Goal: Task Accomplishment & Management: Use online tool/utility

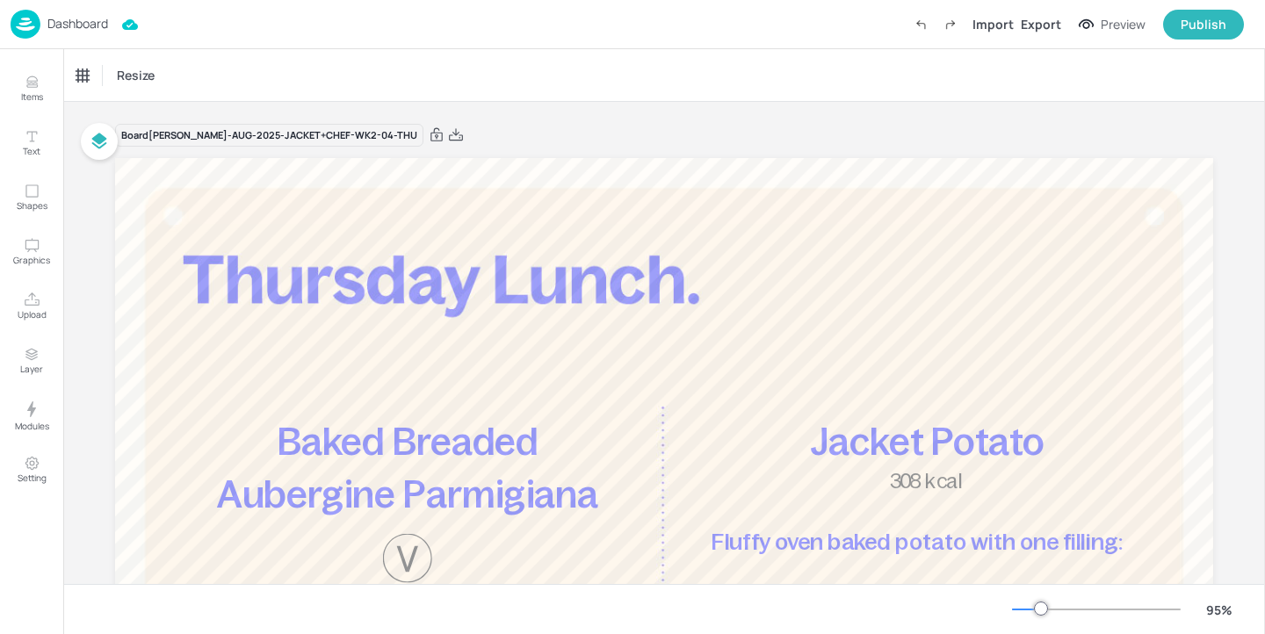
click at [45, 18] on div "Dashboard" at bounding box center [59, 24] width 97 height 29
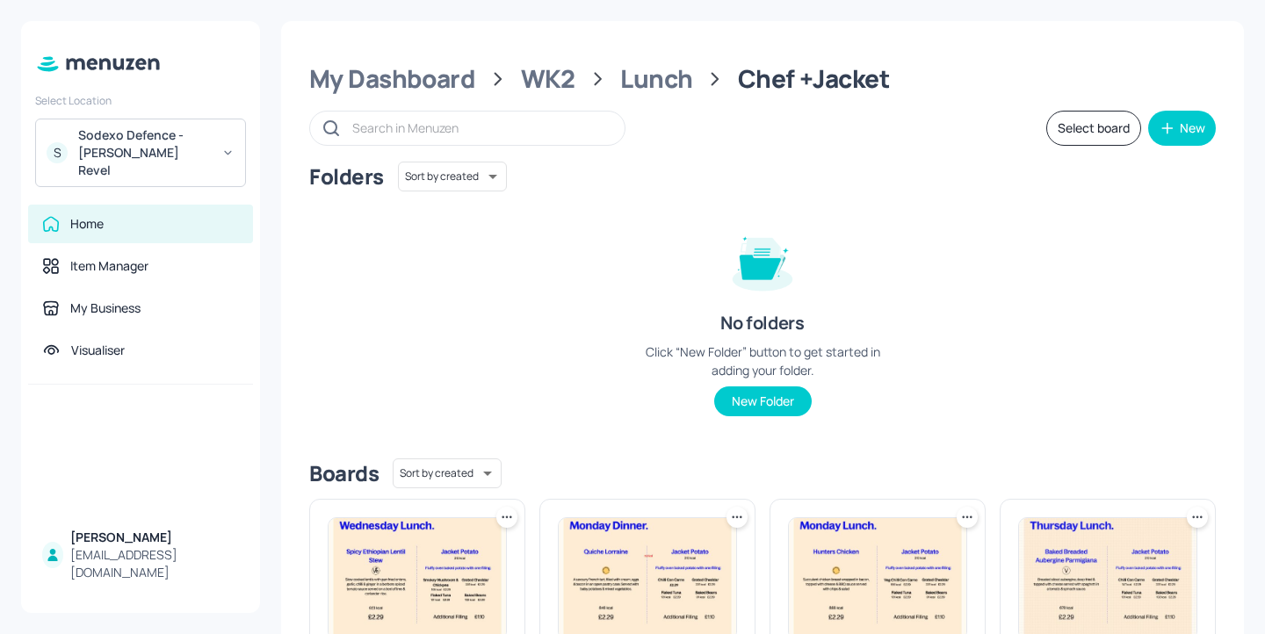
click at [170, 138] on div "Sodexo Defence - [PERSON_NAME] Revel" at bounding box center [144, 152] width 133 height 53
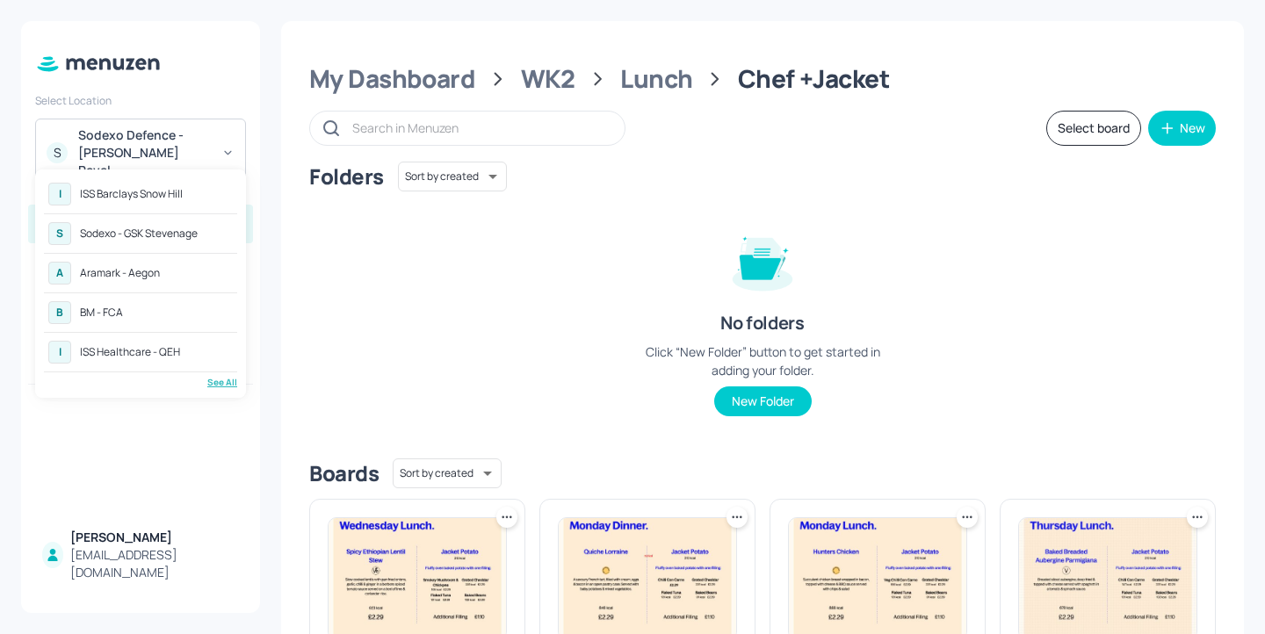
click at [201, 272] on div "A Aramark - Aegon" at bounding box center [140, 273] width 193 height 32
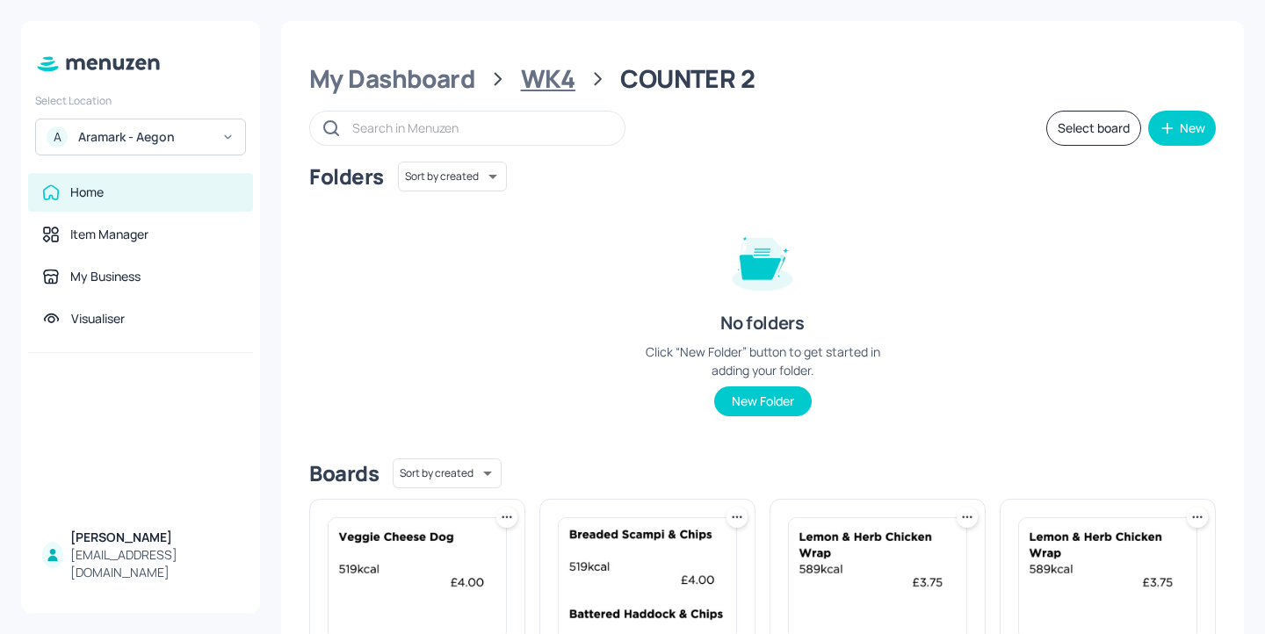
click at [558, 83] on div "WK4" at bounding box center [548, 79] width 54 height 32
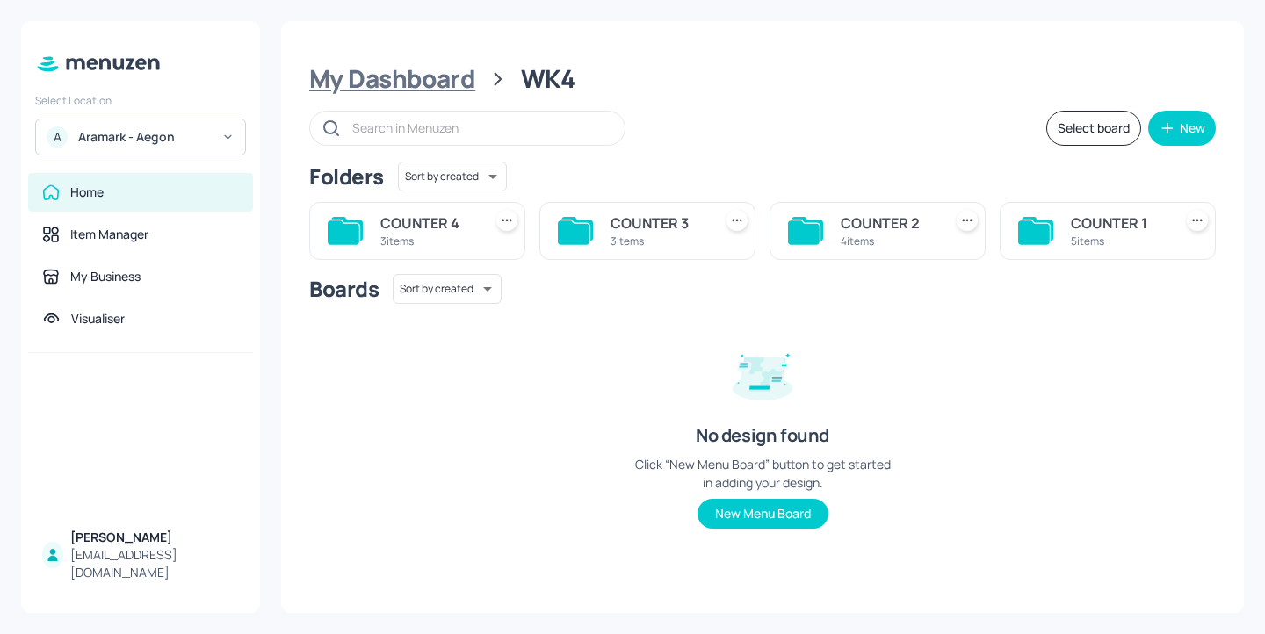
click at [448, 80] on div "My Dashboard" at bounding box center [392, 79] width 166 height 32
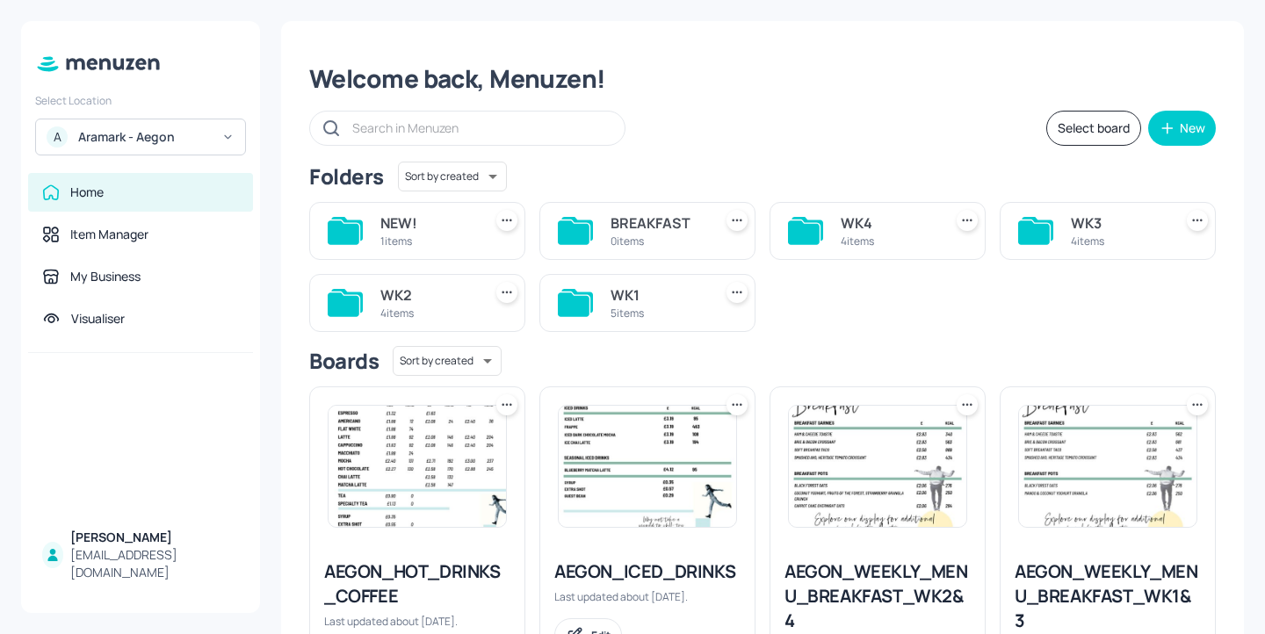
click at [468, 227] on div "NEW!" at bounding box center [427, 223] width 95 height 21
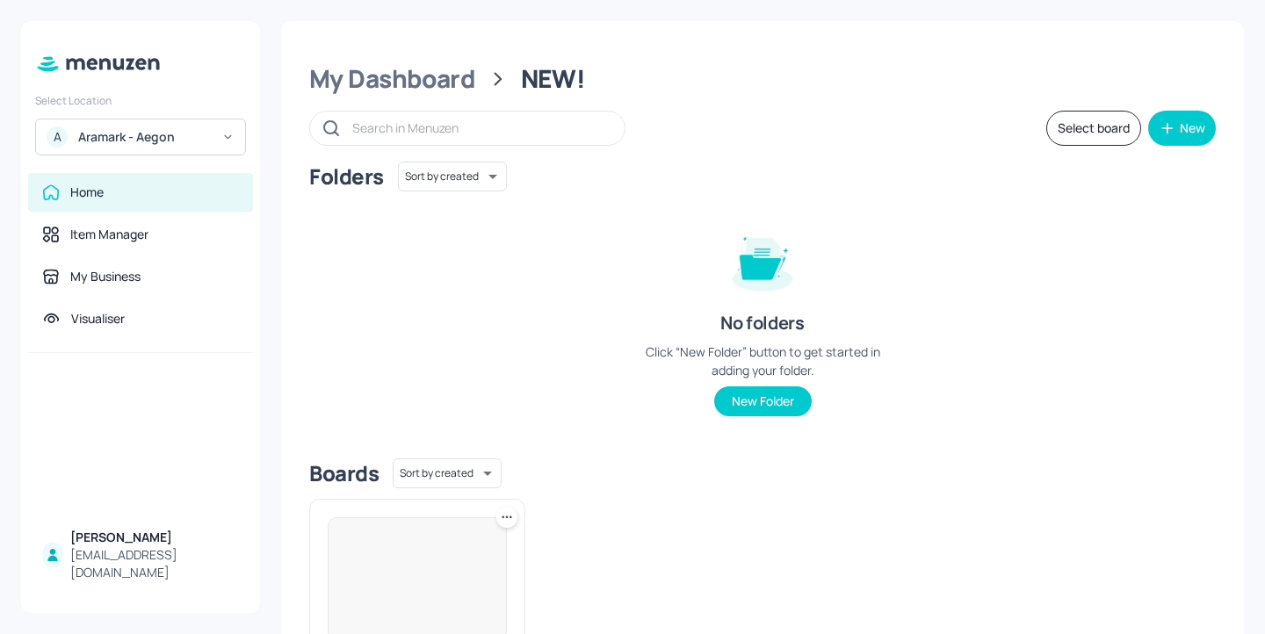
scroll to position [236, 0]
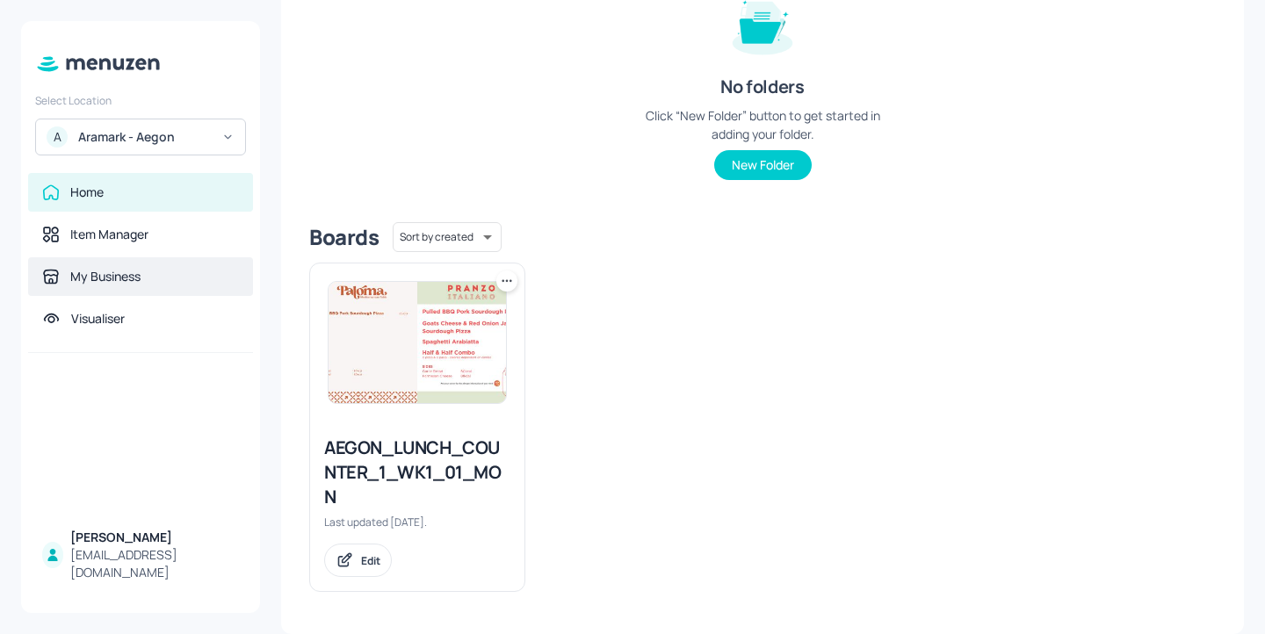
click at [191, 285] on div "My Business" at bounding box center [140, 277] width 197 height 18
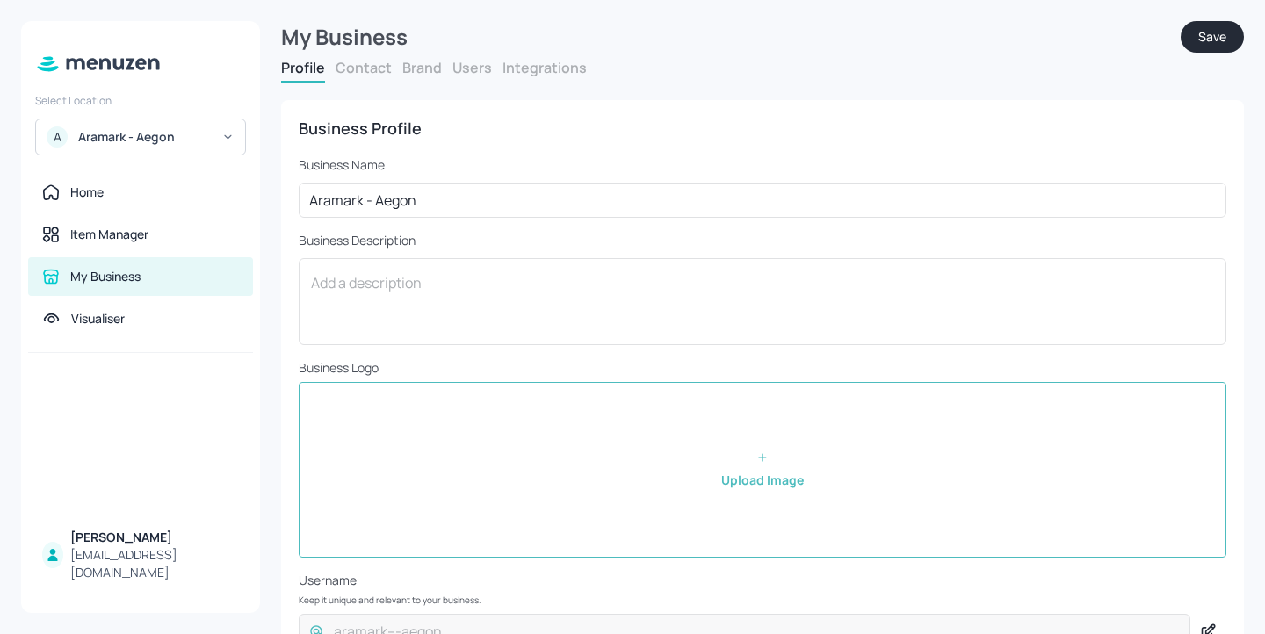
click at [480, 67] on button "Users" at bounding box center [472, 67] width 40 height 19
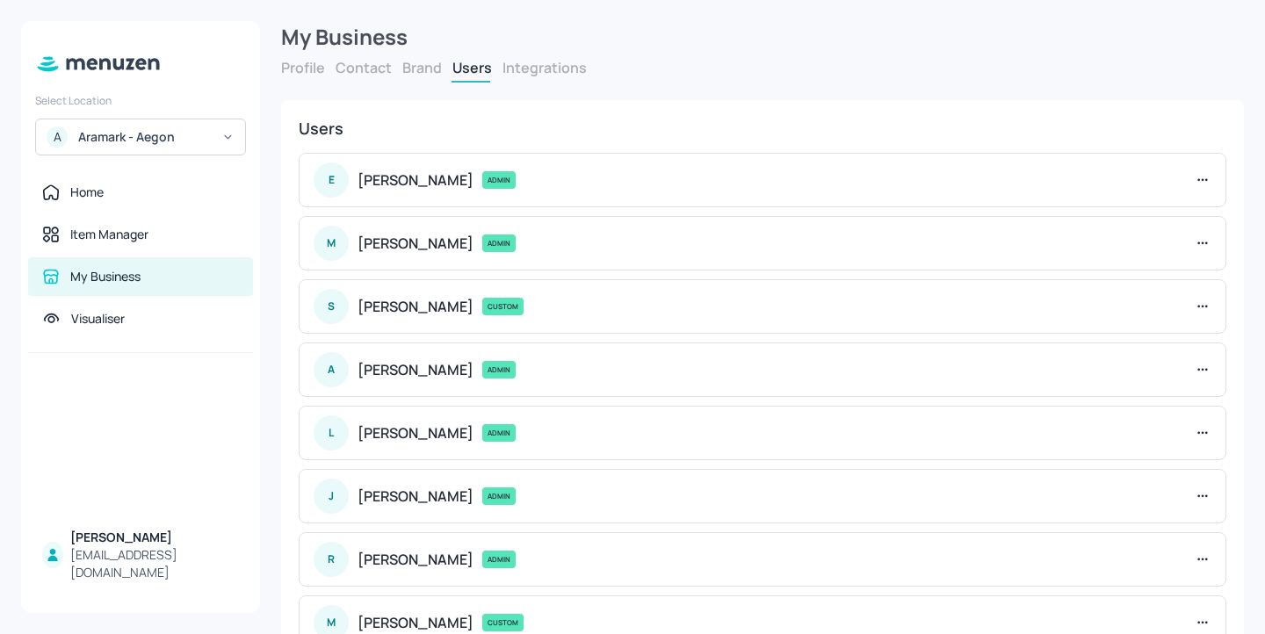
scroll to position [4, 0]
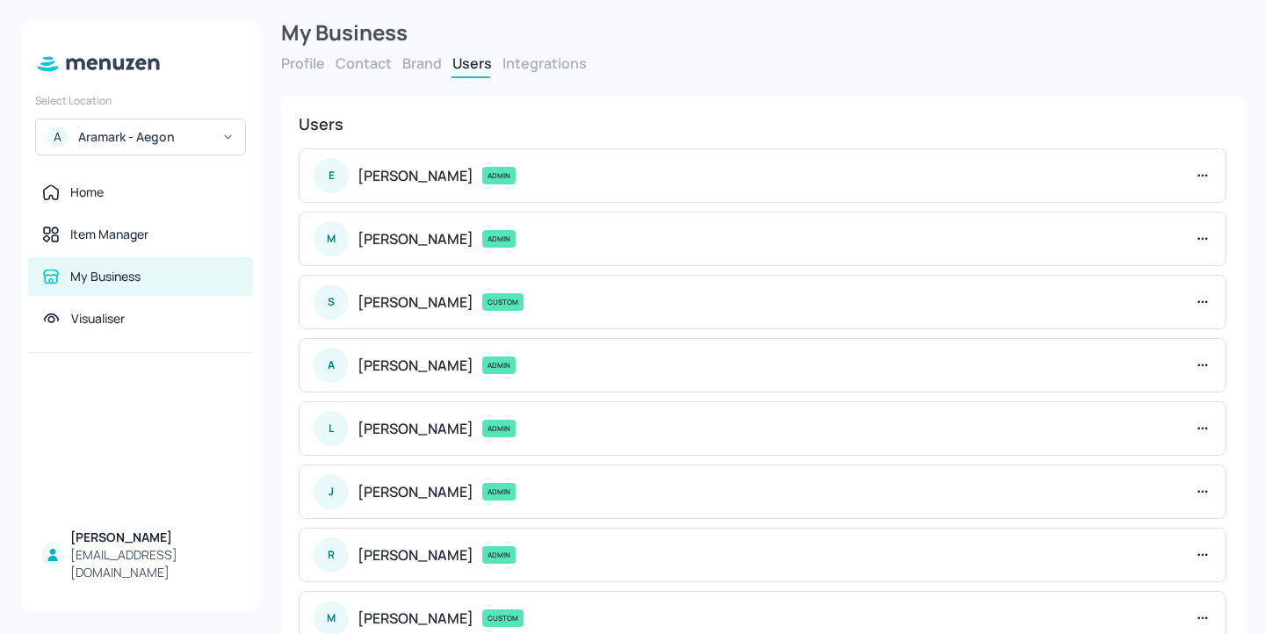
click at [538, 59] on button "Integrations" at bounding box center [544, 63] width 84 height 19
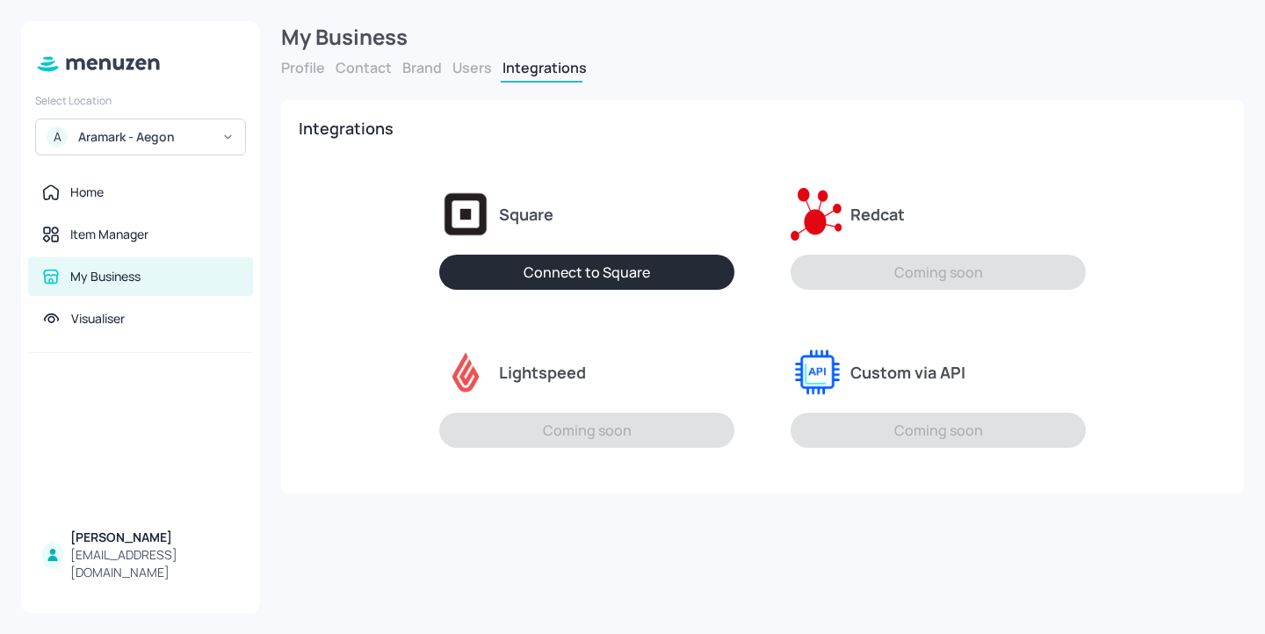
click at [410, 56] on form "My Business Profile Contact Brand Users Integrations Business Profile Business …" at bounding box center [762, 257] width 963 height 473
click at [410, 62] on button "Brand" at bounding box center [422, 67] width 40 height 19
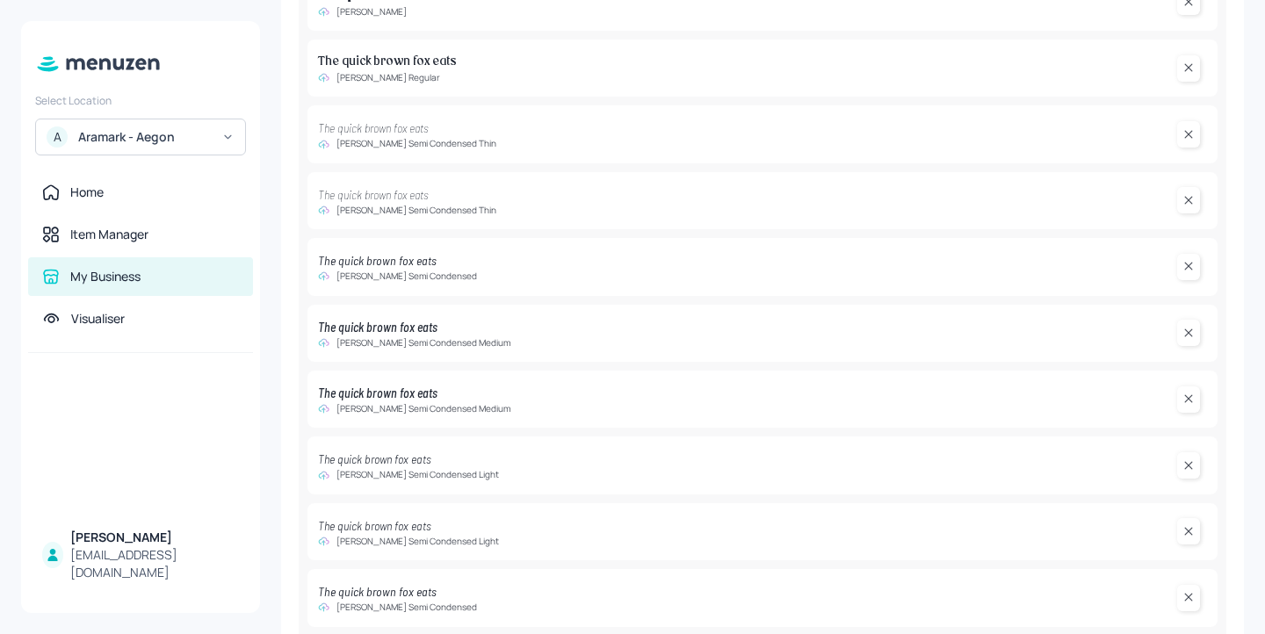
scroll to position [1896, 0]
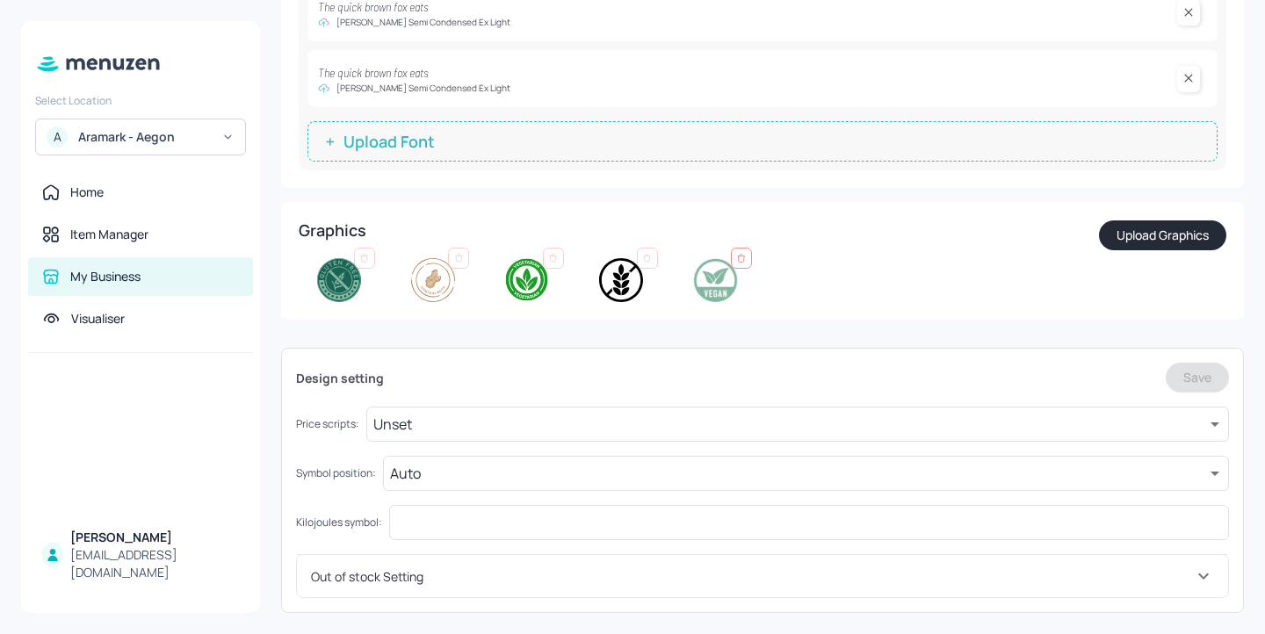
click at [737, 266] on div at bounding box center [741, 258] width 21 height 21
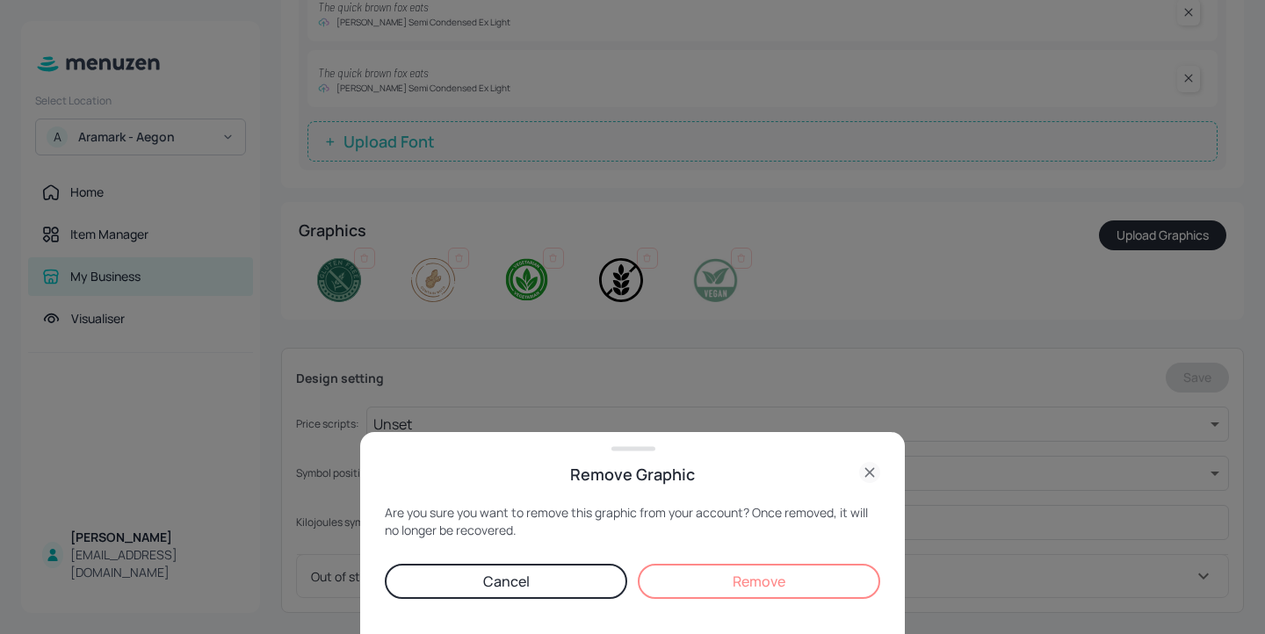
click at [794, 574] on button "Remove" at bounding box center [759, 581] width 242 height 35
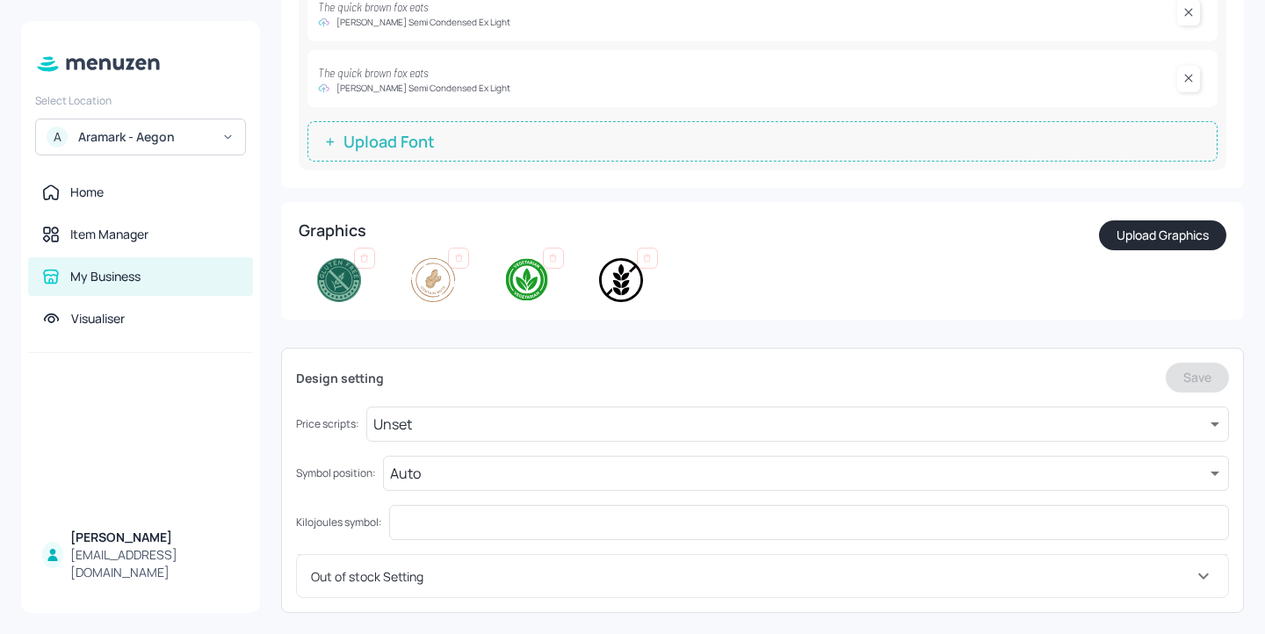
click at [1184, 235] on button "Upload Graphics" at bounding box center [1162, 235] width 127 height 30
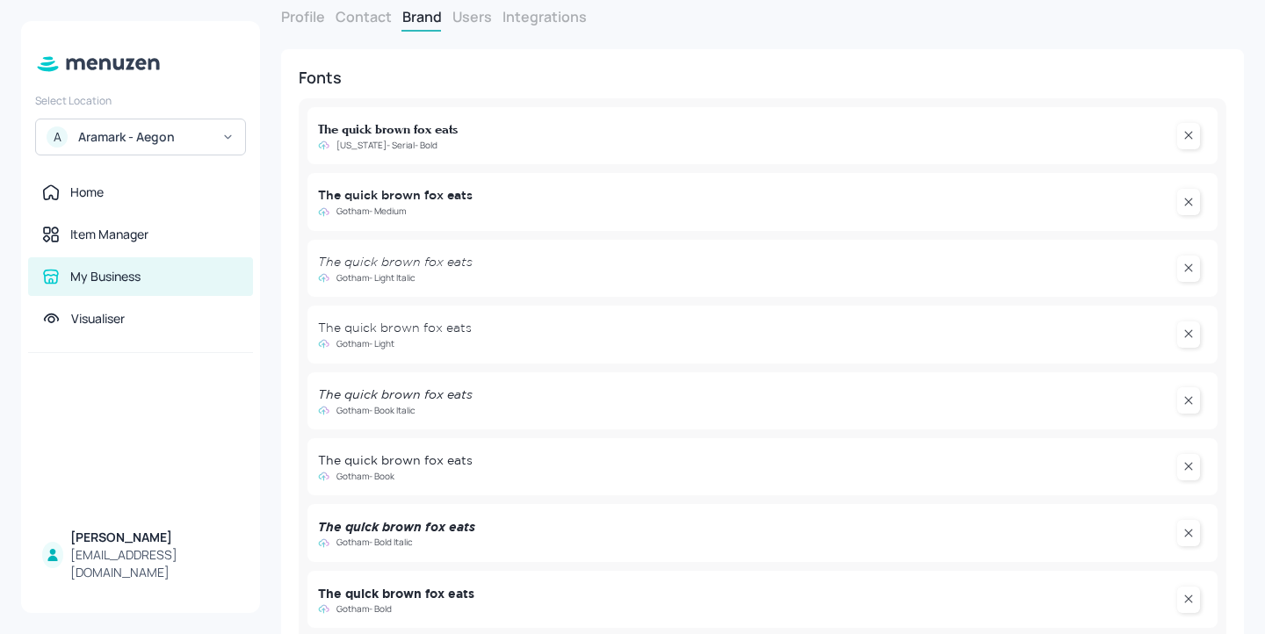
scroll to position [0, 0]
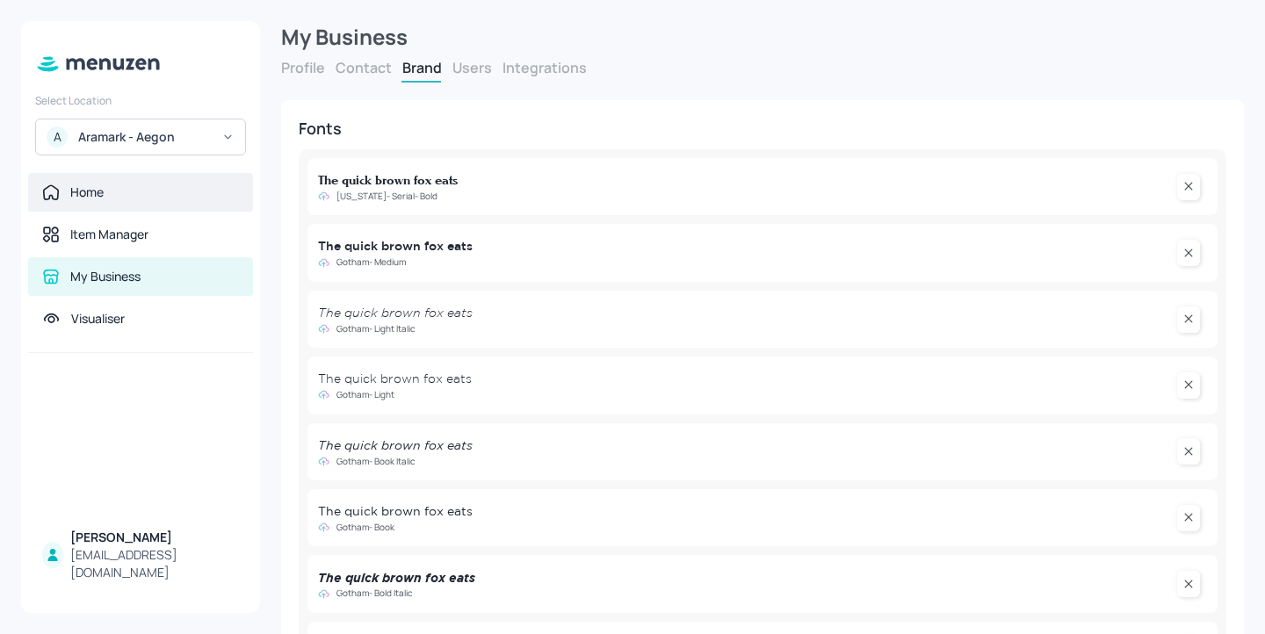
click at [155, 186] on div "Home" at bounding box center [140, 193] width 197 height 18
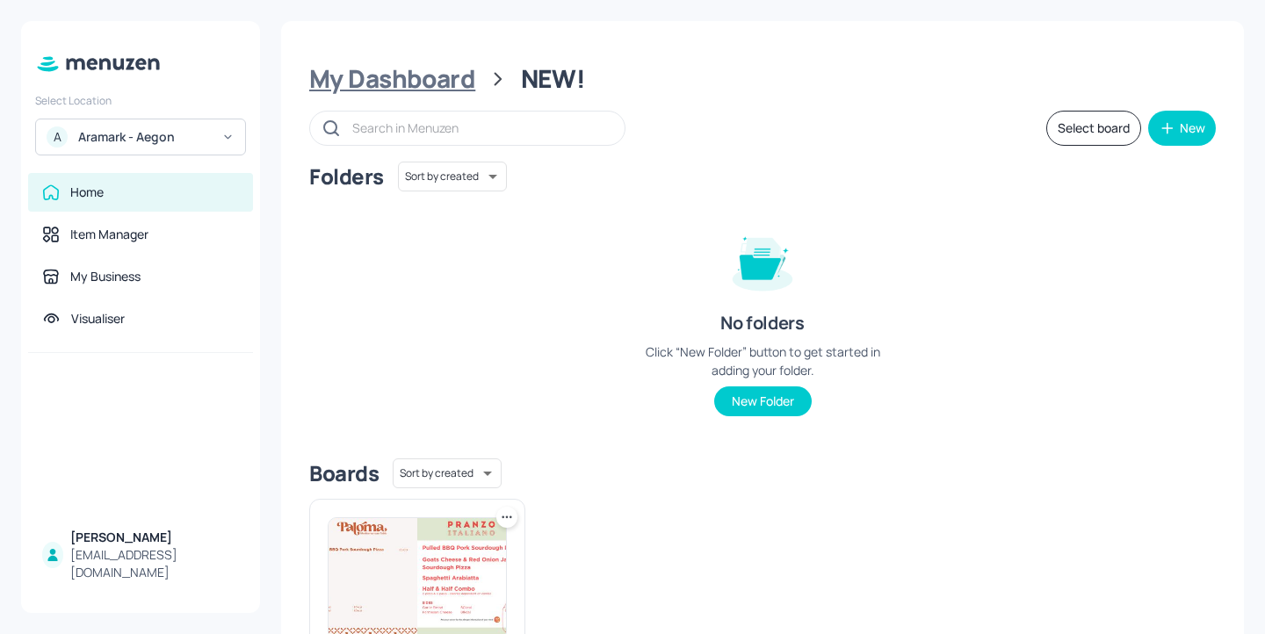
click at [452, 79] on div "My Dashboard" at bounding box center [392, 79] width 166 height 32
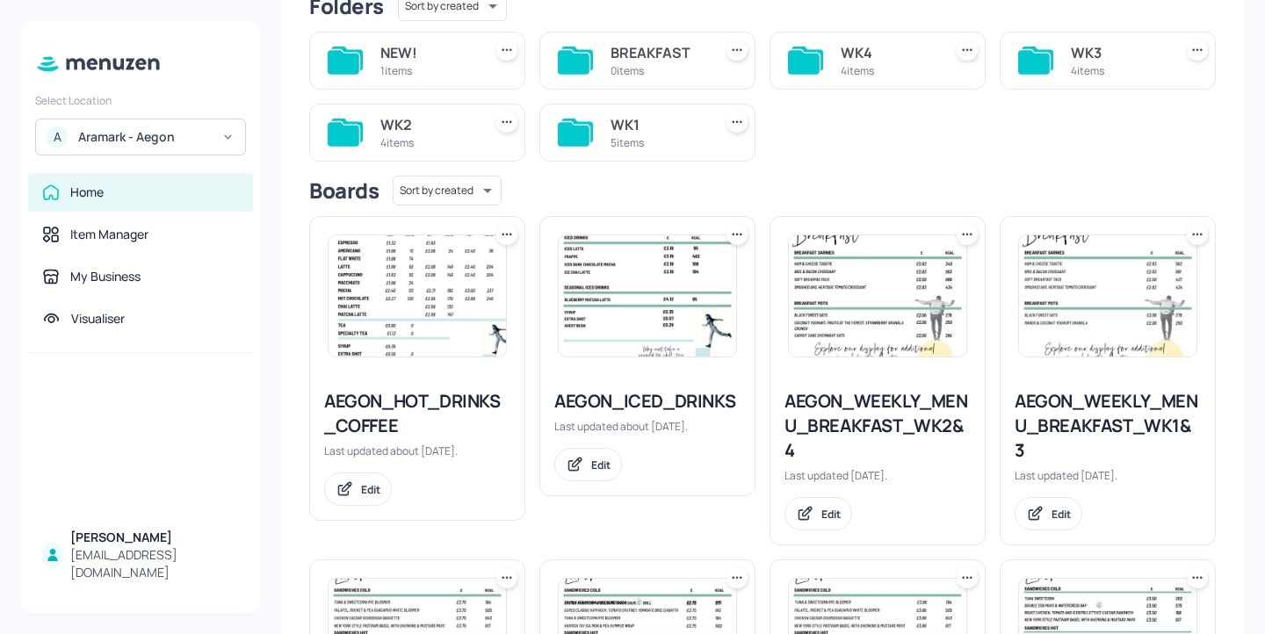
scroll to position [177, 0]
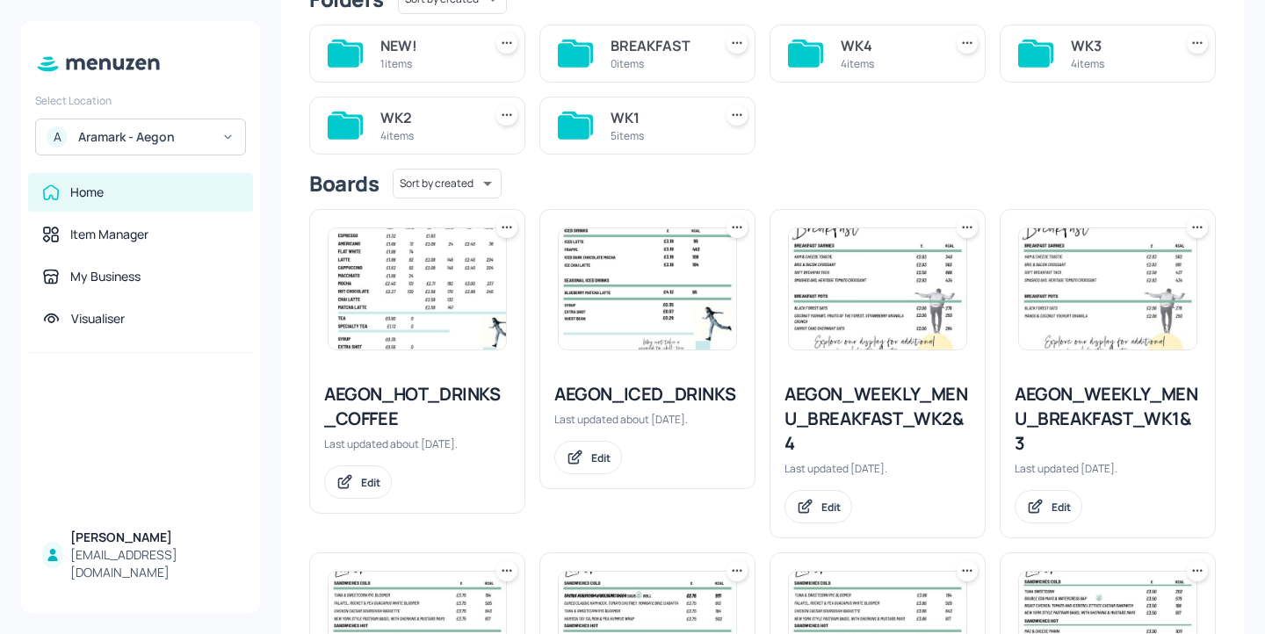
click at [942, 415] on div "AEGON_WEEKLY_MENU_BREAKFAST_WK2&4" at bounding box center [877, 419] width 186 height 74
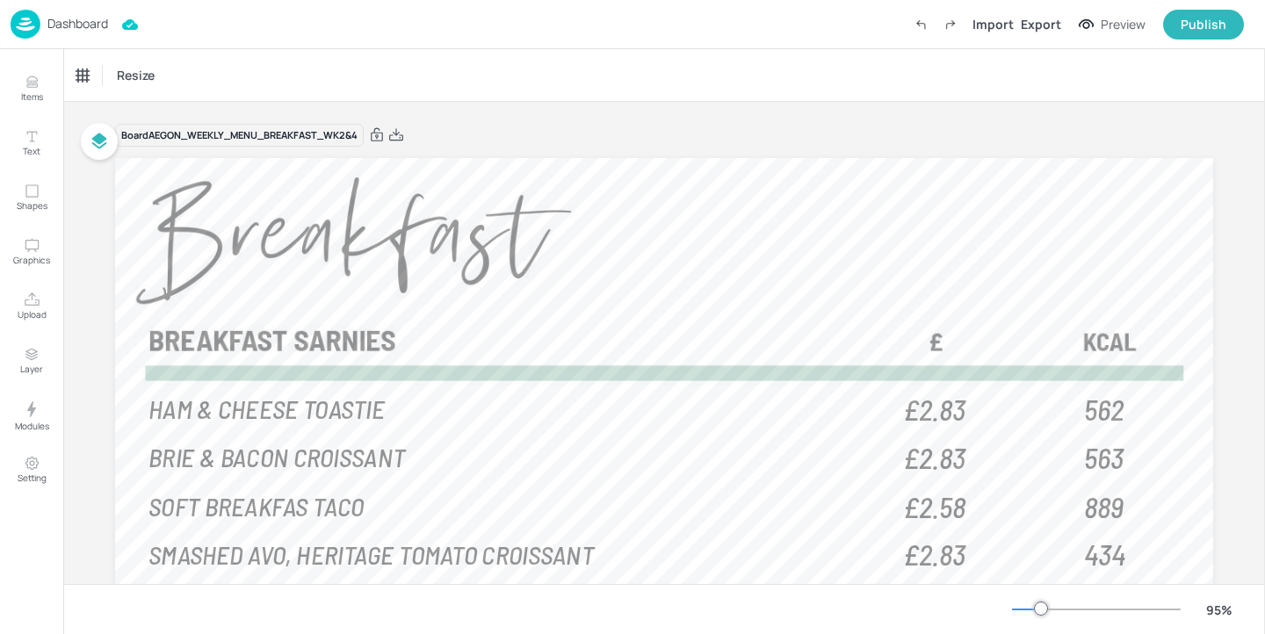
click at [81, 25] on p "Dashboard" at bounding box center [77, 24] width 61 height 12
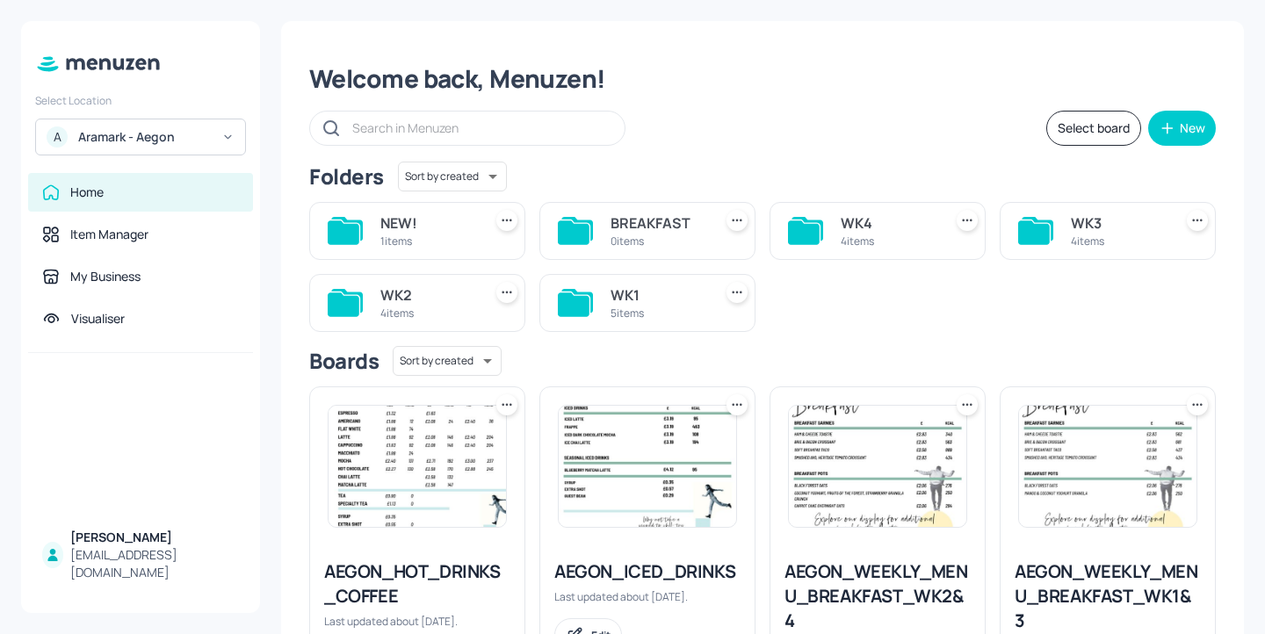
scroll to position [328, 0]
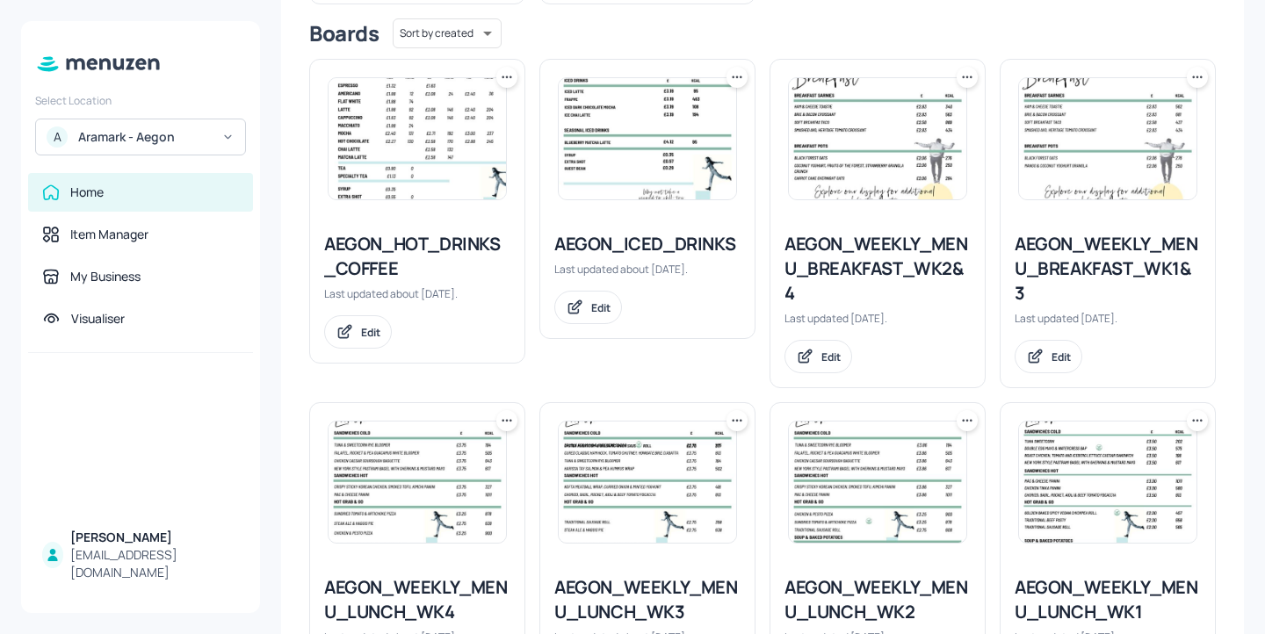
click at [1095, 253] on div "AEGON_WEEKLY_MENU_BREAKFAST_WK1&3" at bounding box center [1107, 269] width 186 height 74
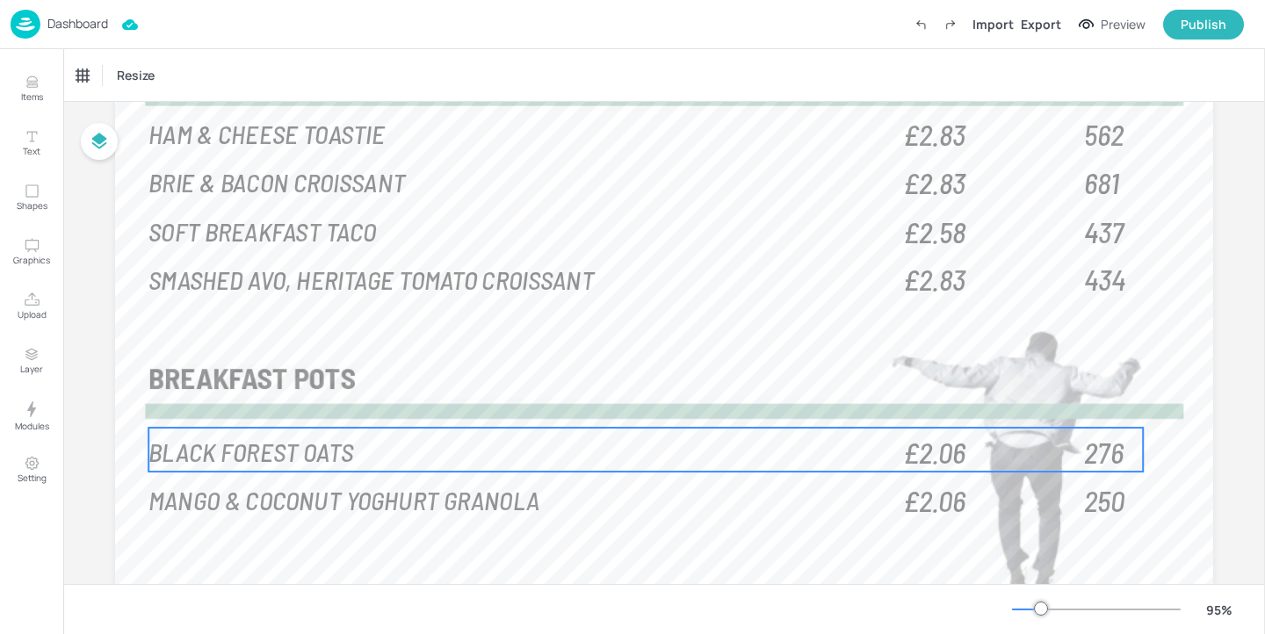
scroll to position [474, 0]
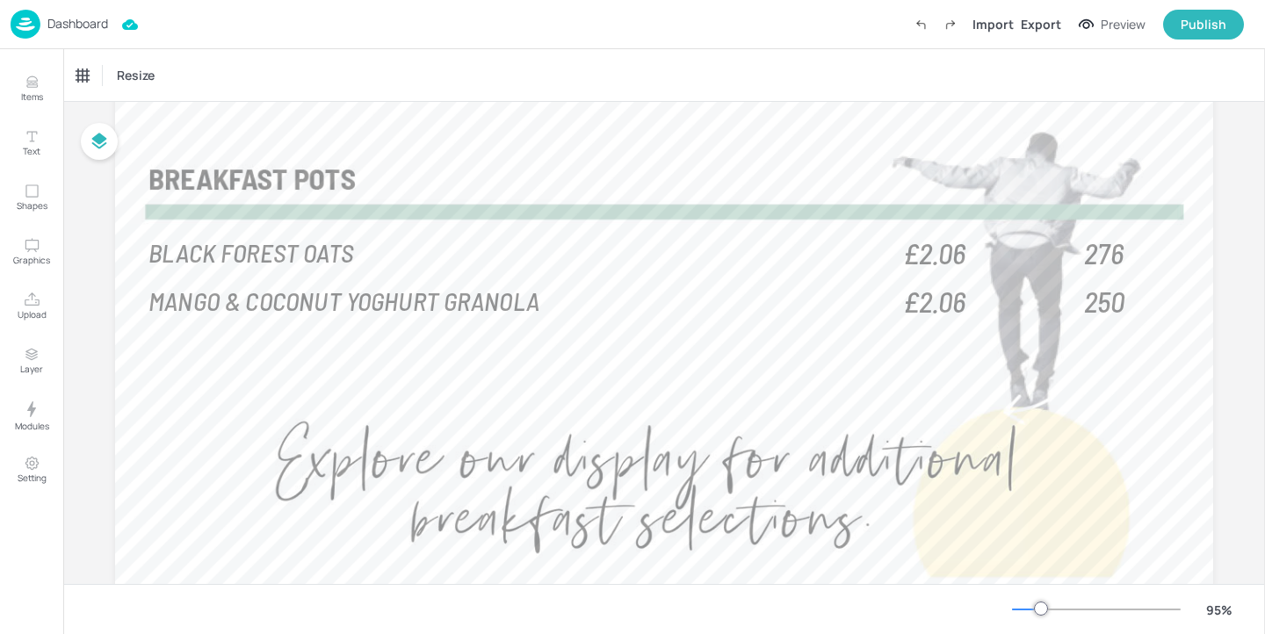
click at [100, 26] on p "Dashboard" at bounding box center [77, 24] width 61 height 12
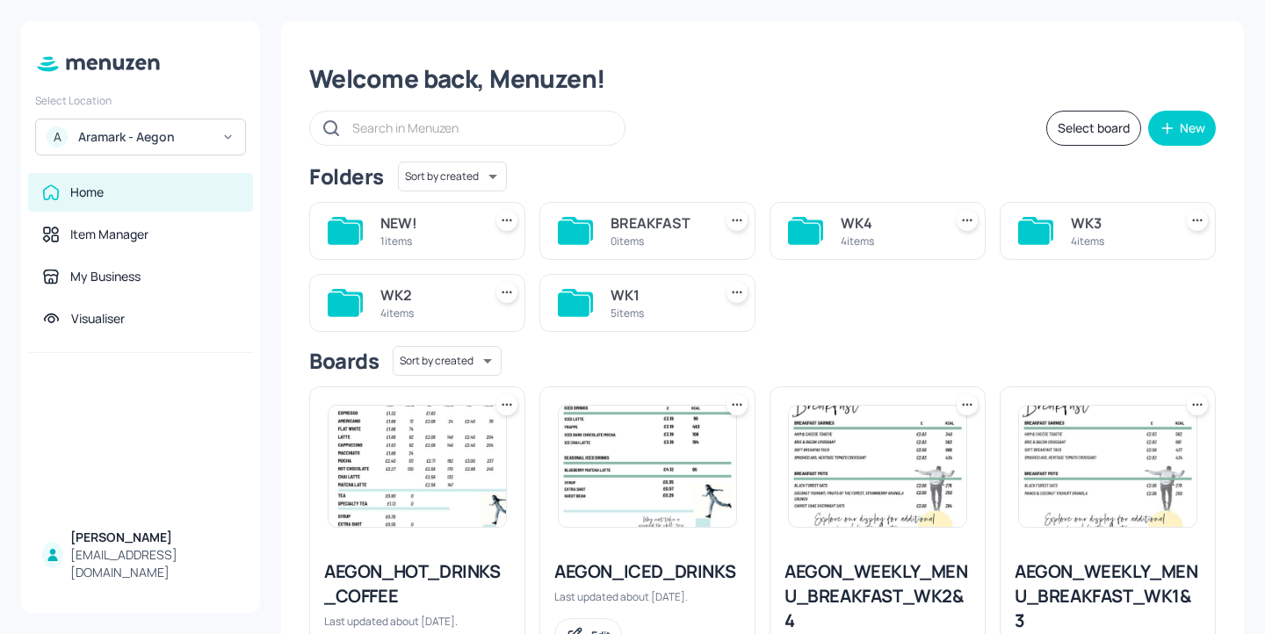
scroll to position [443, 0]
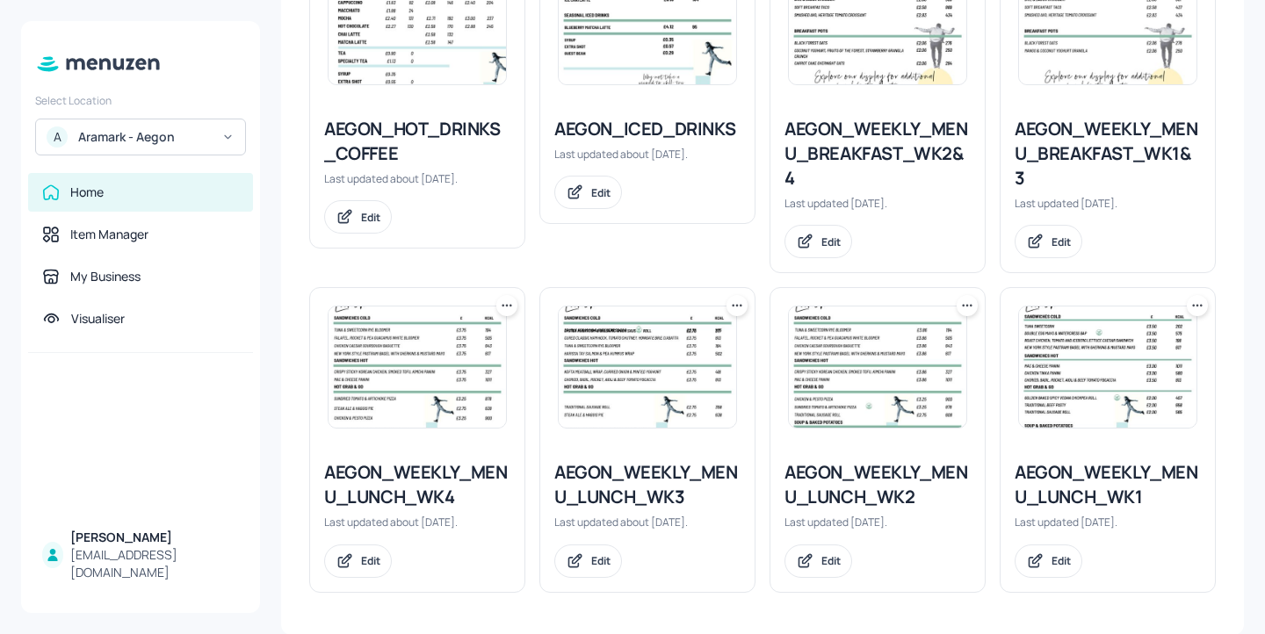
click at [608, 485] on div "AEGON_WEEKLY_MENU_LUNCH_WK3" at bounding box center [647, 484] width 186 height 49
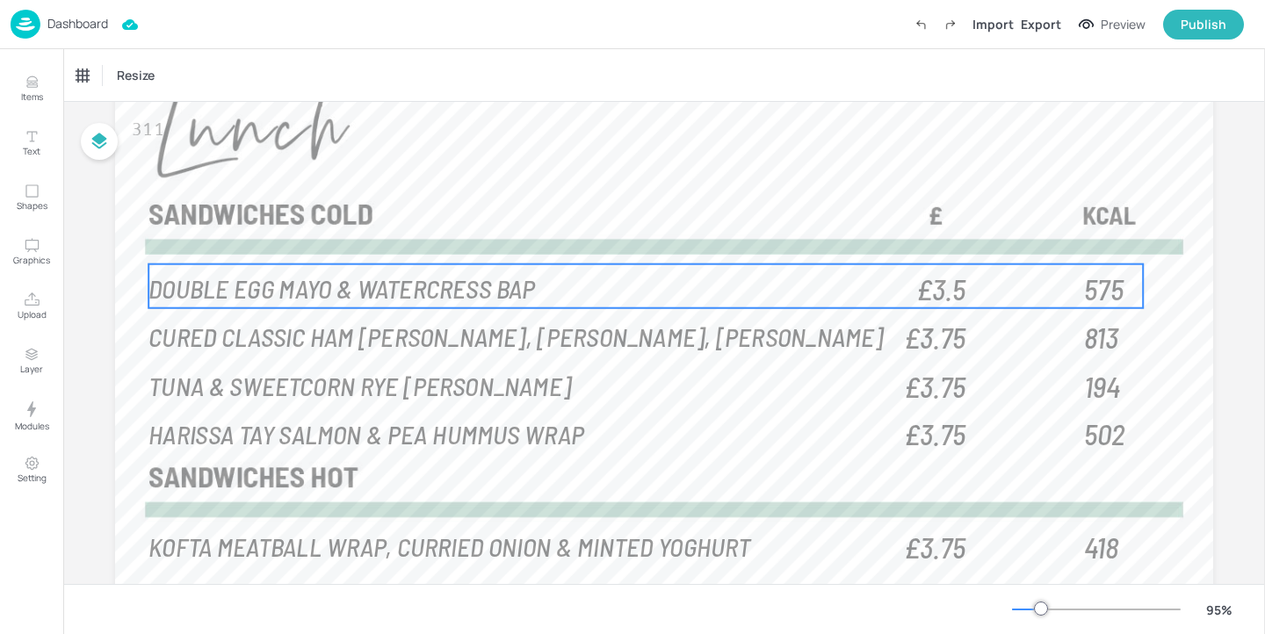
scroll to position [145, 0]
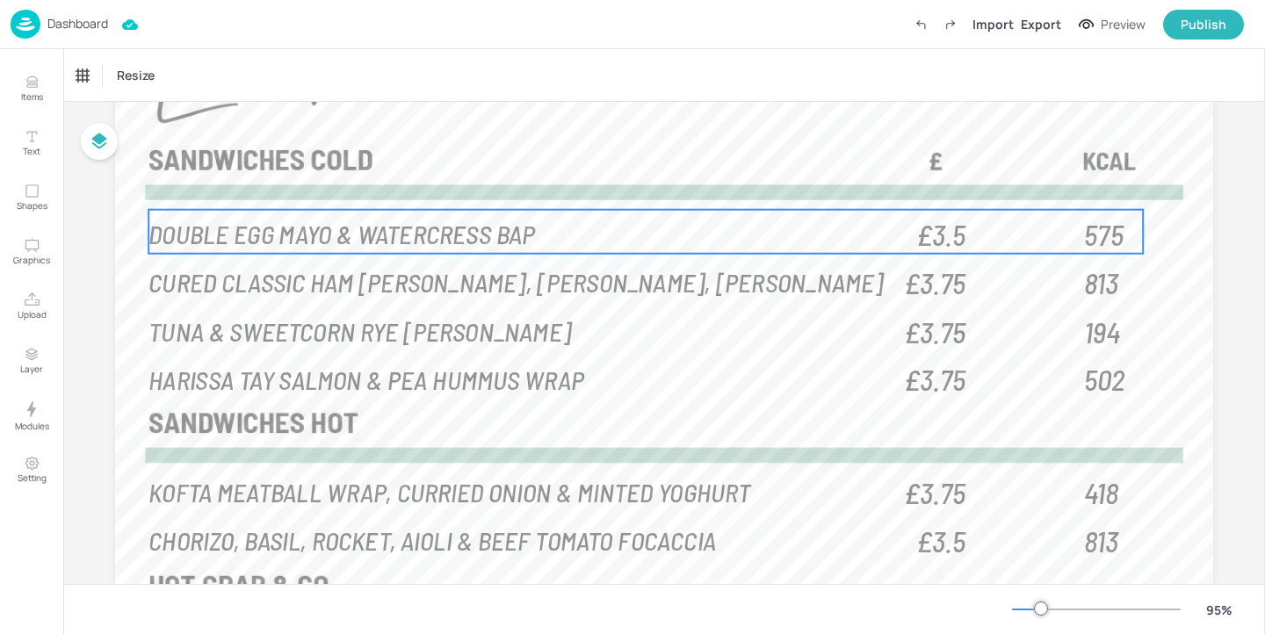
click at [610, 235] on p "DOUBLE EGG MAYO & WATERCRESS BAP" at bounding box center [519, 233] width 743 height 36
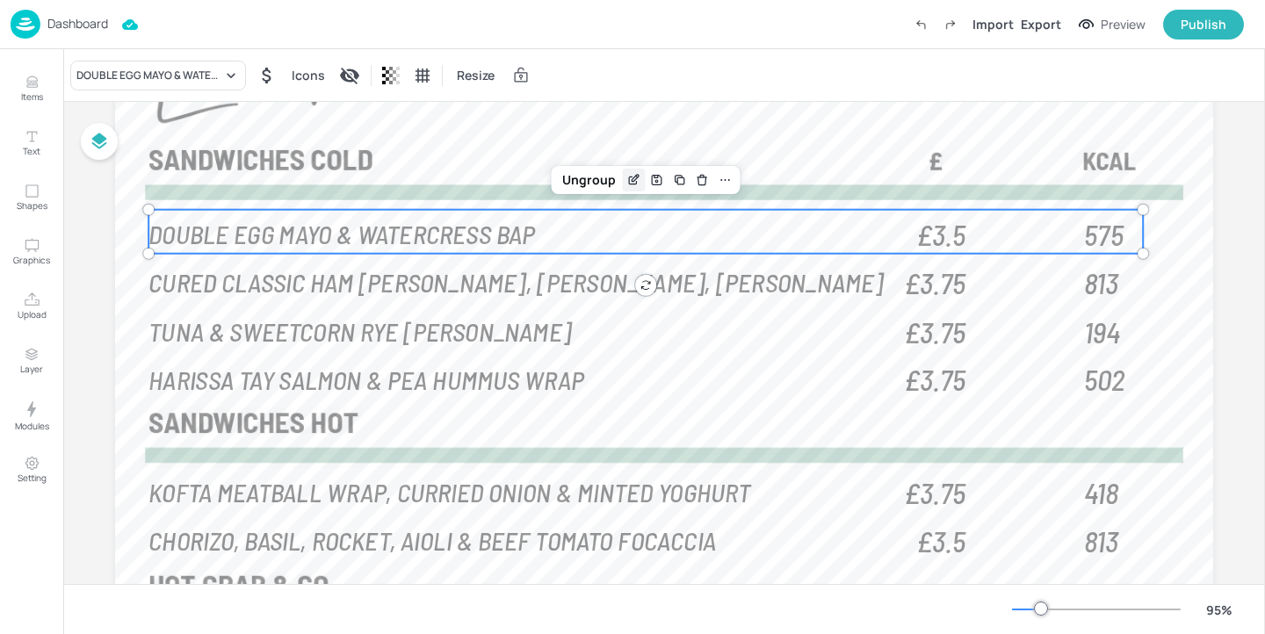
click at [631, 181] on icon "Edit Item" at bounding box center [634, 178] width 7 height 7
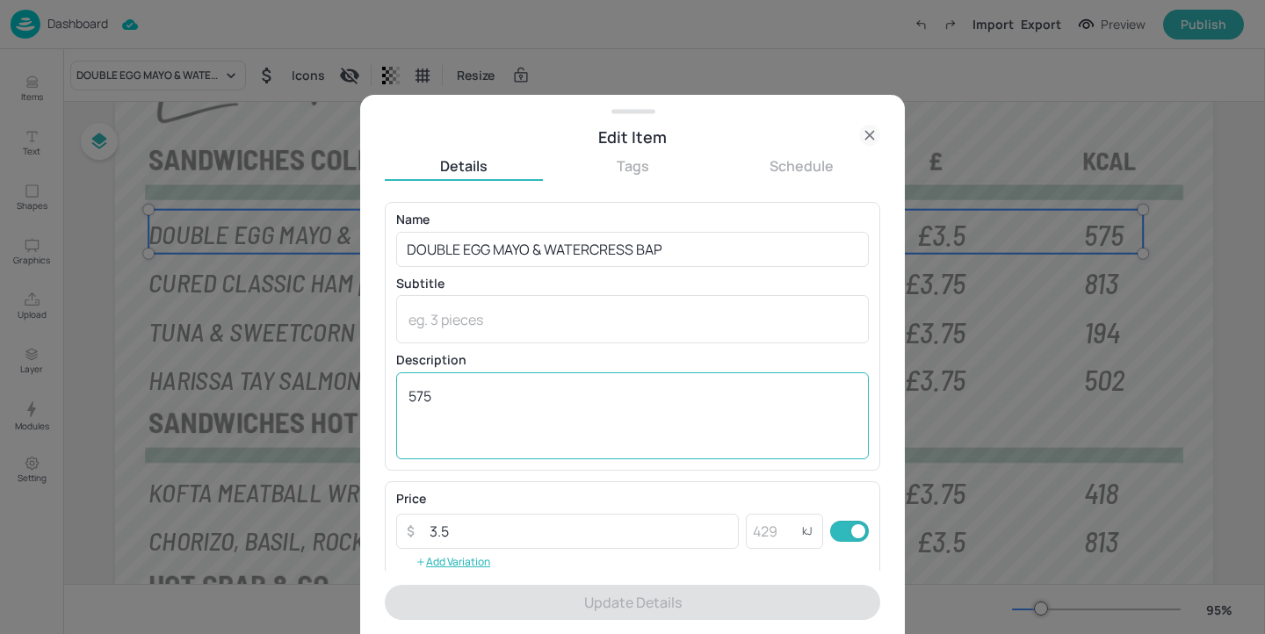
scroll to position [282, 0]
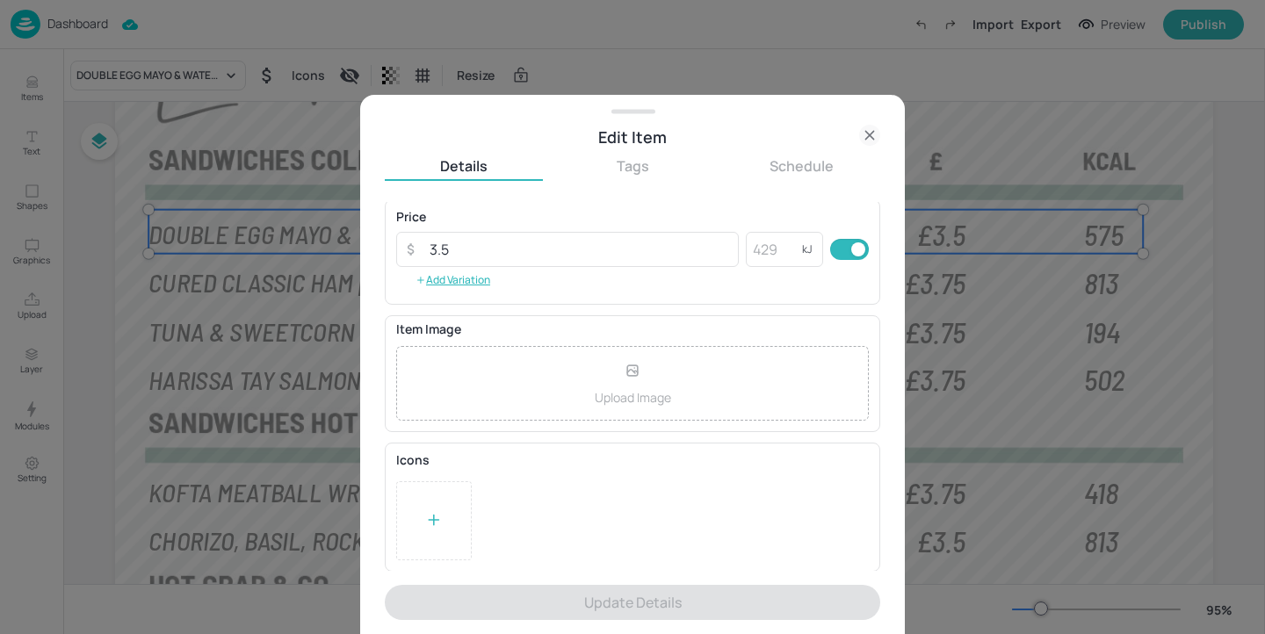
click at [439, 510] on div at bounding box center [434, 521] width 18 height 26
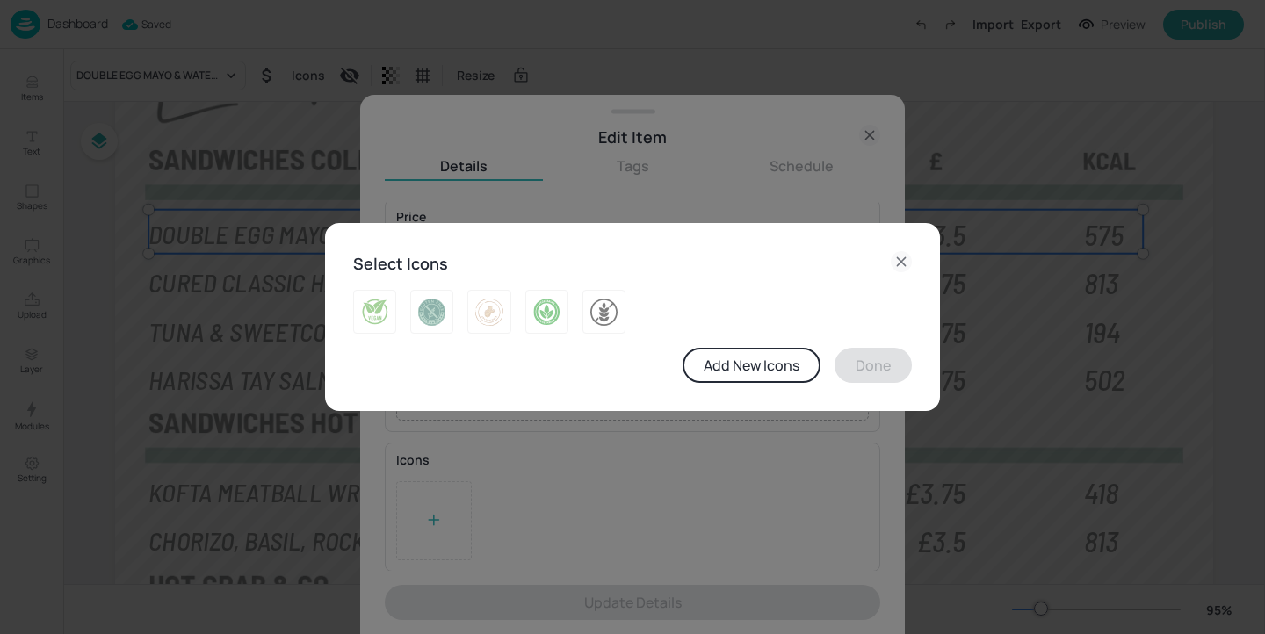
click at [913, 260] on div "Select Icons Add New Icons Done" at bounding box center [632, 317] width 615 height 189
click at [902, 258] on icon at bounding box center [901, 261] width 21 height 21
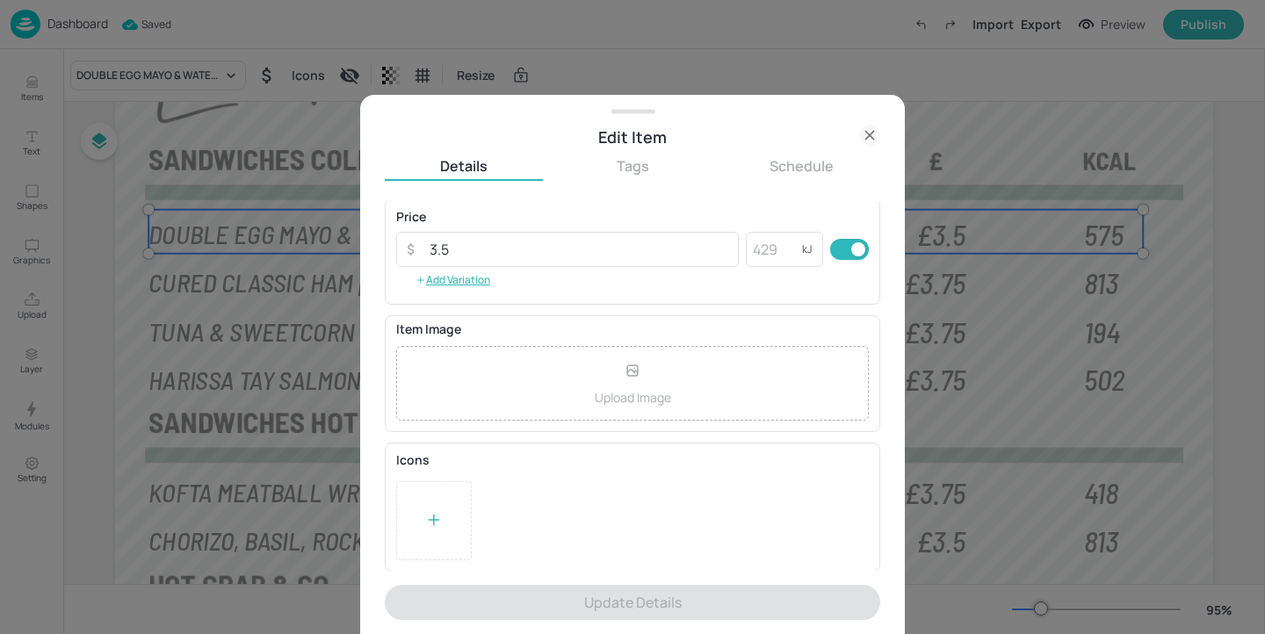
click at [874, 137] on icon at bounding box center [869, 135] width 21 height 21
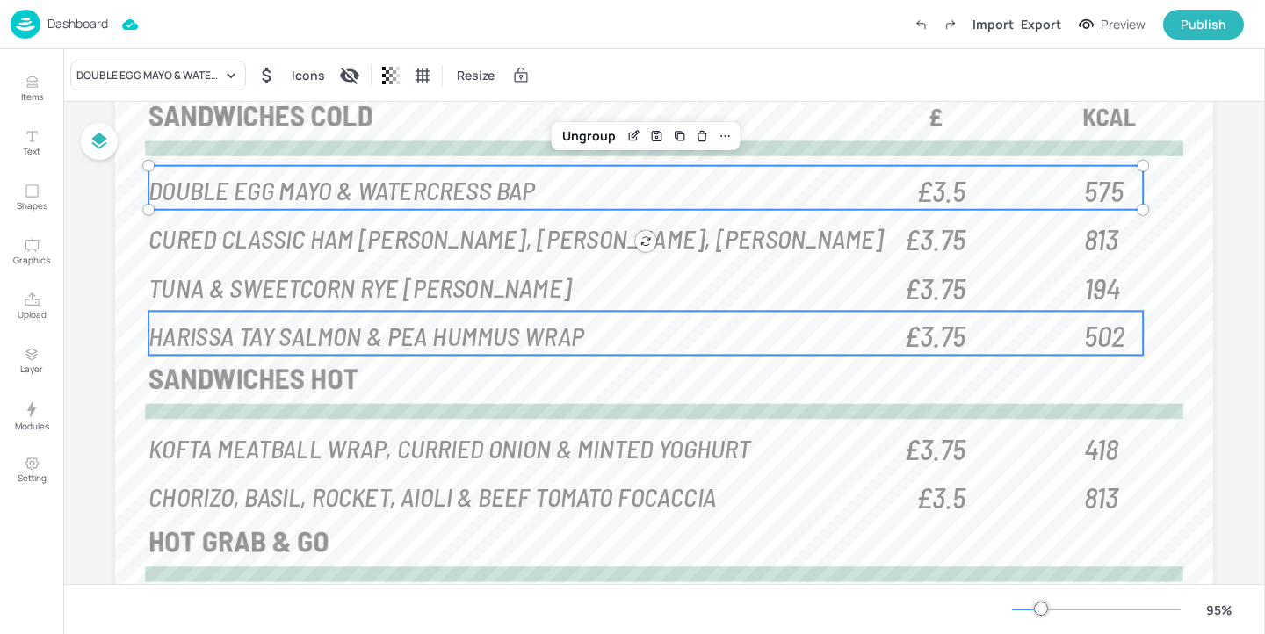
scroll to position [401, 0]
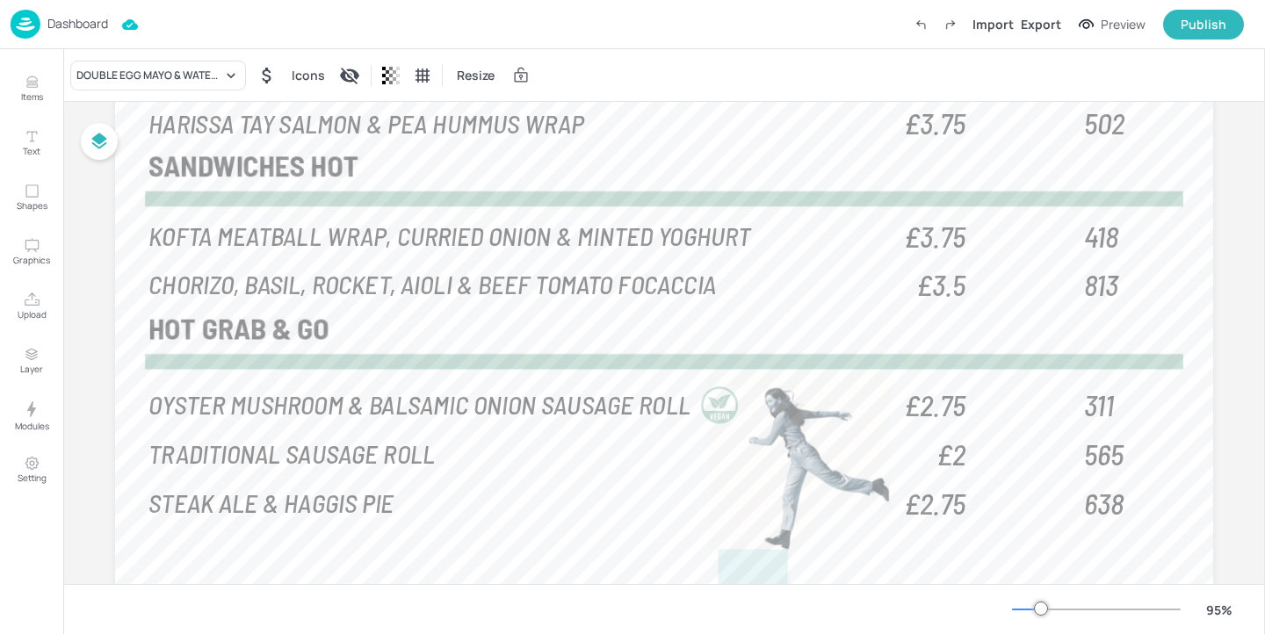
click at [92, 18] on p "Dashboard" at bounding box center [77, 24] width 61 height 12
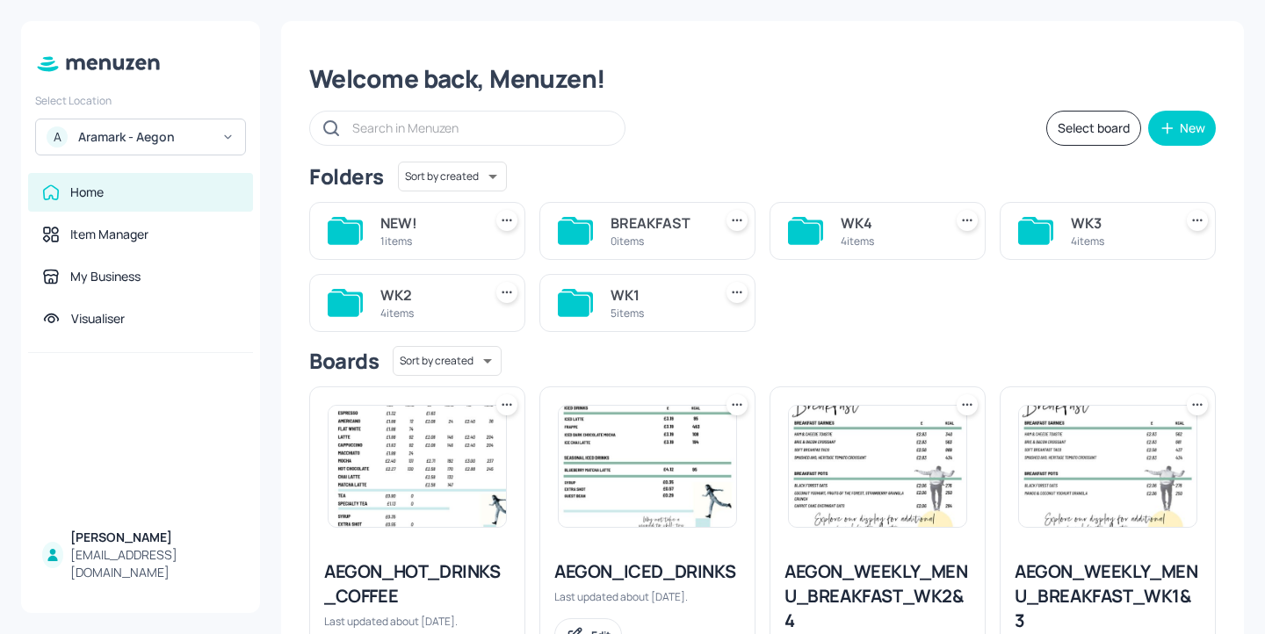
scroll to position [443, 0]
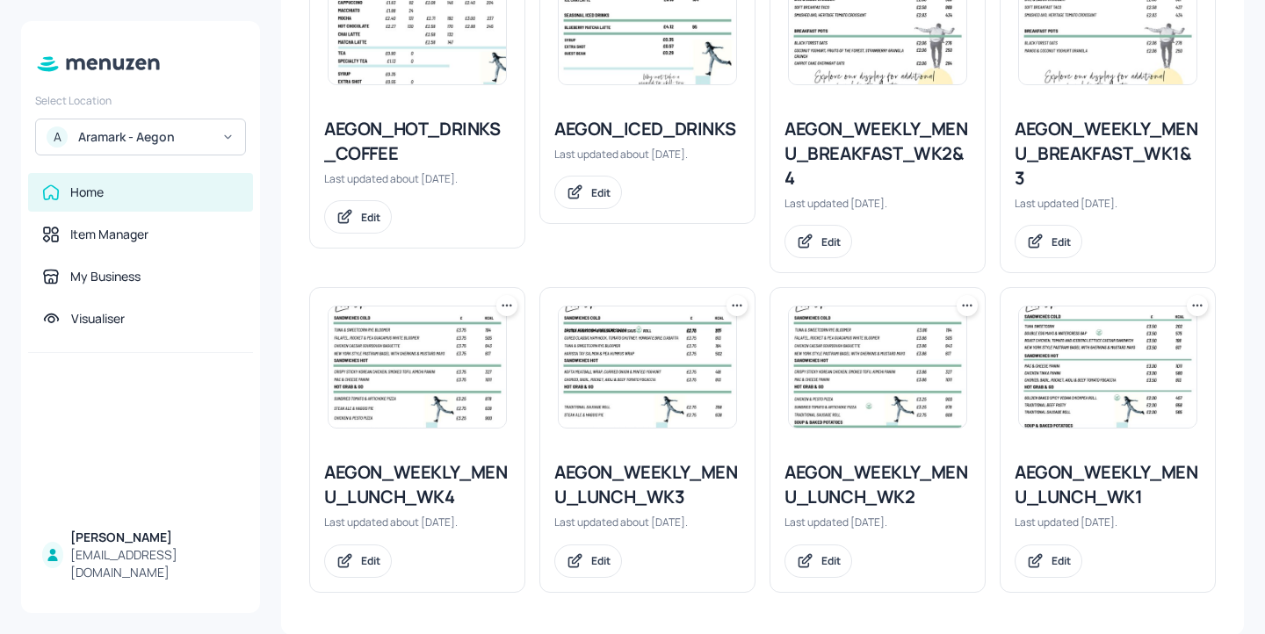
click at [668, 454] on div "AEGON_WEEKLY_MENU_LUNCH_WK3 Last updated about 1 month ago. Edit" at bounding box center [647, 518] width 214 height 145
click at [668, 476] on div "AEGON_WEEKLY_MENU_LUNCH_WK3" at bounding box center [647, 484] width 186 height 49
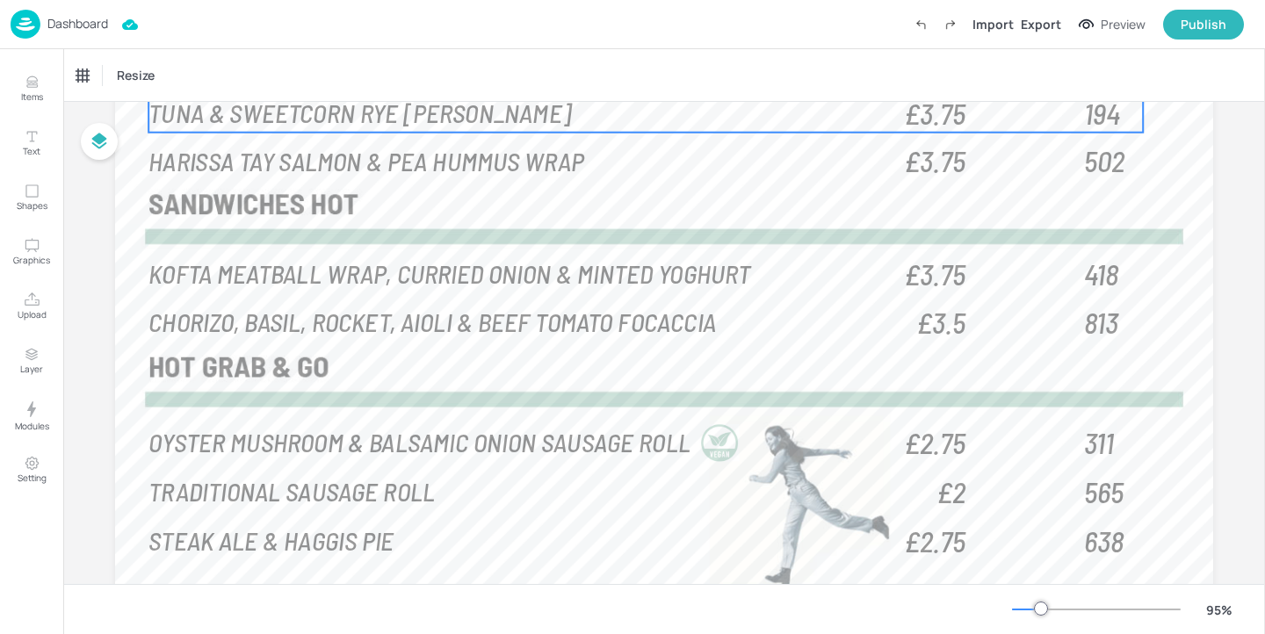
scroll to position [519, 0]
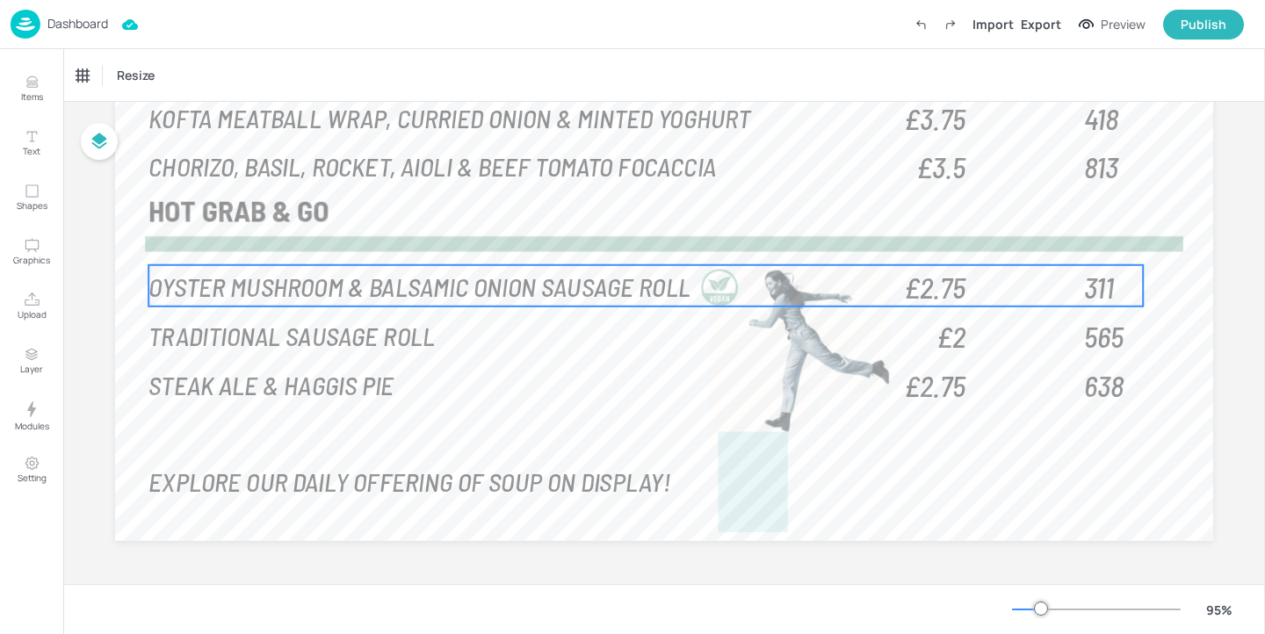
click at [716, 307] on div at bounding box center [718, 293] width 43 height 49
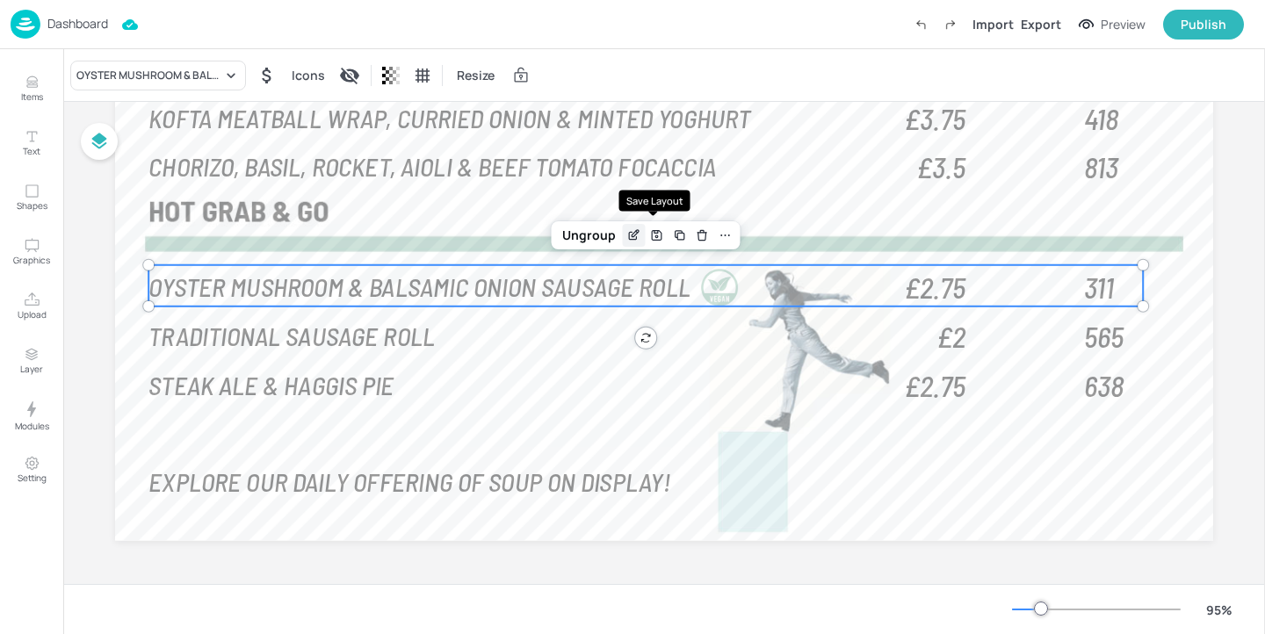
click at [635, 242] on div "Edit Item" at bounding box center [634, 235] width 23 height 23
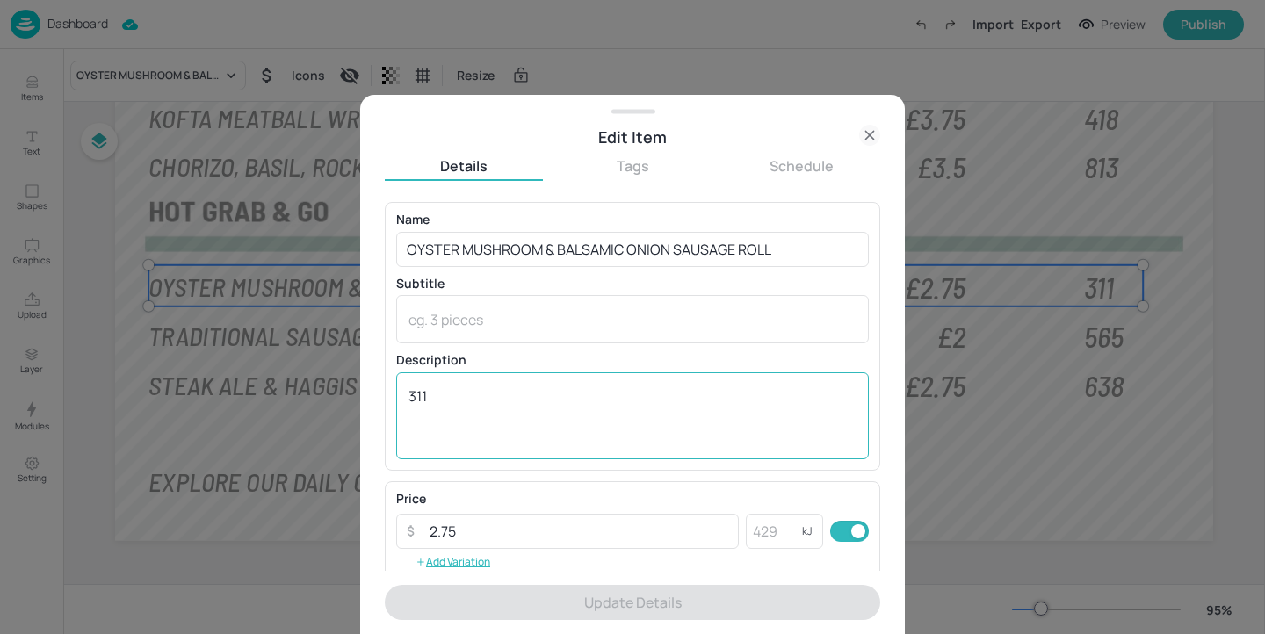
scroll to position [282, 0]
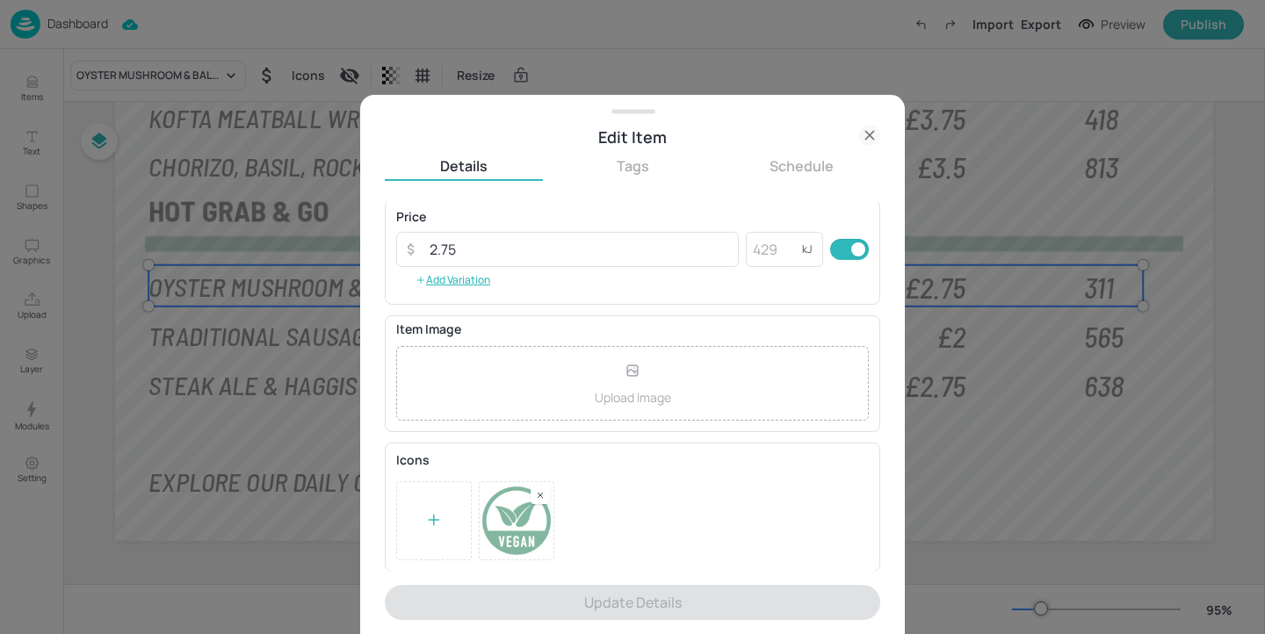
click at [537, 494] on rect at bounding box center [540, 495] width 12 height 12
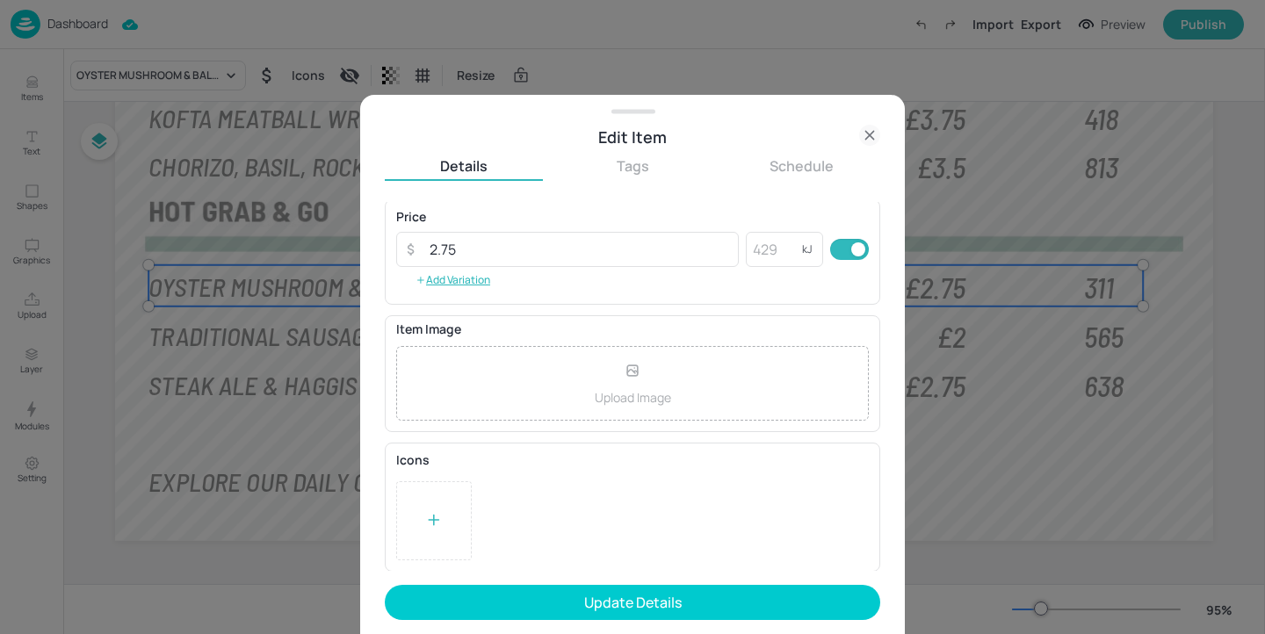
click at [447, 514] on div at bounding box center [434, 520] width 76 height 79
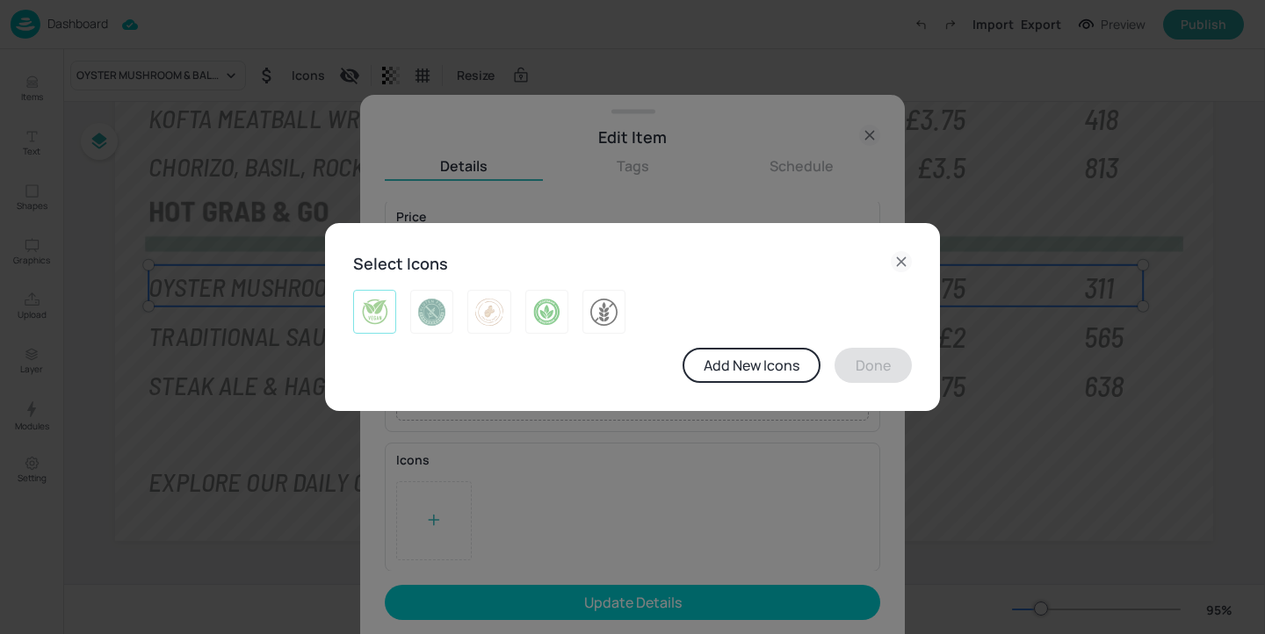
click at [388, 310] on div at bounding box center [374, 312] width 43 height 44
click at [879, 374] on button "Done" at bounding box center [872, 365] width 77 height 35
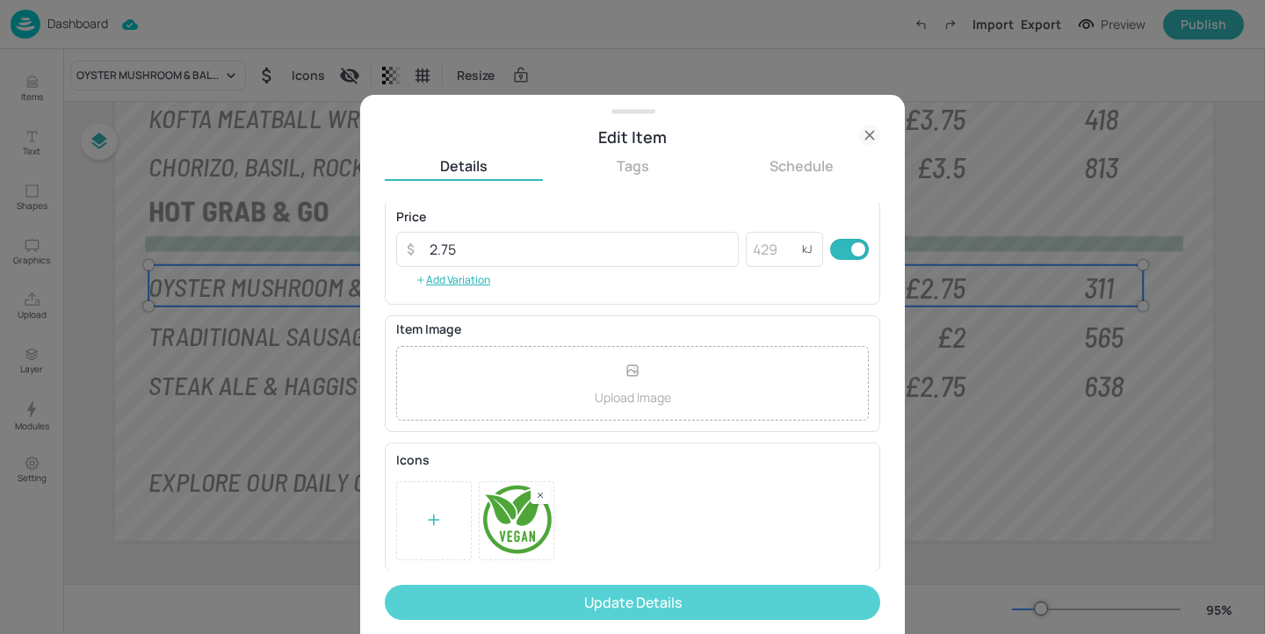
click at [686, 601] on button "Update Details" at bounding box center [632, 602] width 495 height 35
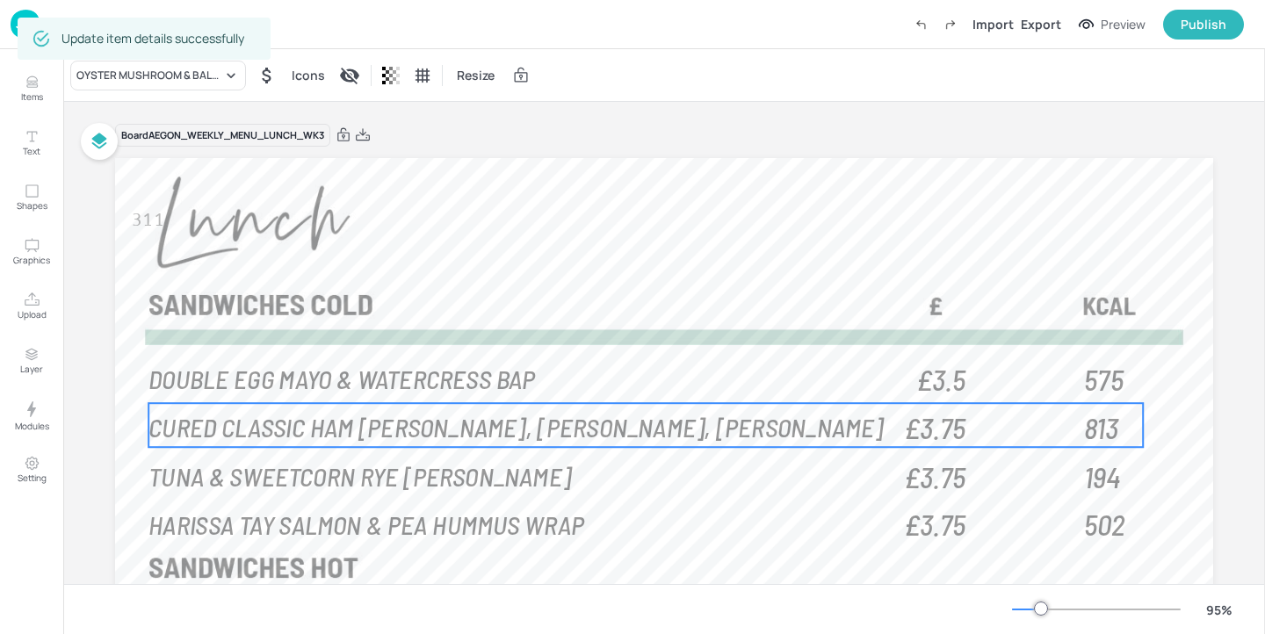
scroll to position [519, 0]
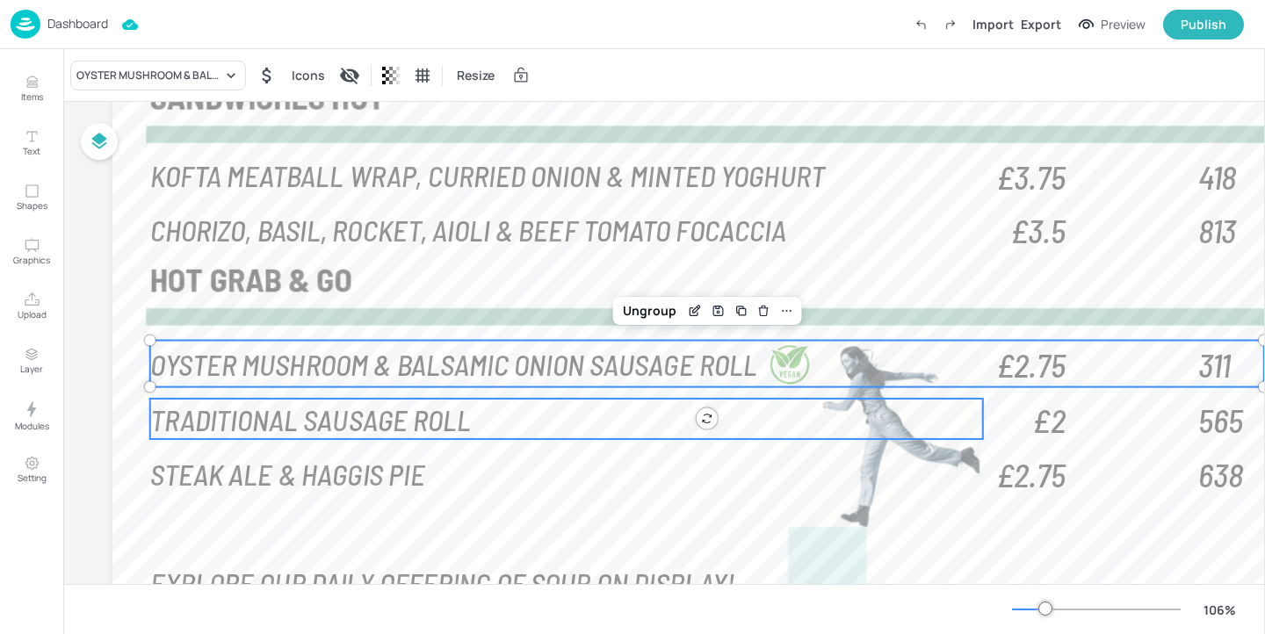
click at [721, 405] on p "TRADITIONAL SAUSAGE ROLL" at bounding box center [566, 419] width 833 height 40
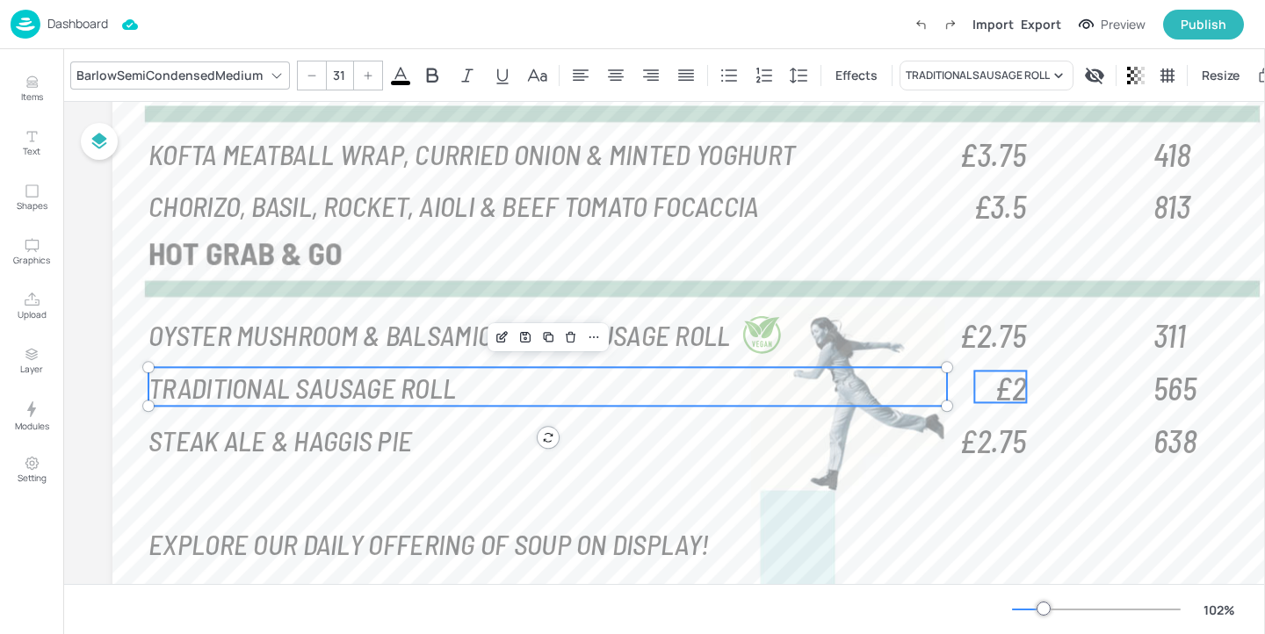
type input "--"
click at [999, 393] on span "£2" at bounding box center [1010, 387] width 32 height 32
click at [1194, 393] on span "565" at bounding box center [1174, 386] width 43 height 40
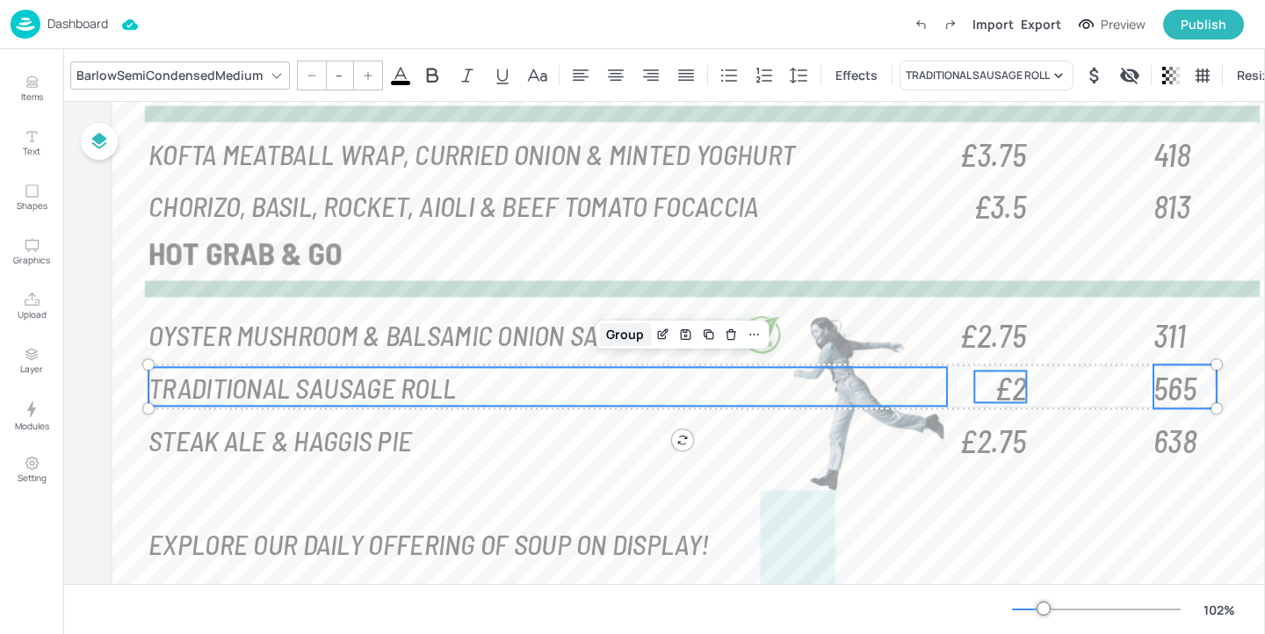
click at [635, 333] on div "Group" at bounding box center [625, 334] width 52 height 23
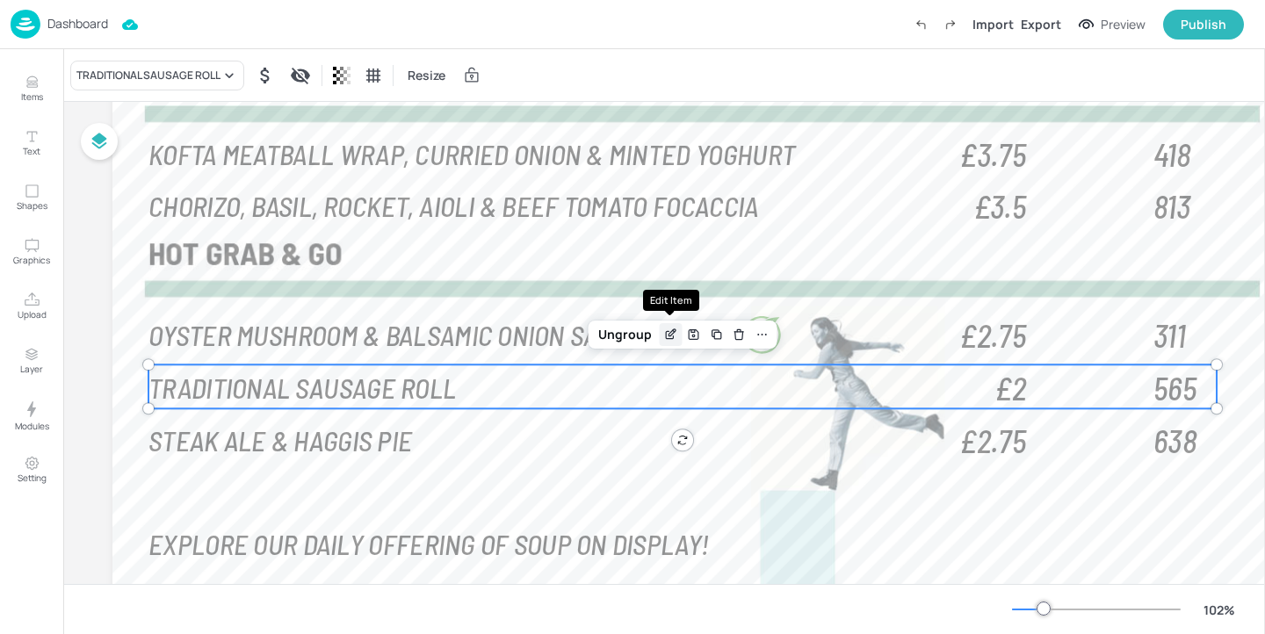
click at [663, 334] on icon "Edit Item" at bounding box center [670, 335] width 15 height 14
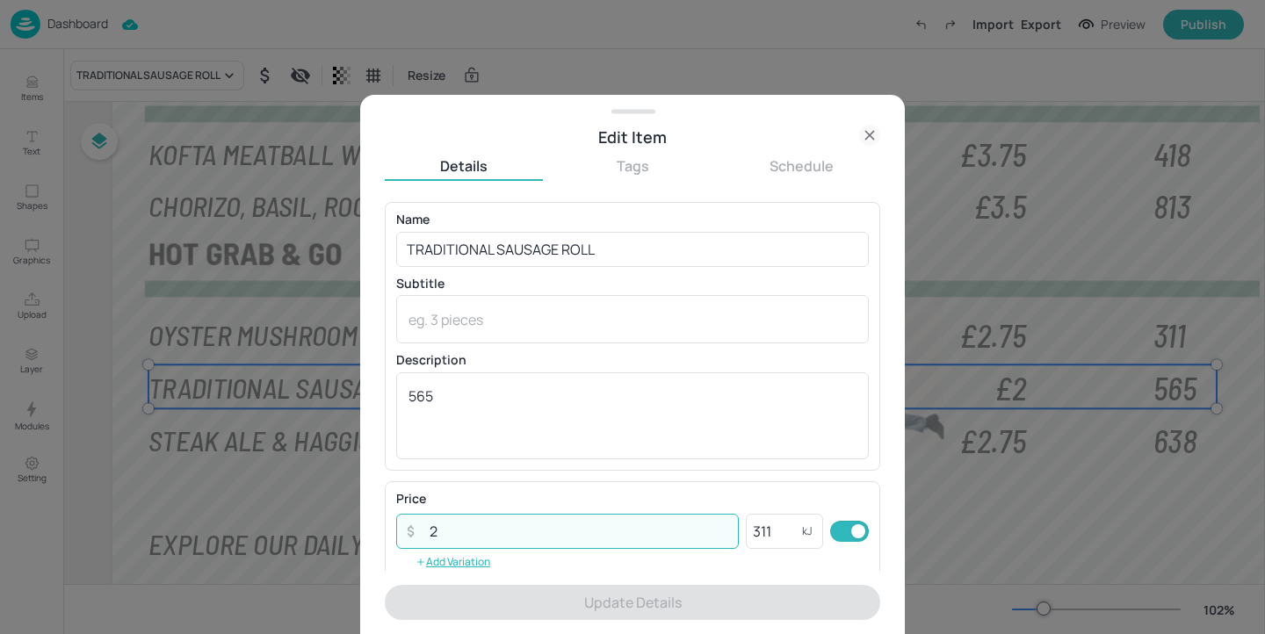
click at [512, 530] on input "2" at bounding box center [579, 531] width 320 height 35
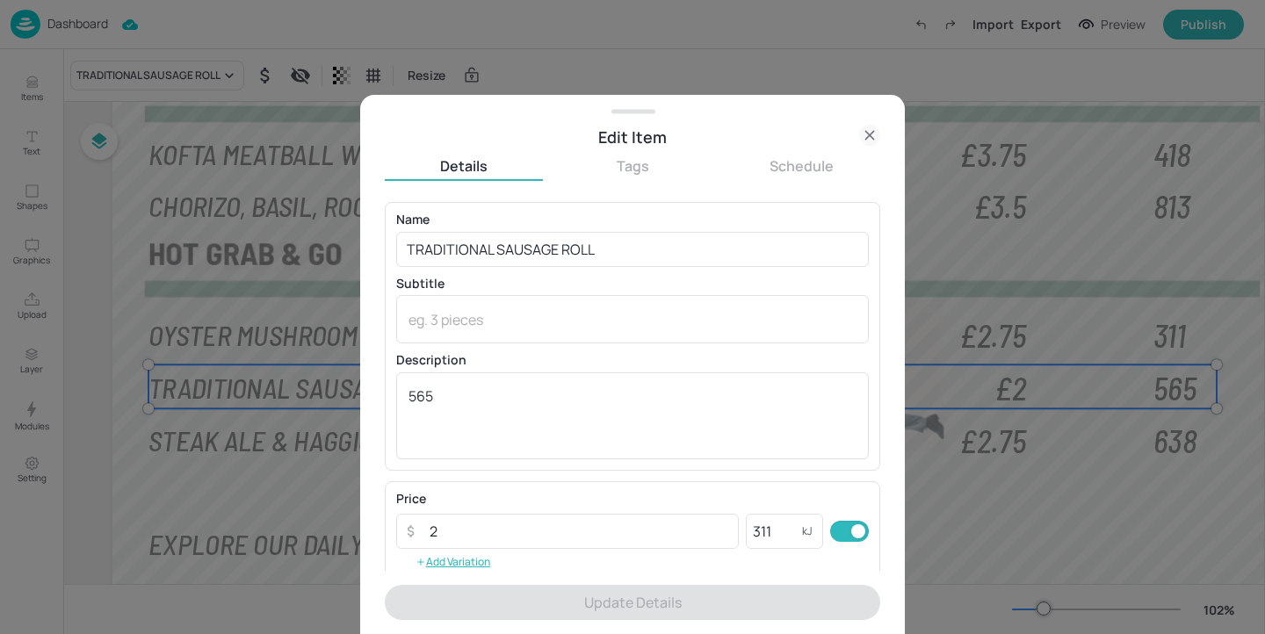
click at [869, 138] on icon at bounding box center [869, 135] width 21 height 21
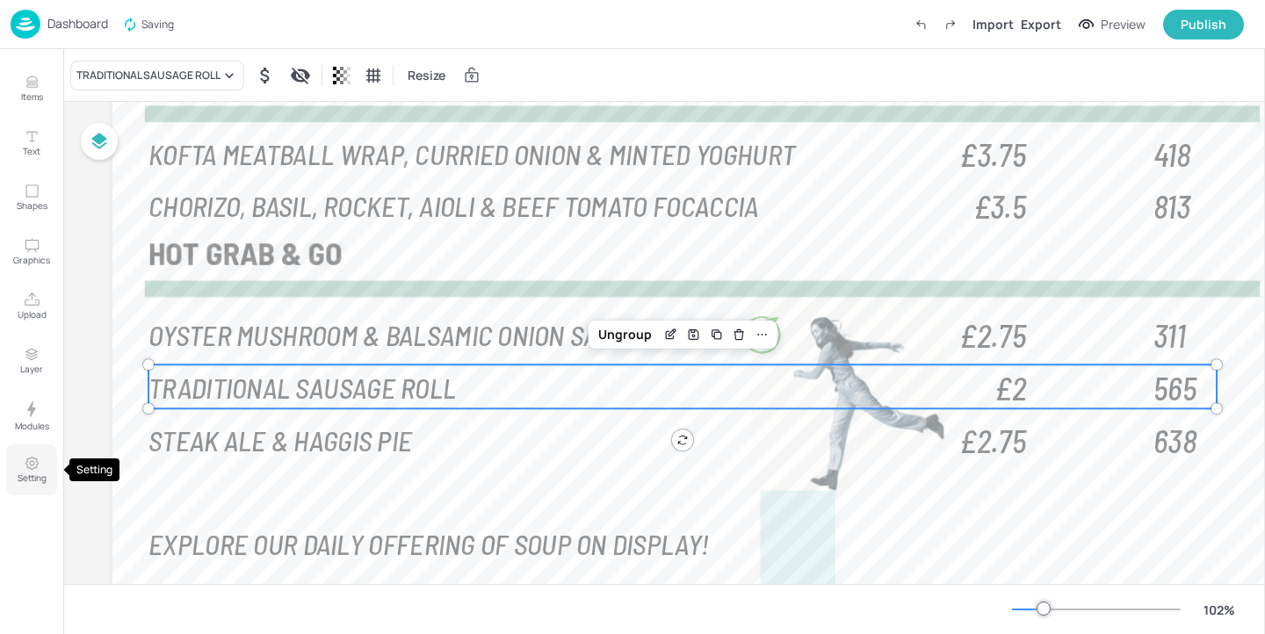
click at [41, 466] on button "Setting" at bounding box center [31, 469] width 51 height 51
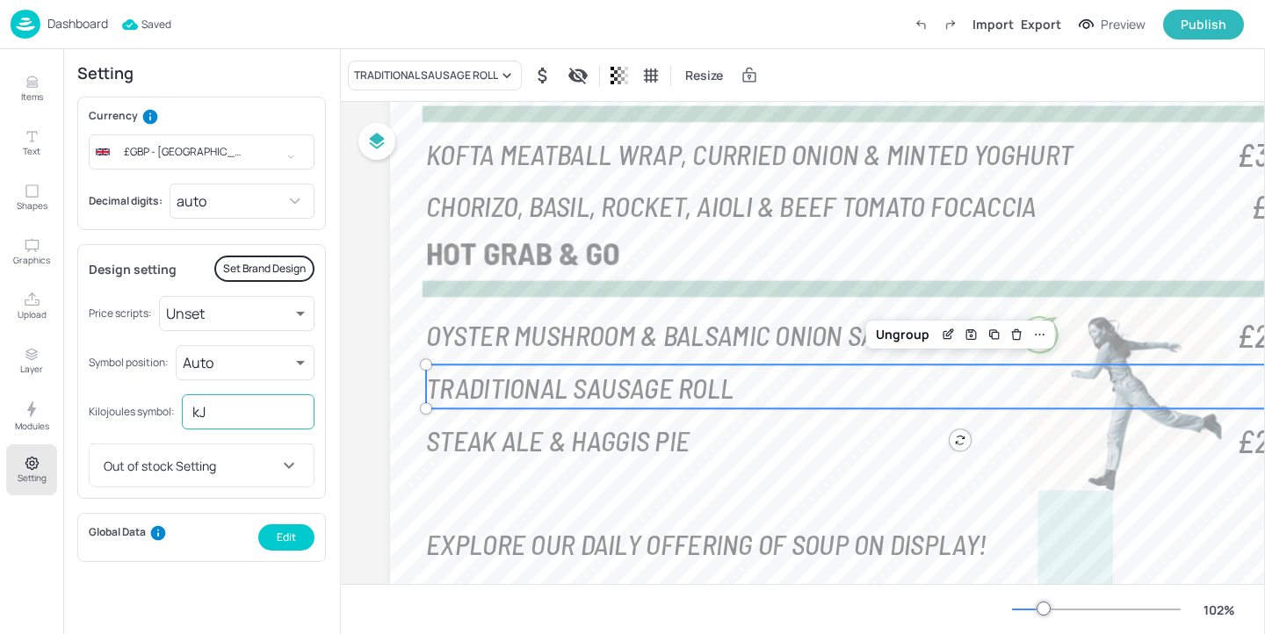
click at [279, 419] on input "kJ" at bounding box center [248, 411] width 133 height 35
click at [253, 187] on body "Dashboard Saved Import Export Preview Publish Items Text Shapes Graphics Upload…" at bounding box center [632, 317] width 1265 height 634
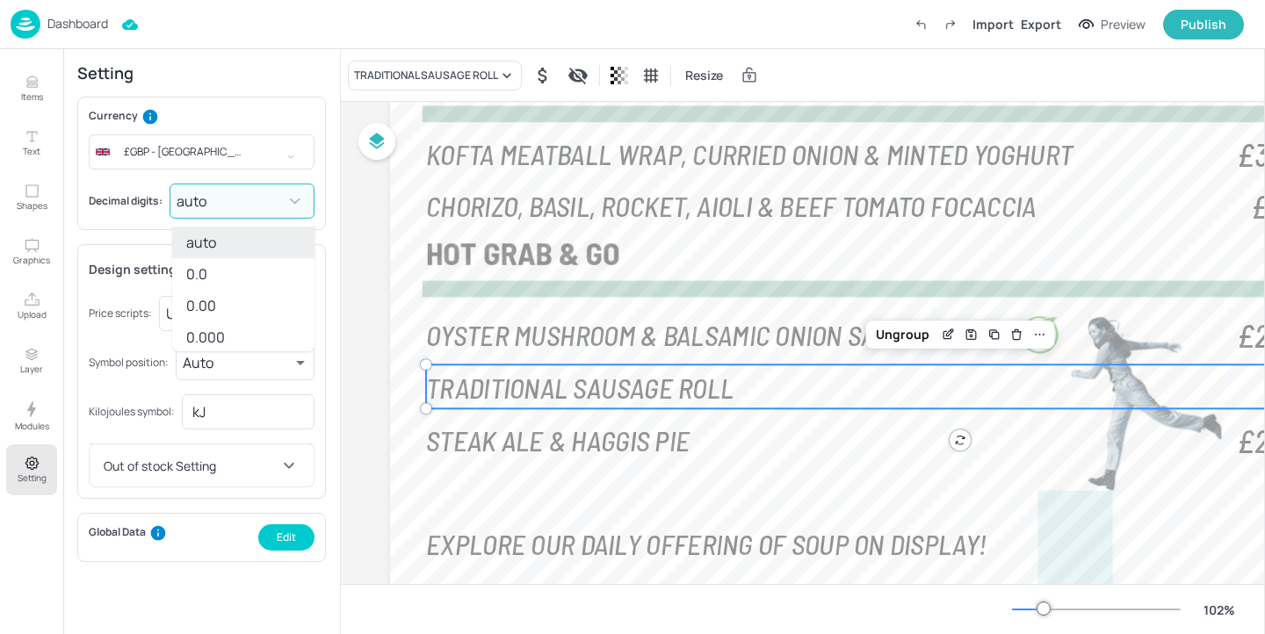
click at [242, 302] on li "0.00" at bounding box center [243, 306] width 142 height 32
type input "2"
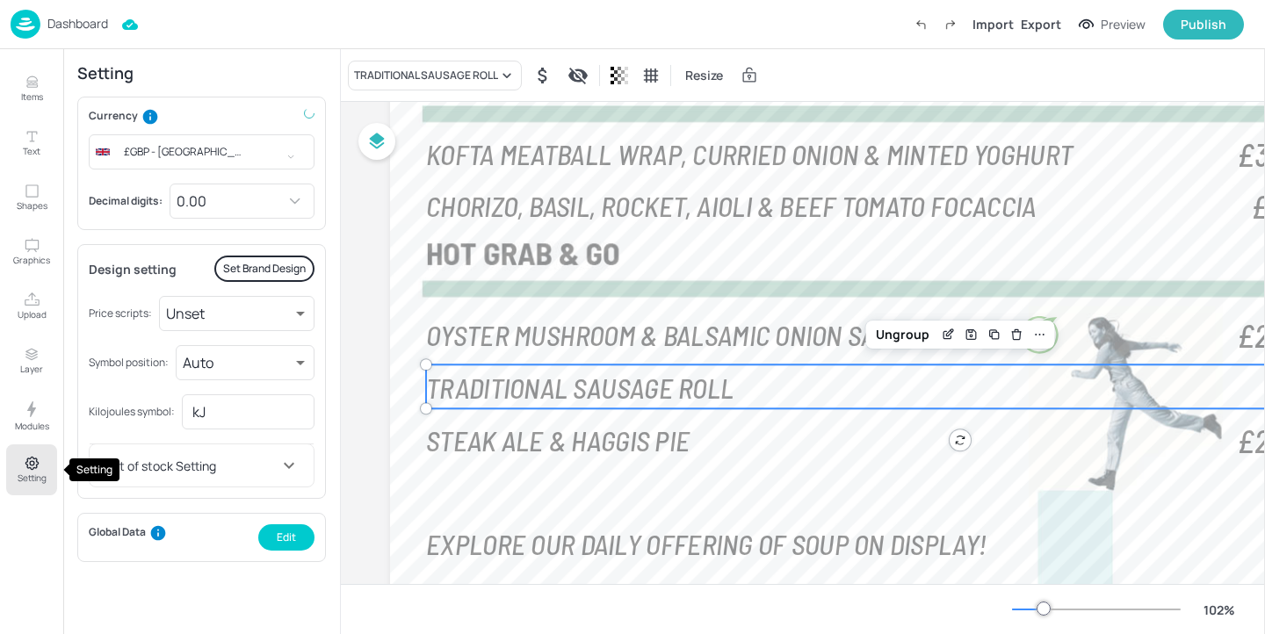
click at [54, 488] on button "Setting" at bounding box center [31, 469] width 51 height 51
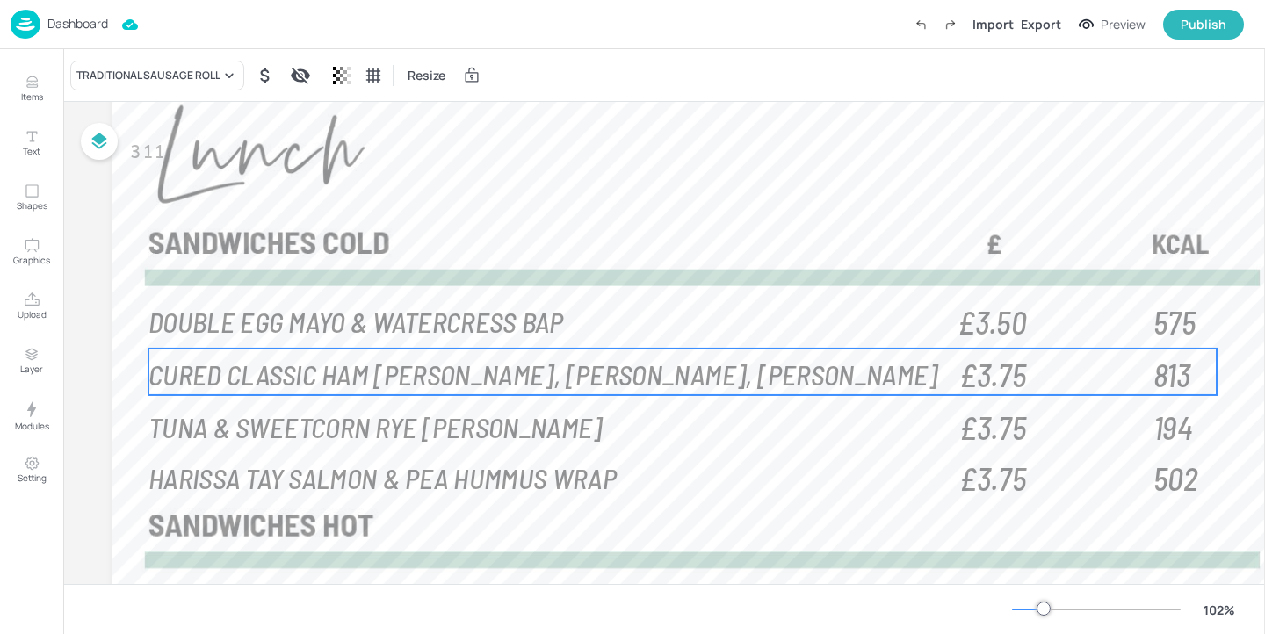
scroll to position [261, 0]
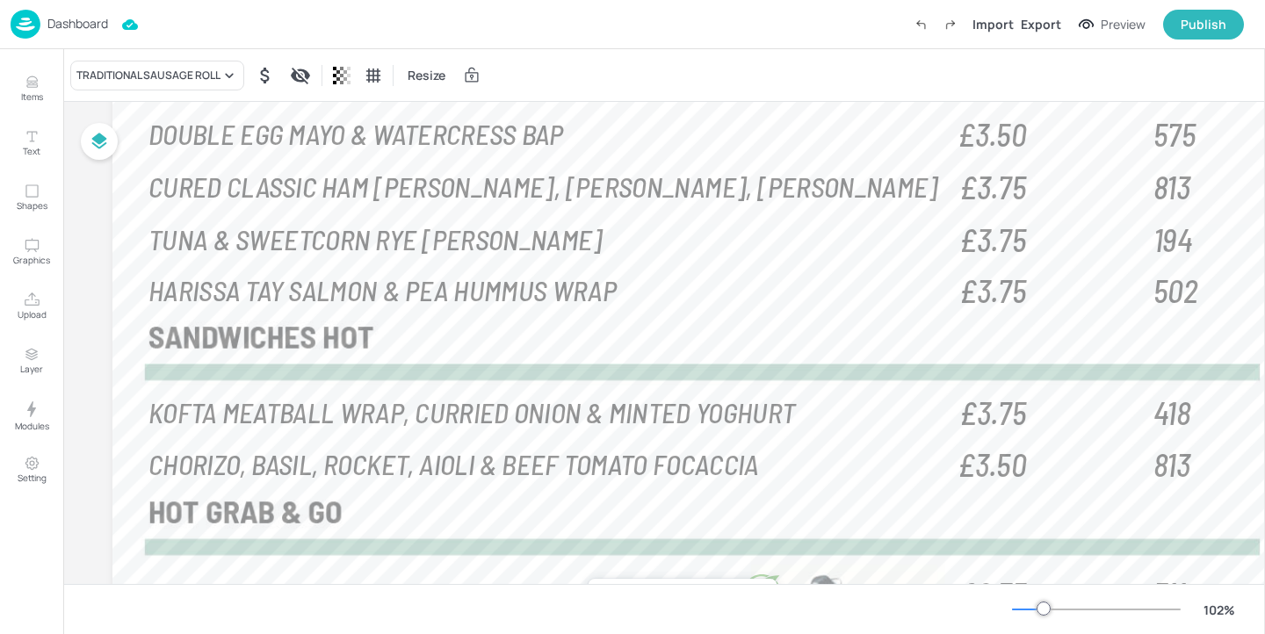
click at [90, 30] on p "Dashboard" at bounding box center [77, 24] width 61 height 12
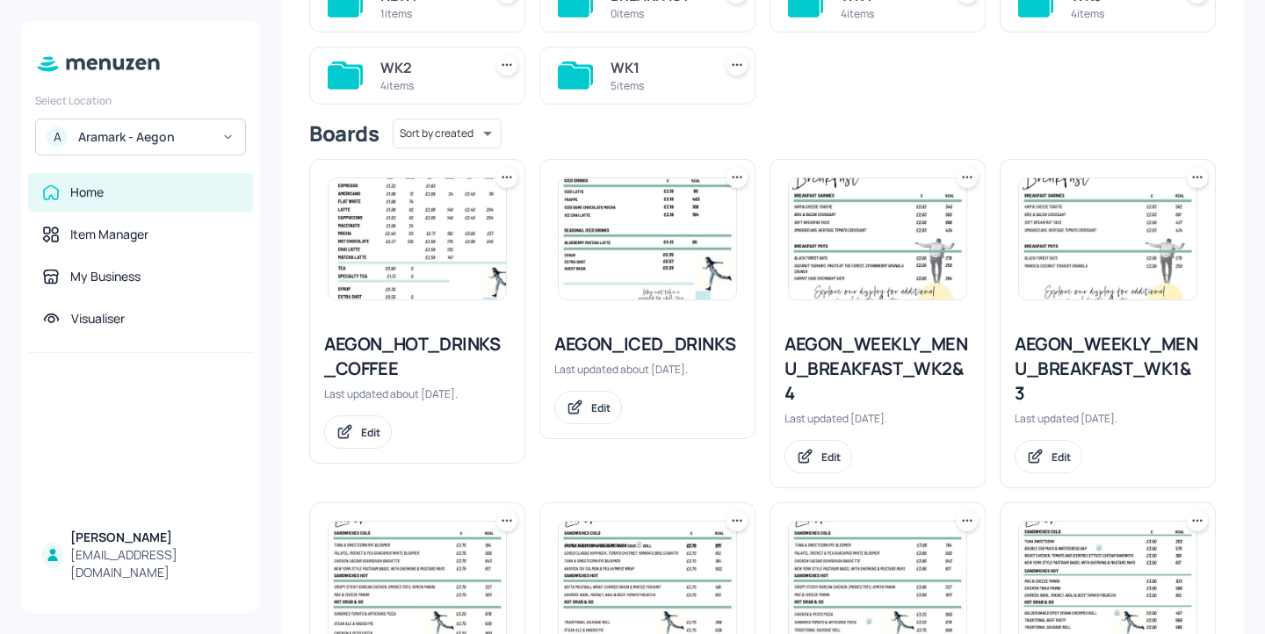
scroll to position [443, 0]
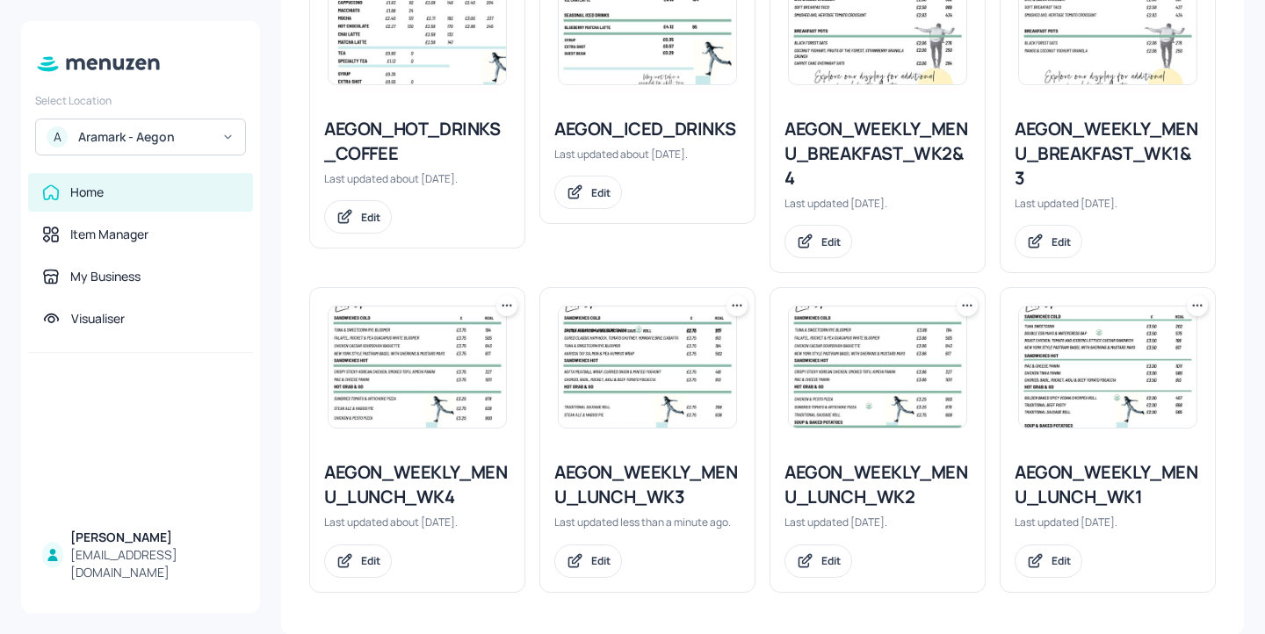
click at [905, 466] on div "AEGON_WEEKLY_MENU_LUNCH_WK2" at bounding box center [877, 484] width 186 height 49
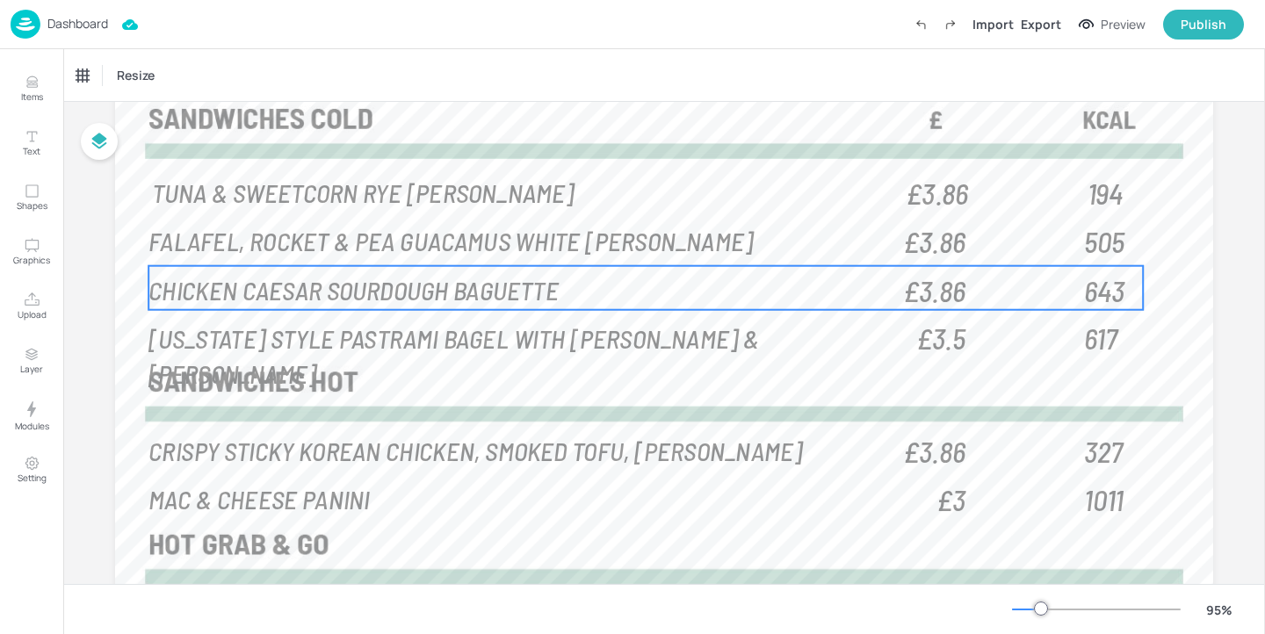
scroll to position [193, 0]
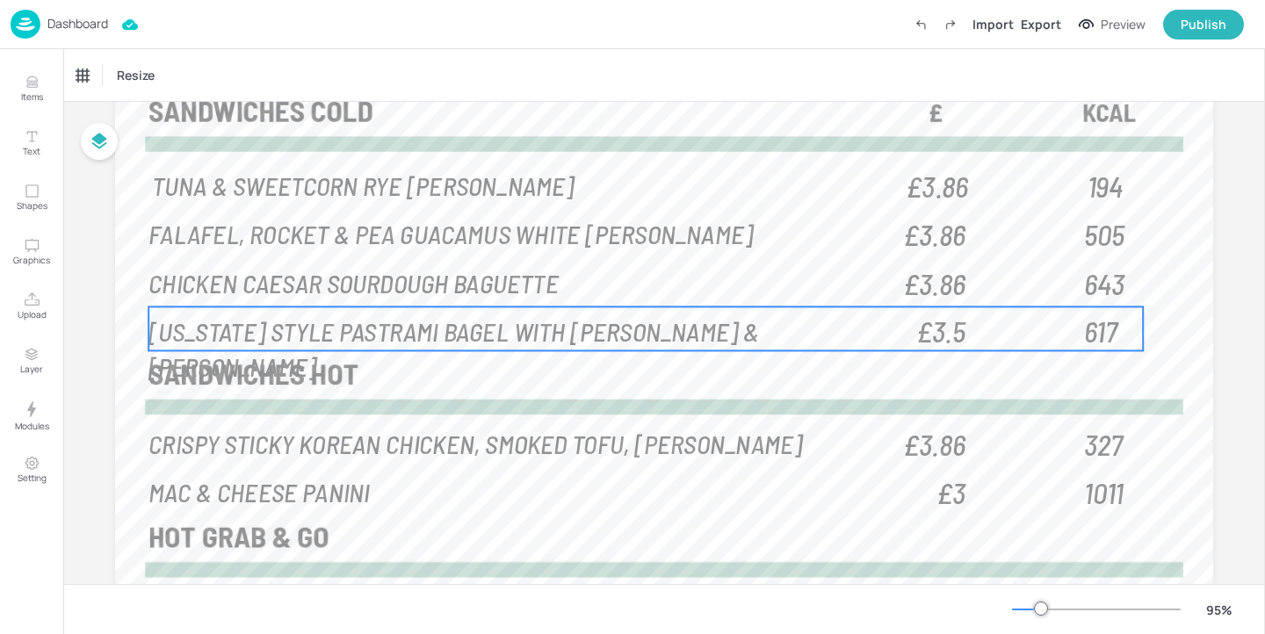
click at [933, 331] on span "£3.5" at bounding box center [940, 329] width 49 height 29
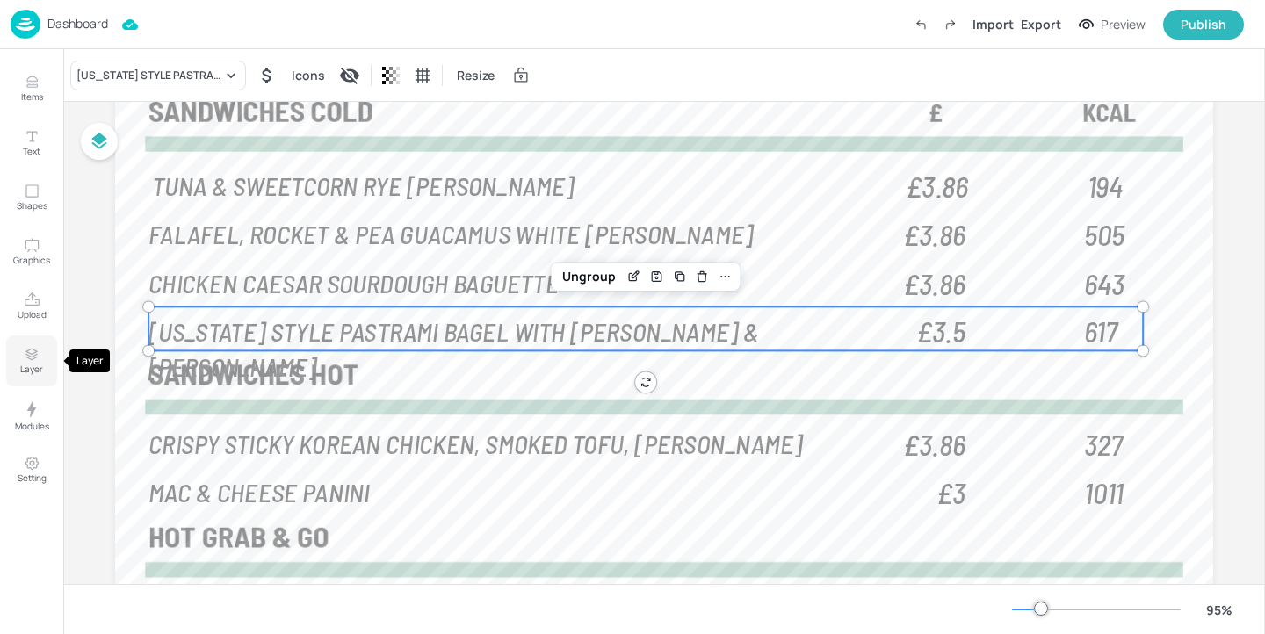
click at [32, 359] on icon "Layer" at bounding box center [32, 354] width 16 height 17
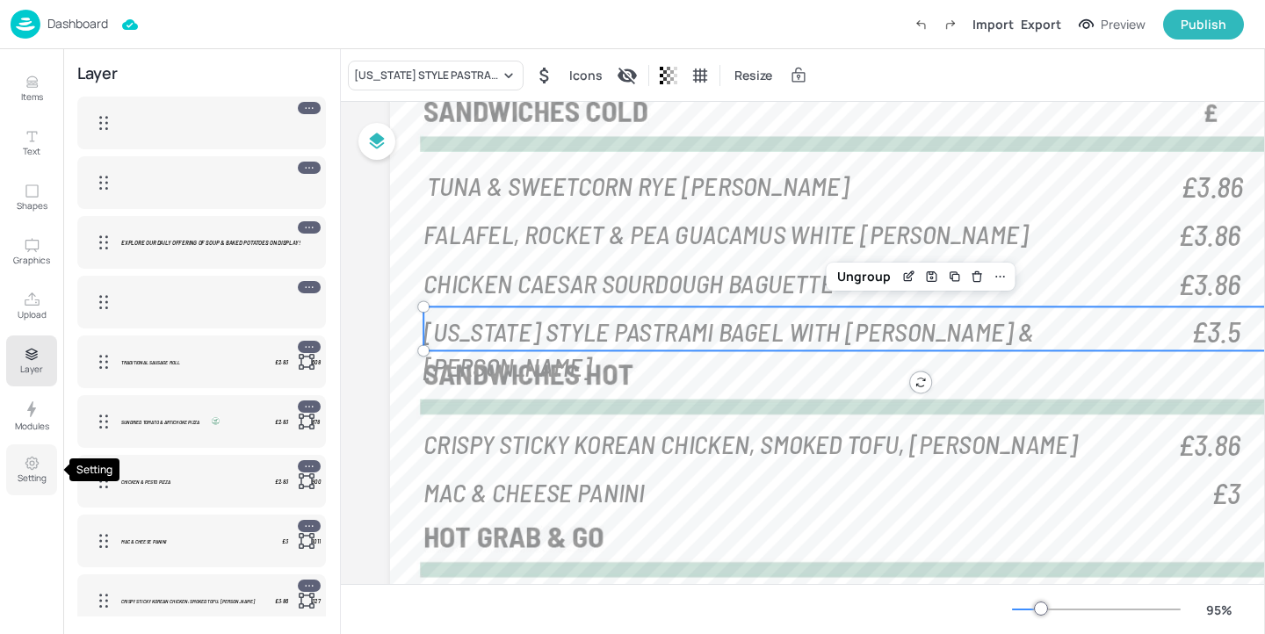
click at [36, 477] on p "Setting" at bounding box center [32, 478] width 29 height 12
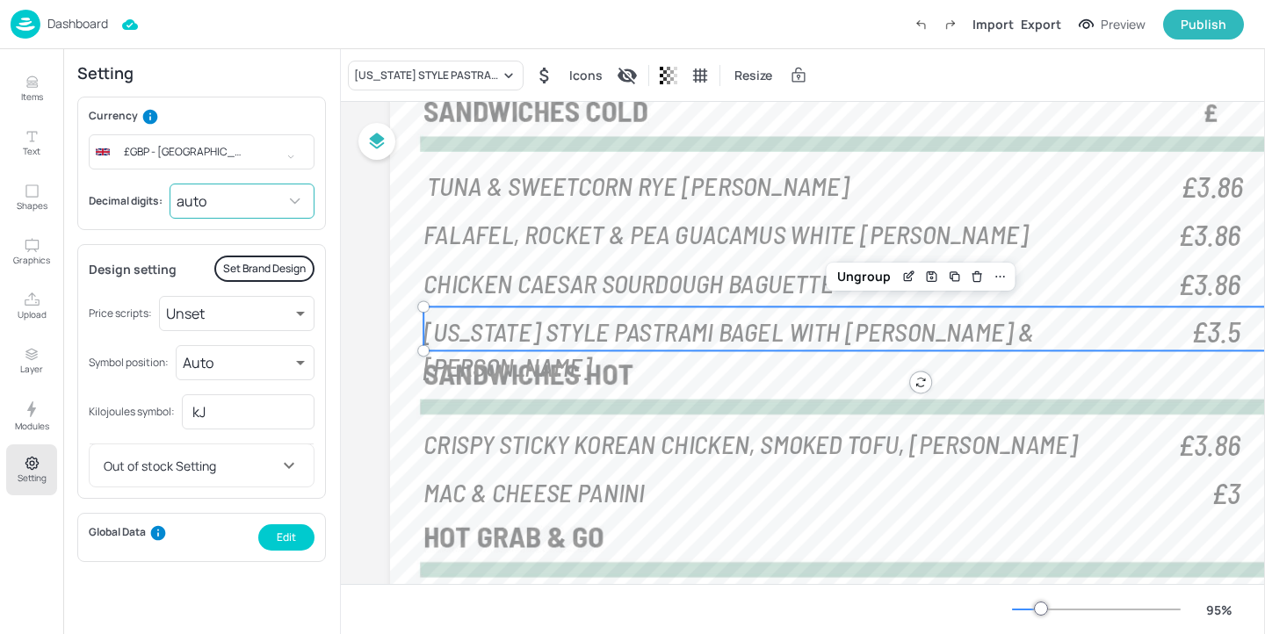
click at [259, 198] on body "Dashboard Import Export Preview Publish Items Text Shapes Graphics Upload Layer…" at bounding box center [632, 317] width 1265 height 634
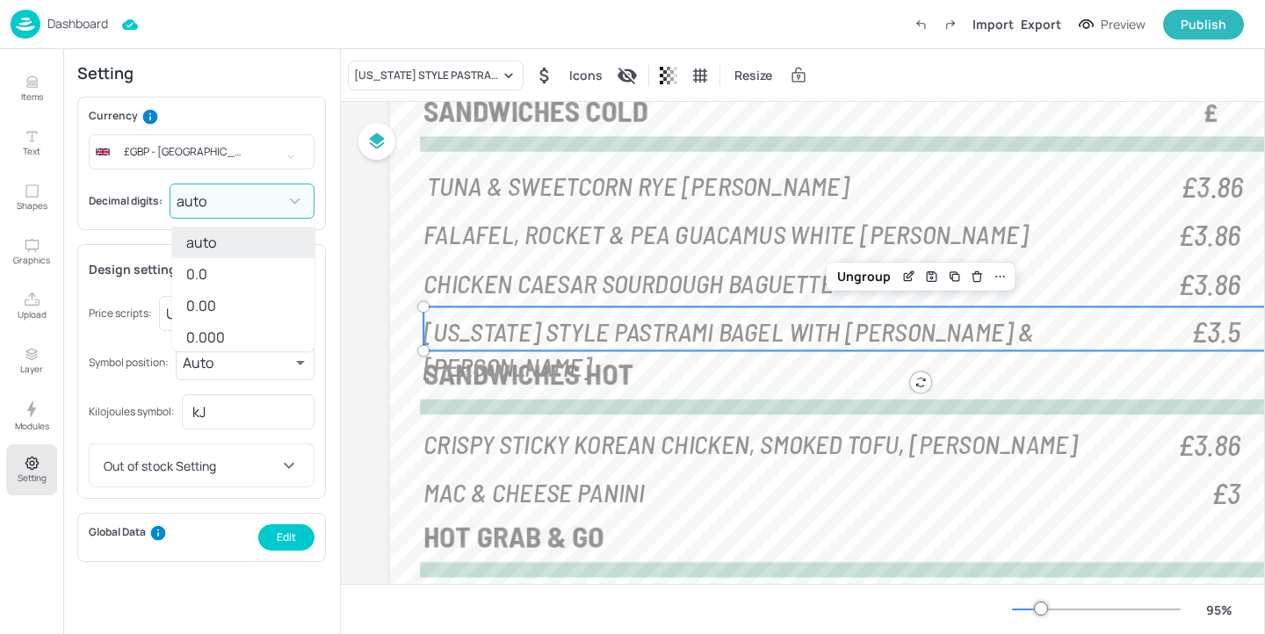
click at [239, 298] on li "0.00" at bounding box center [243, 306] width 142 height 32
type input "2"
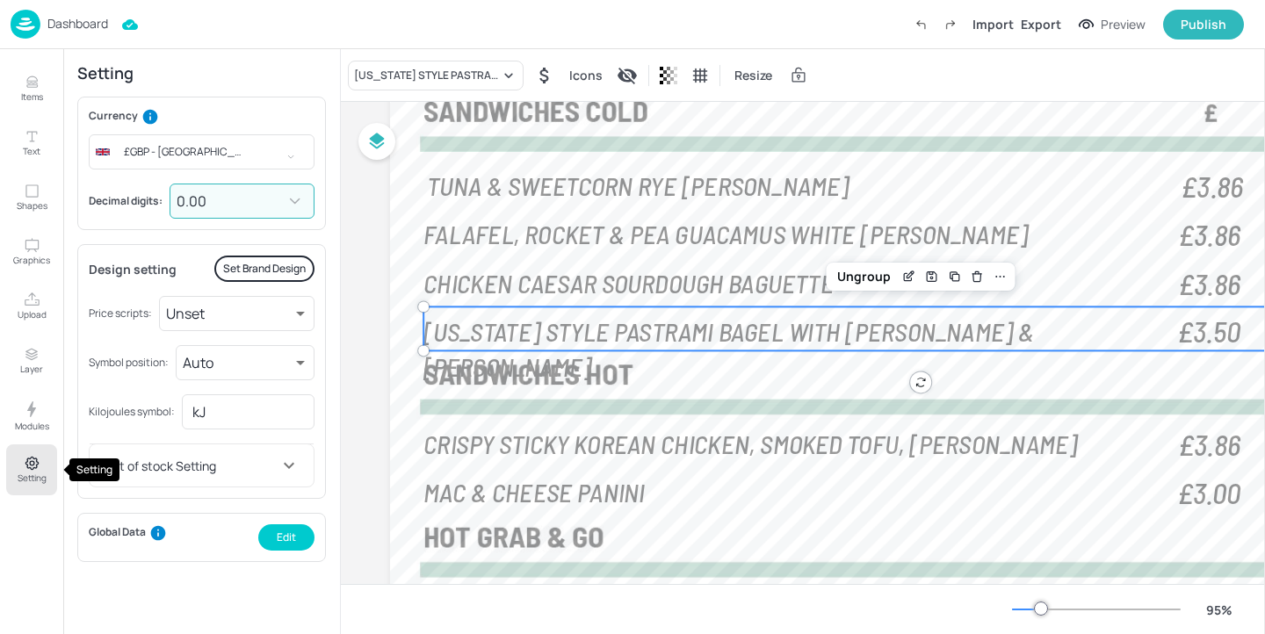
click at [32, 467] on icon "Setting" at bounding box center [32, 463] width 17 height 17
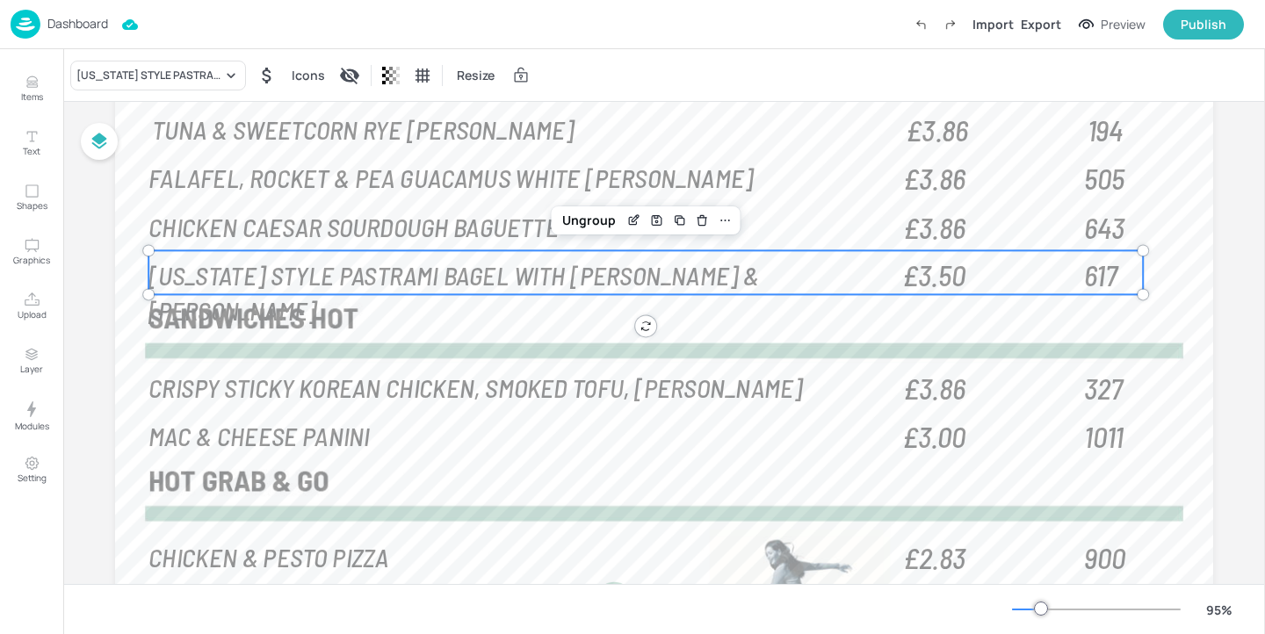
scroll to position [54, 0]
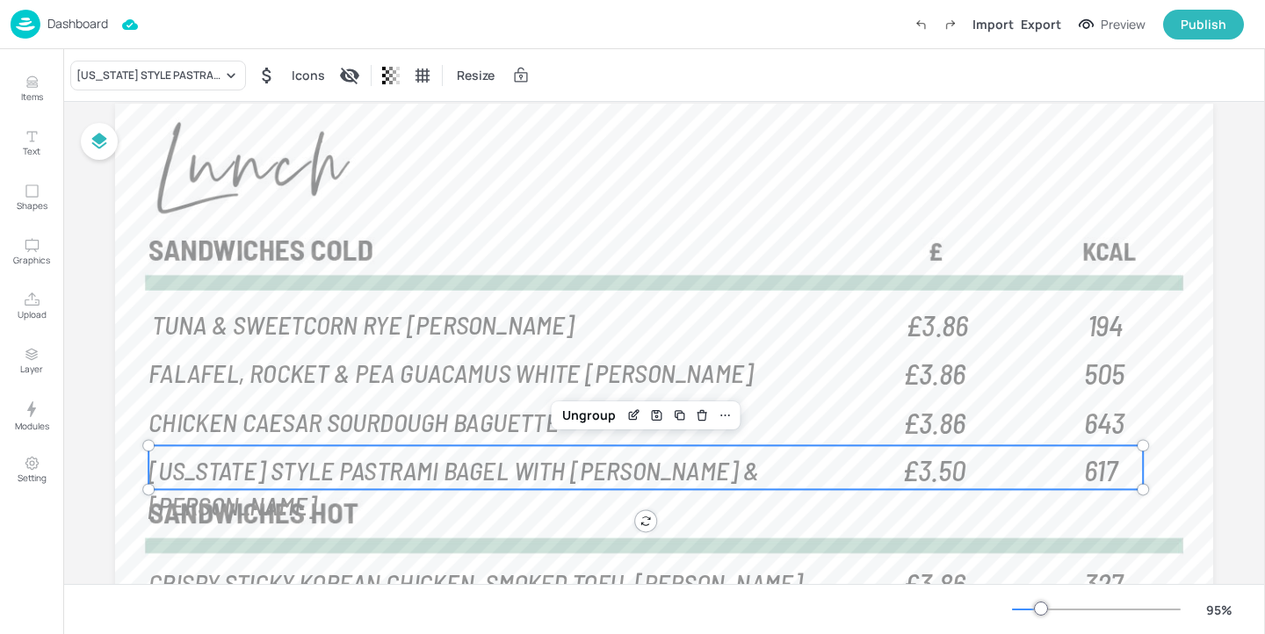
click at [90, 28] on p "Dashboard" at bounding box center [77, 24] width 61 height 12
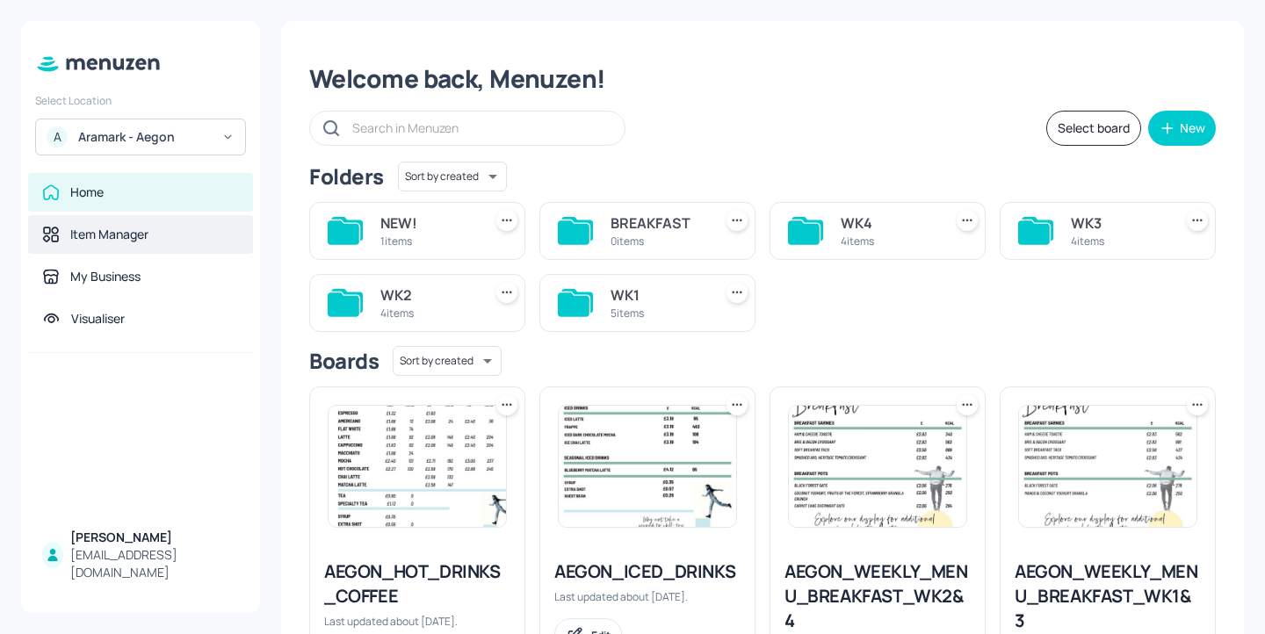
click at [156, 249] on div "Item Manager" at bounding box center [140, 234] width 225 height 39
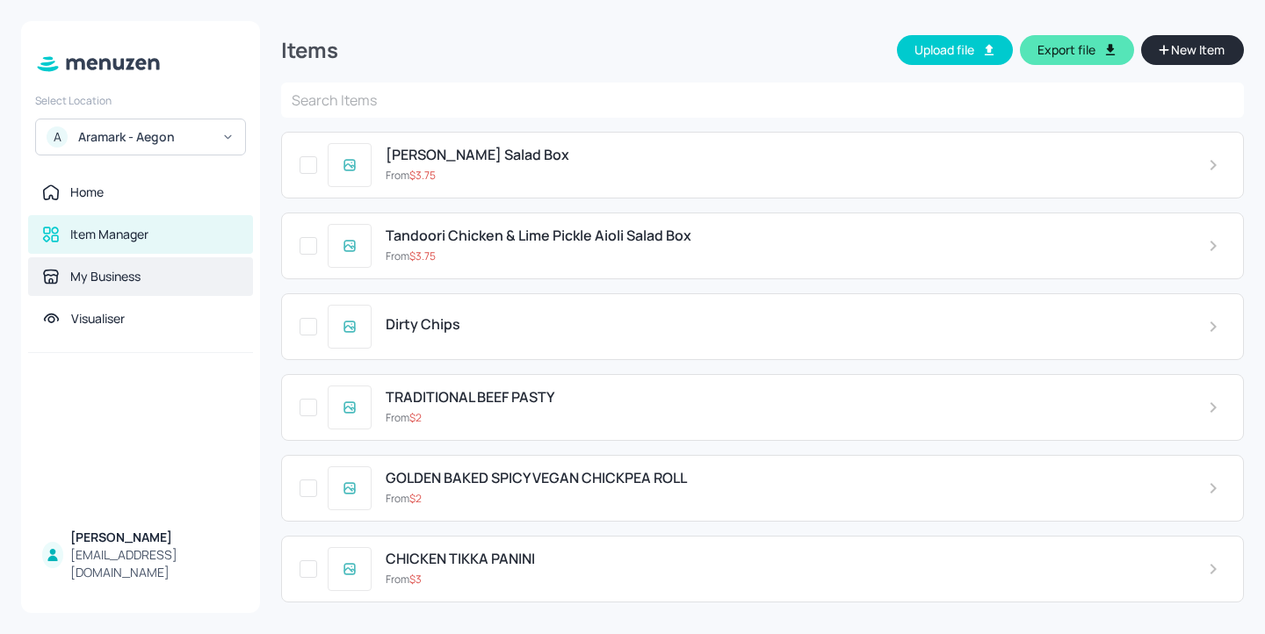
click at [156, 283] on div "My Business" at bounding box center [140, 277] width 197 height 18
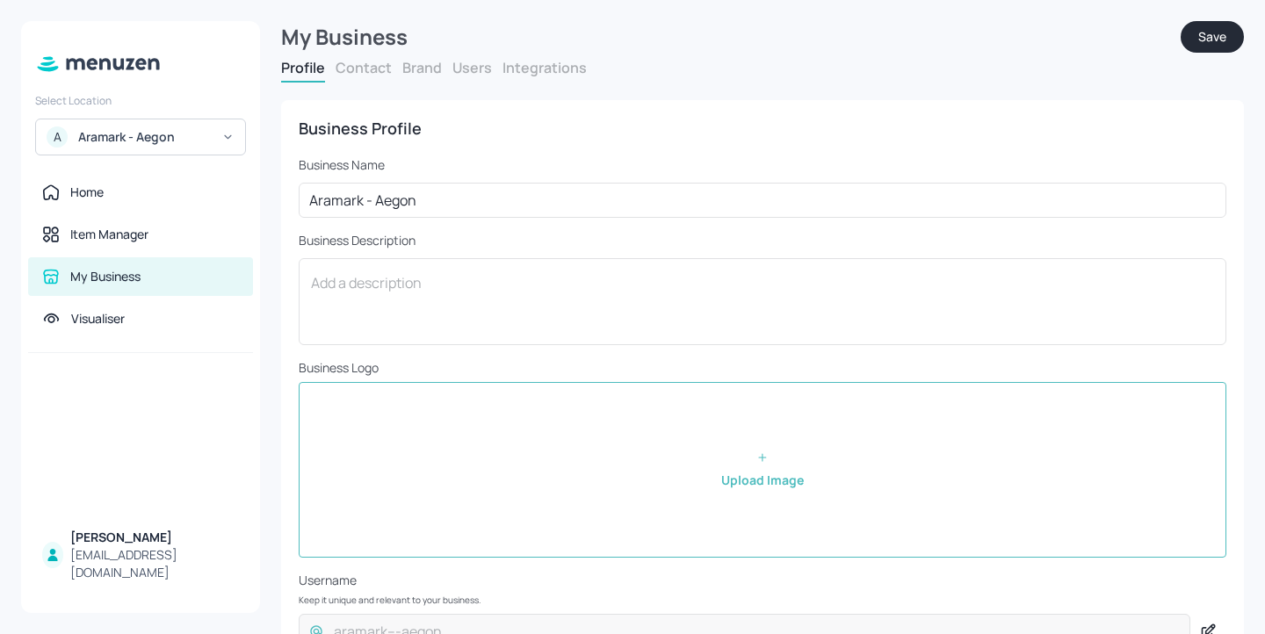
click at [435, 63] on button "Brand" at bounding box center [422, 67] width 40 height 19
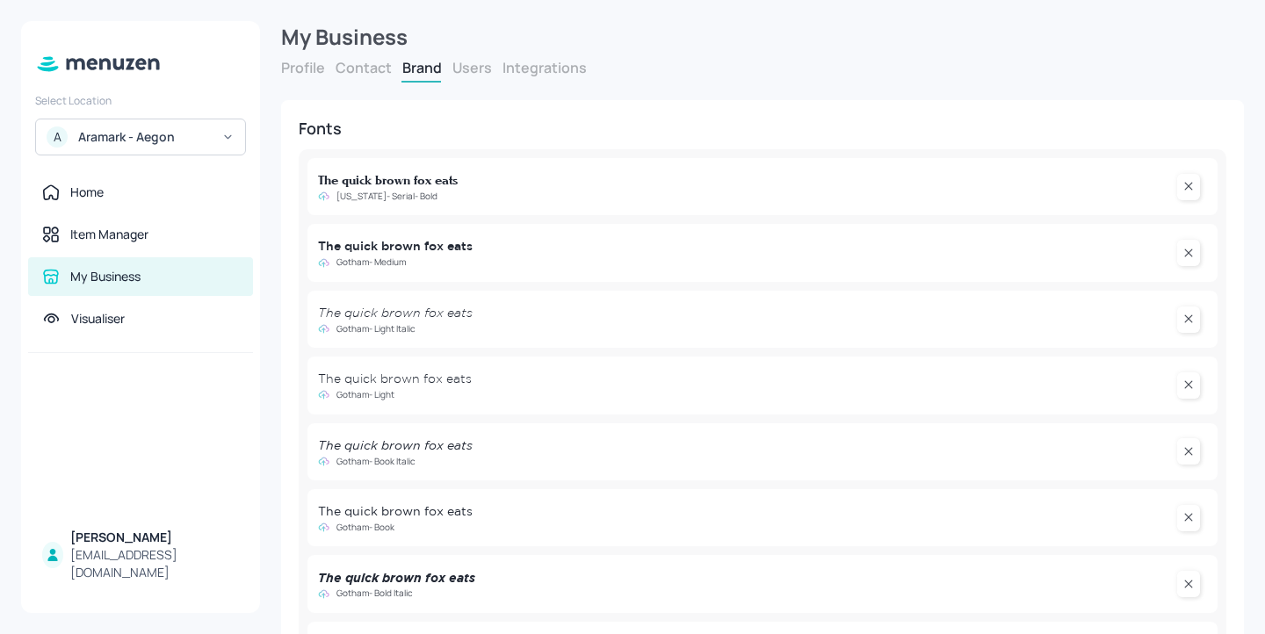
click at [473, 44] on div "My Business" at bounding box center [762, 37] width 963 height 32
click at [473, 67] on button "Users" at bounding box center [472, 67] width 40 height 19
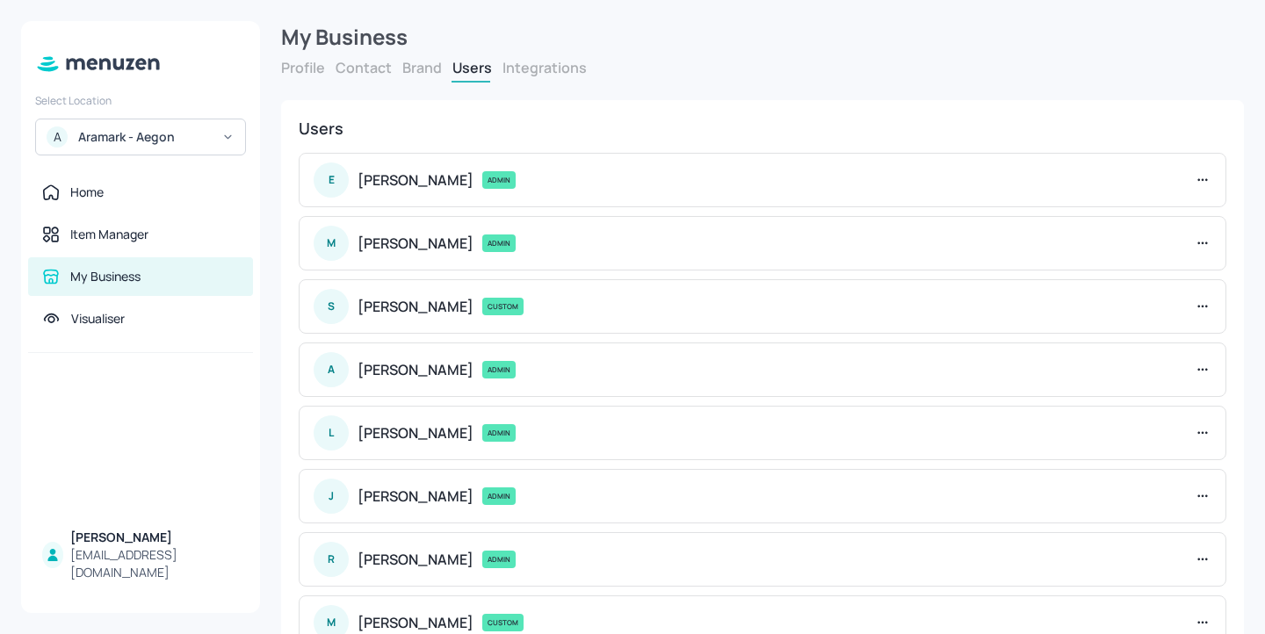
click at [555, 62] on button "Integrations" at bounding box center [544, 67] width 84 height 19
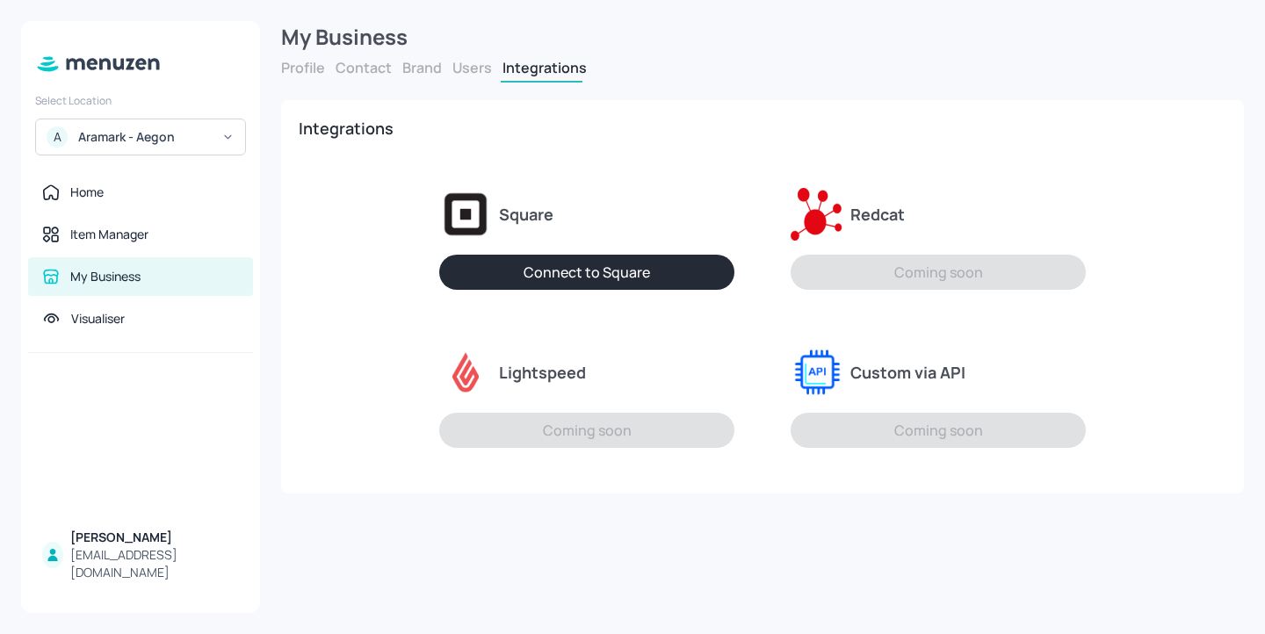
click at [388, 70] on button "Contact" at bounding box center [364, 67] width 56 height 19
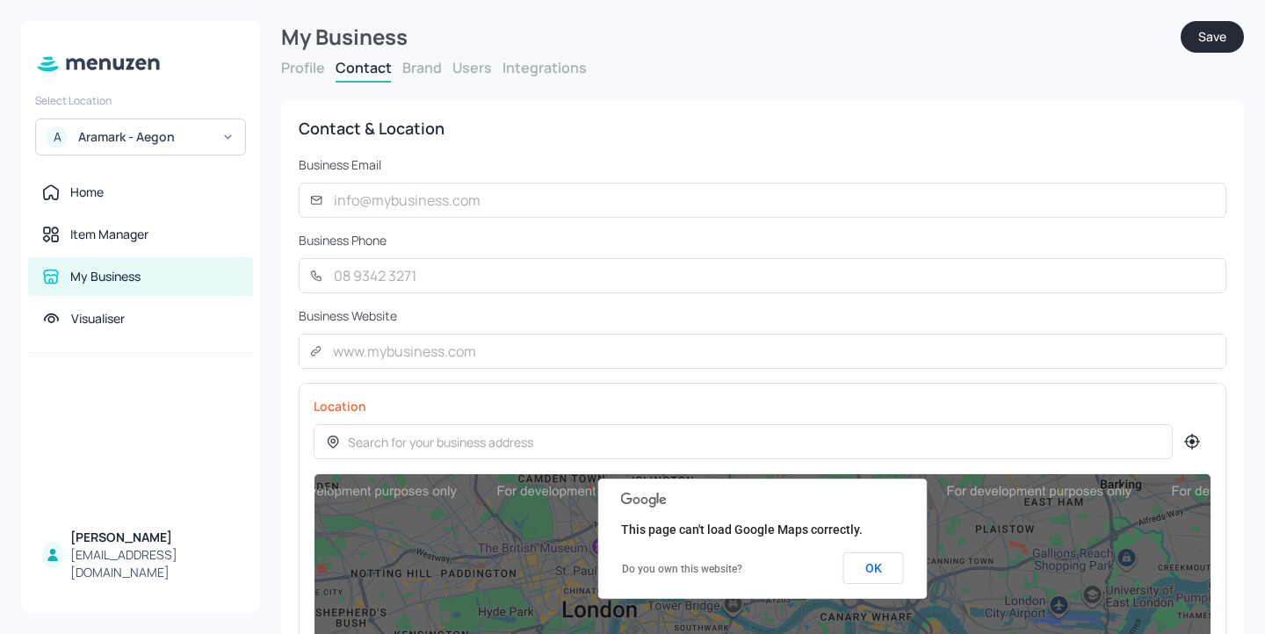
click at [419, 72] on button "Brand" at bounding box center [422, 67] width 40 height 19
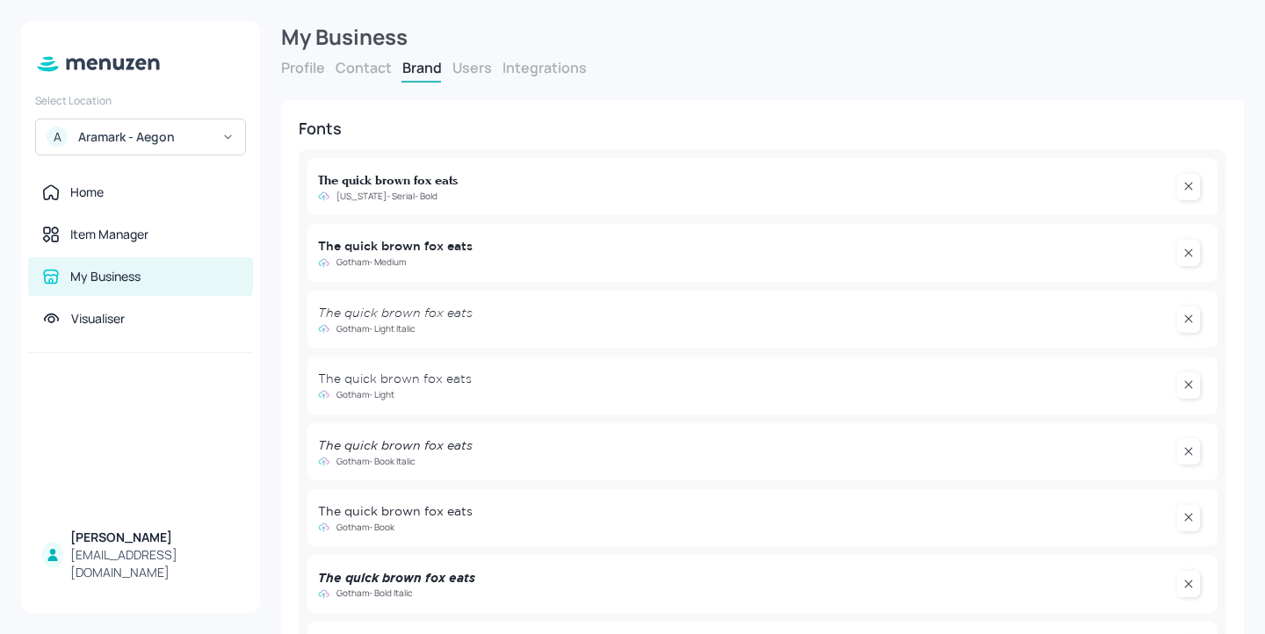
click at [361, 66] on button "Contact" at bounding box center [364, 67] width 56 height 19
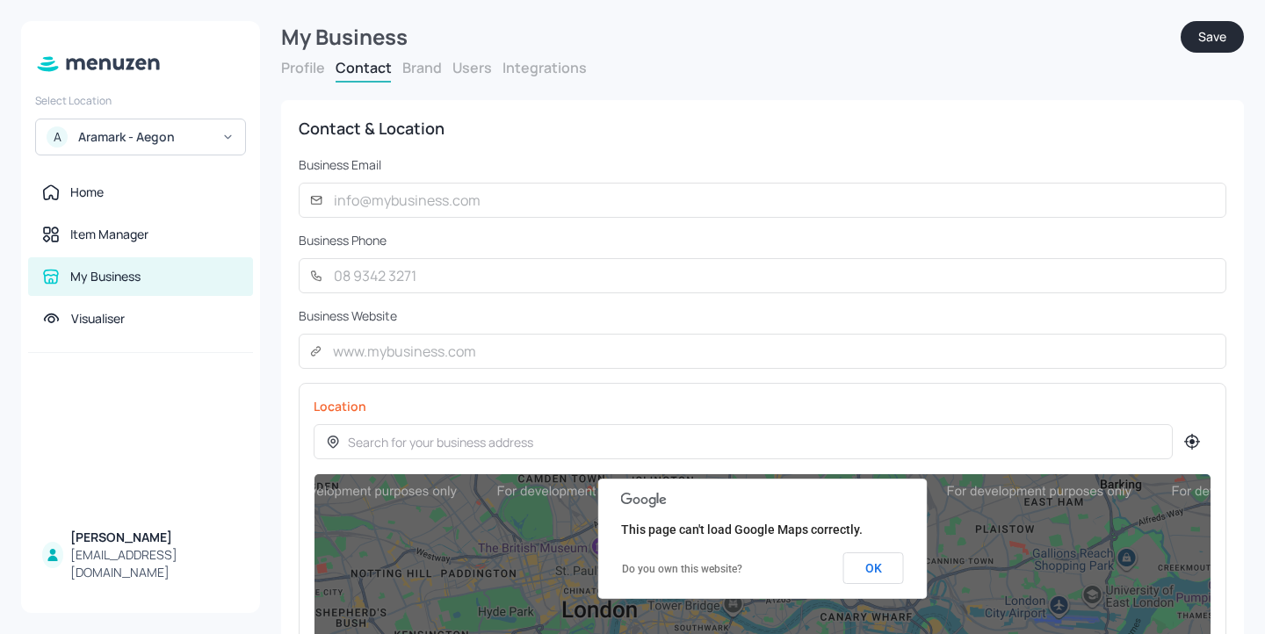
click at [302, 66] on button "Profile" at bounding box center [303, 67] width 44 height 19
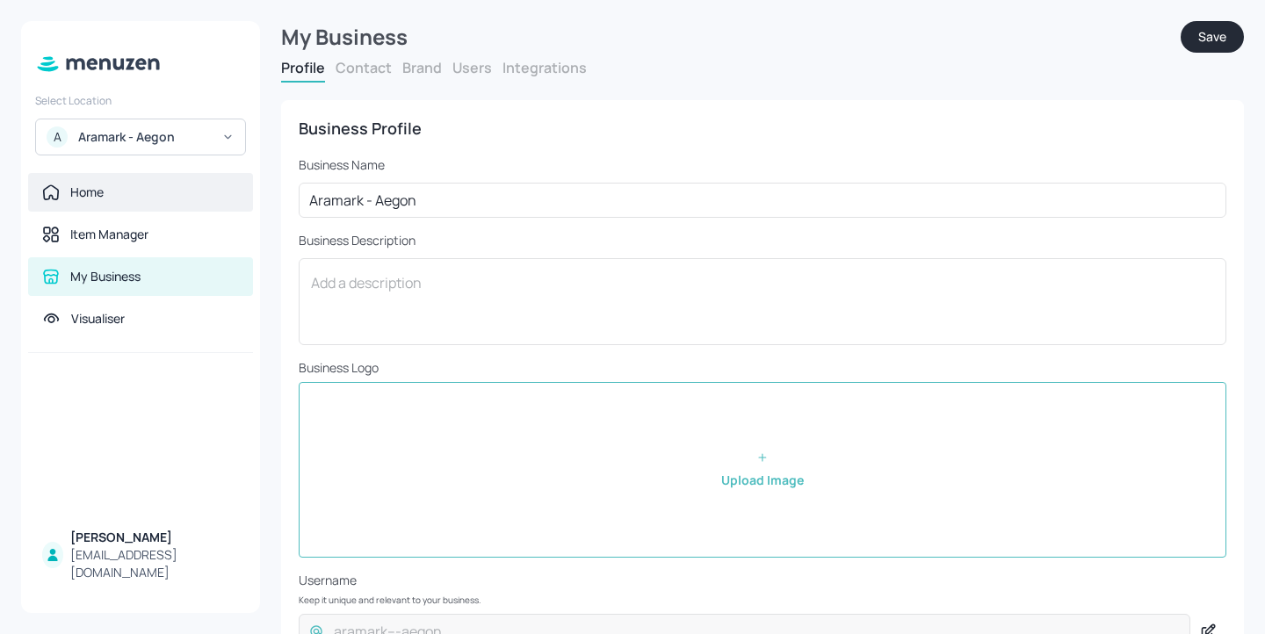
click at [124, 186] on div "Home" at bounding box center [140, 193] width 197 height 18
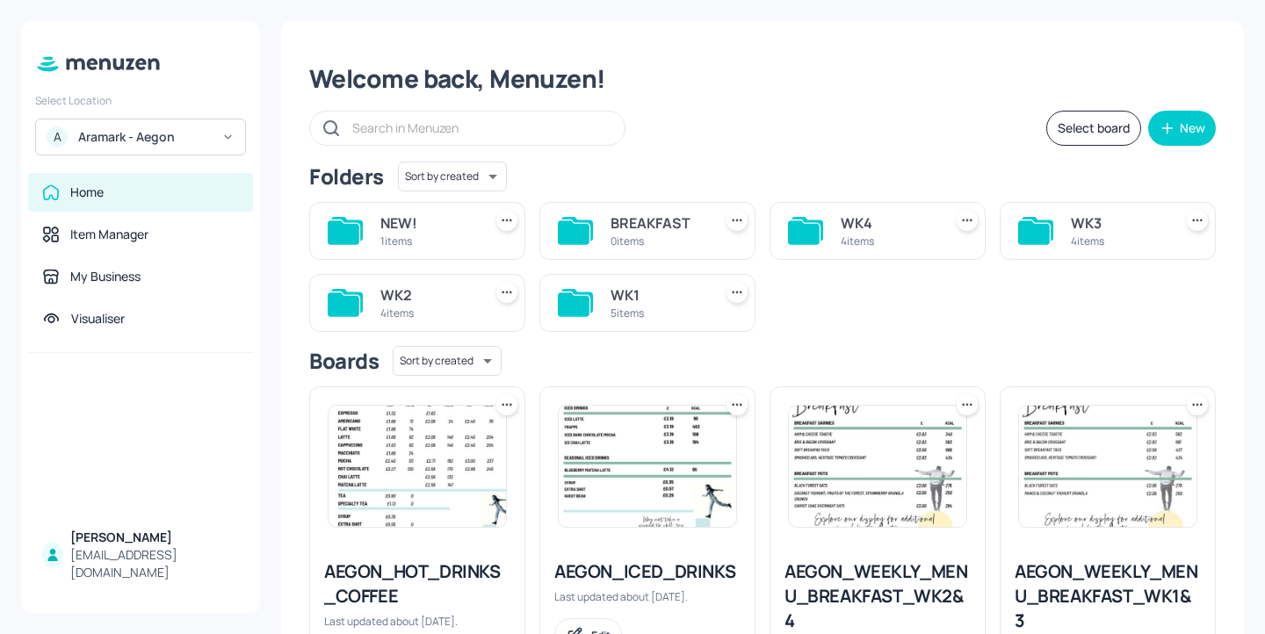
click at [799, 332] on div "Folders Sort by created id ​ NEW! 1 items BREAKFAST 0 items WK4 4 items WK3 4 i…" at bounding box center [762, 599] width 906 height 874
click at [903, 253] on div "WK4 4 items" at bounding box center [877, 231] width 216 height 58
click at [892, 232] on div "WK4" at bounding box center [888, 223] width 95 height 21
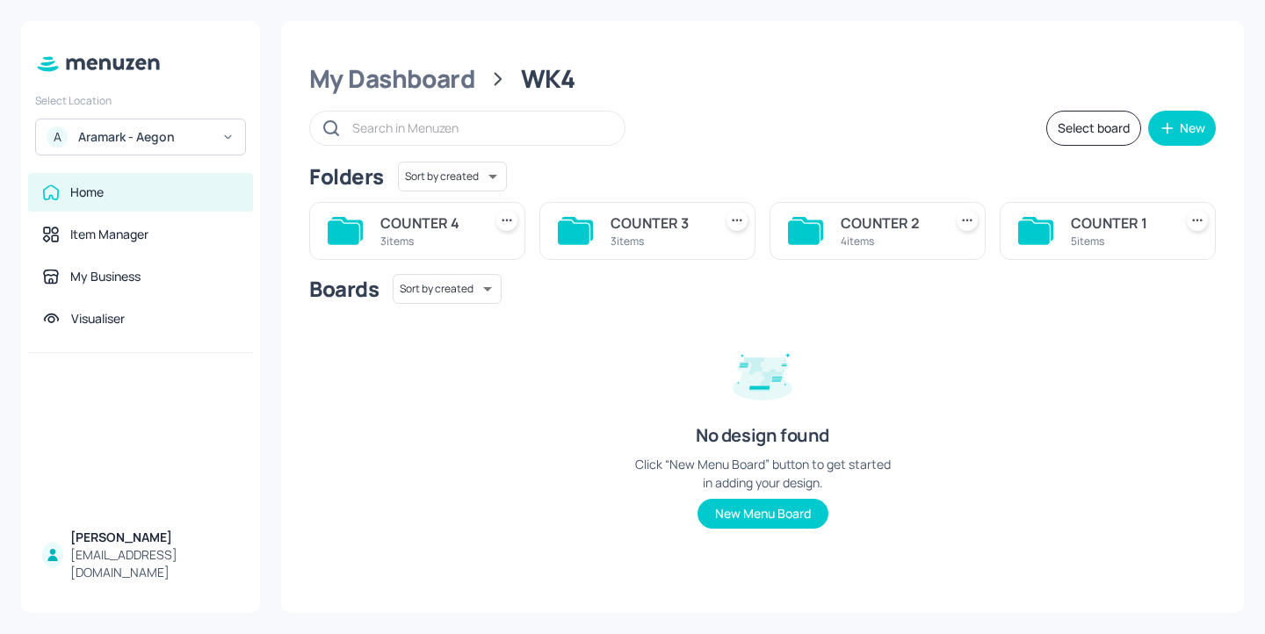
click at [884, 220] on div "COUNTER 2" at bounding box center [888, 223] width 95 height 21
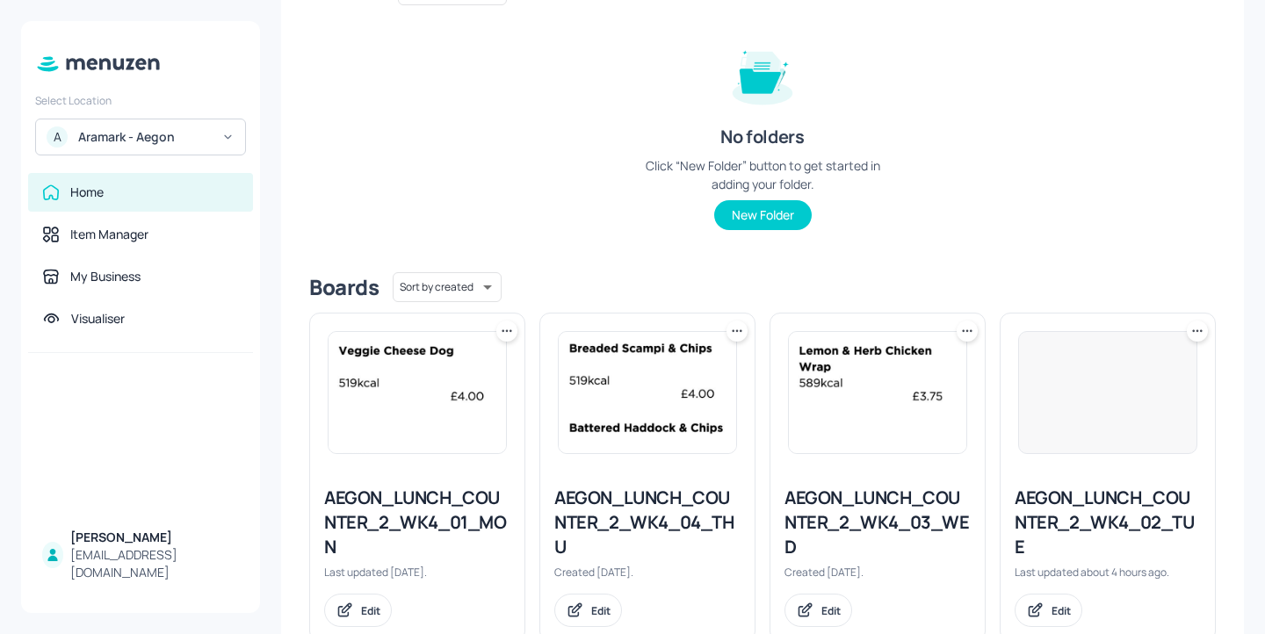
scroll to position [207, 0]
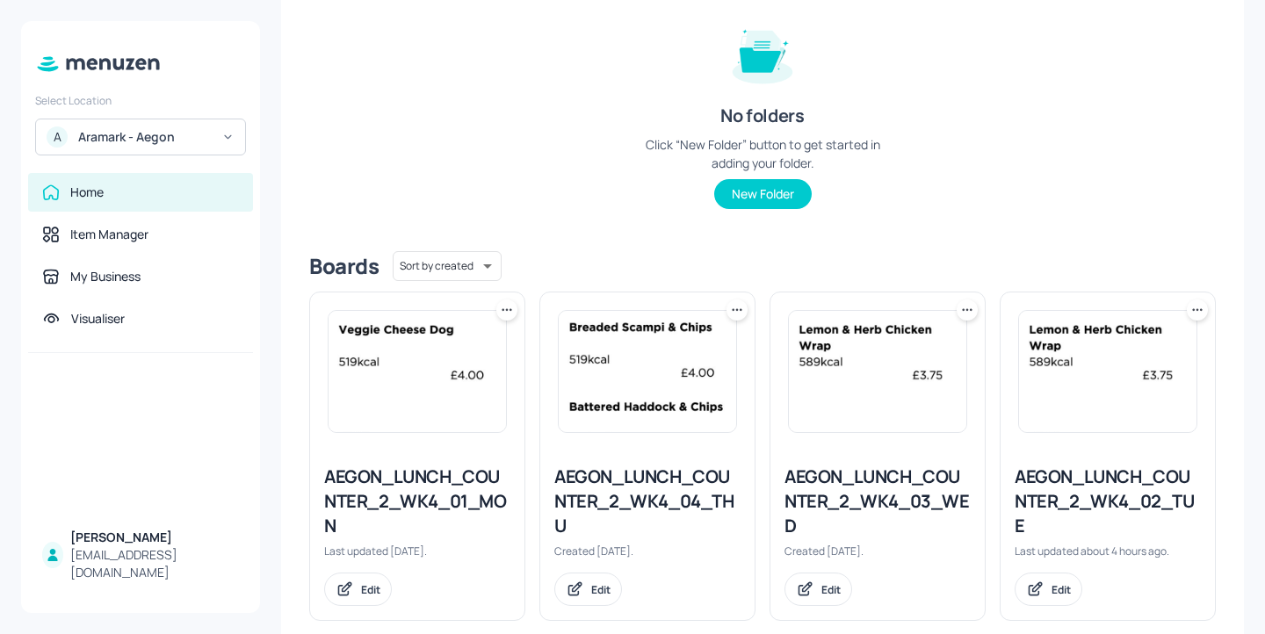
click at [1103, 501] on div "AEGON_LUNCH_COUNTER_2_WK4_02_TUE" at bounding box center [1107, 502] width 186 height 74
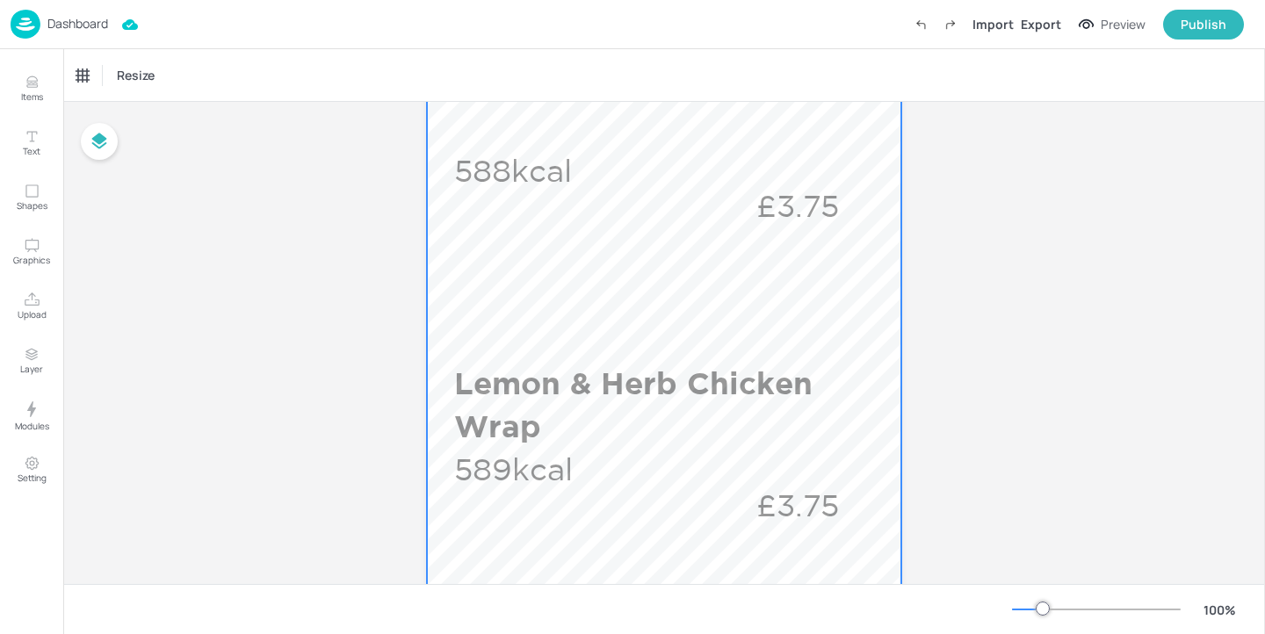
scroll to position [563, 0]
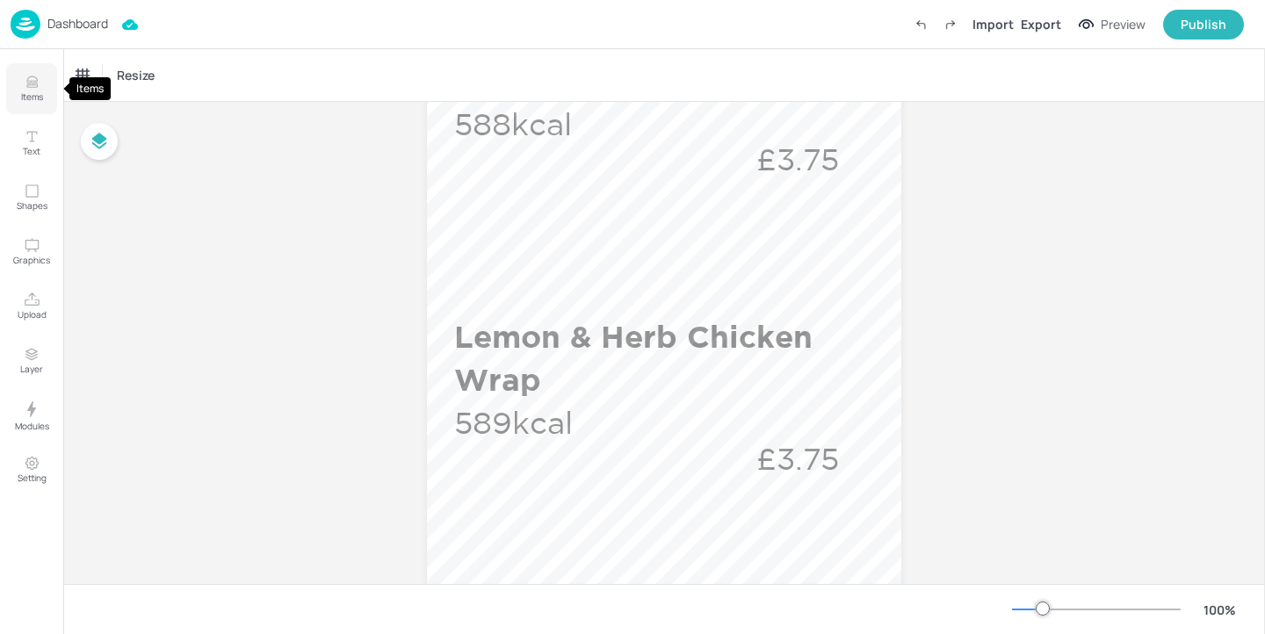
click at [35, 94] on p "Items" at bounding box center [32, 96] width 22 height 12
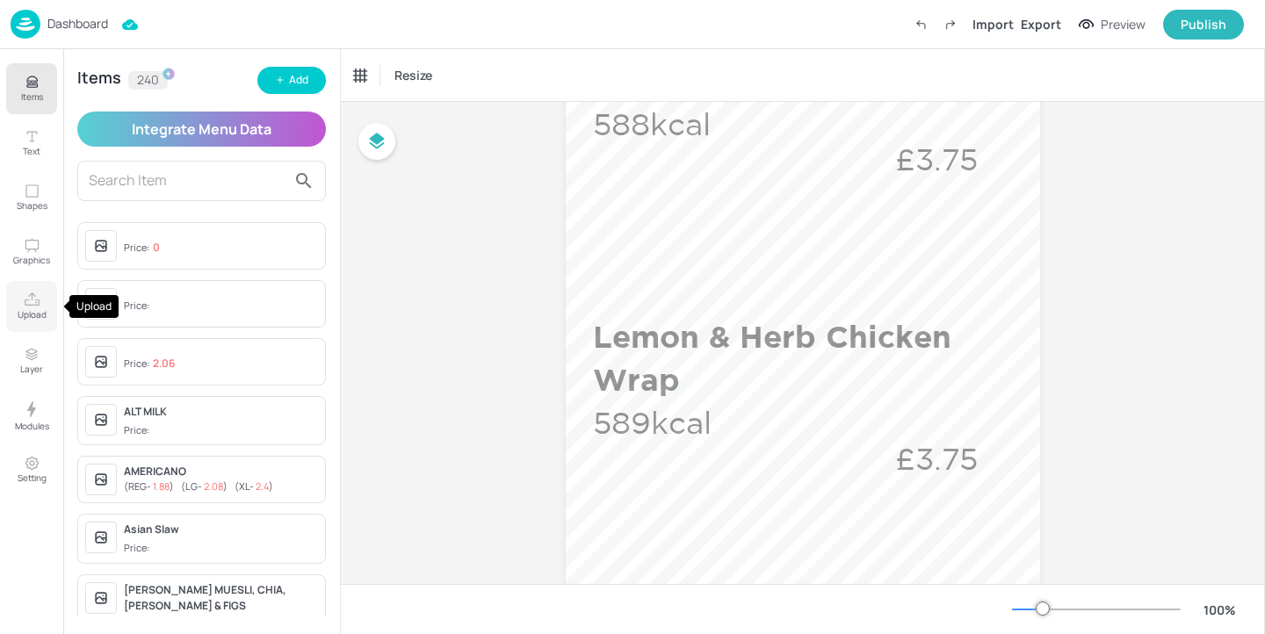
click at [37, 292] on icon "Upload" at bounding box center [32, 300] width 17 height 17
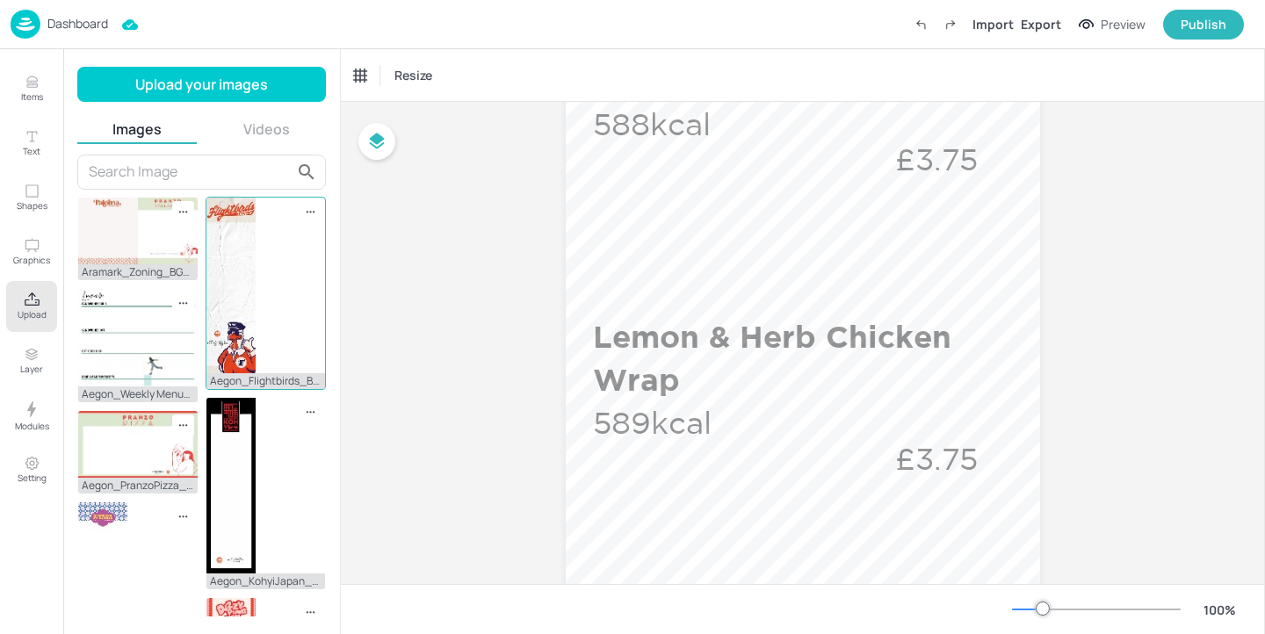
click at [240, 269] on img at bounding box center [230, 286] width 49 height 176
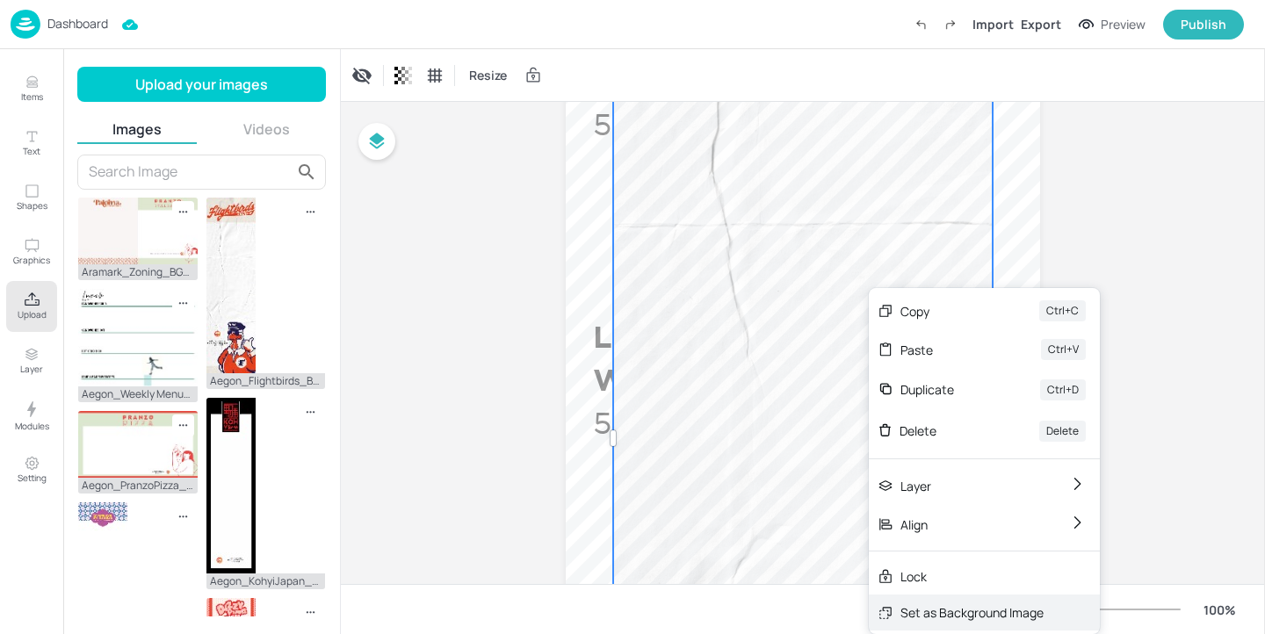
click at [927, 604] on div "Set as Background Image" at bounding box center [971, 612] width 143 height 18
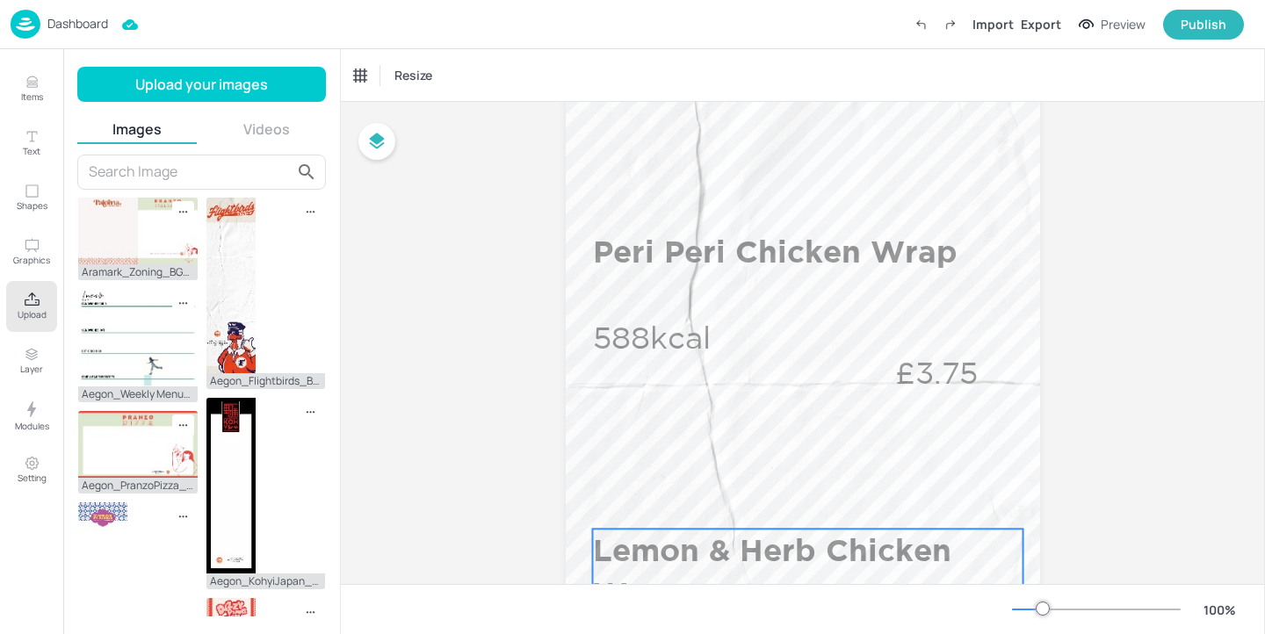
scroll to position [275, 0]
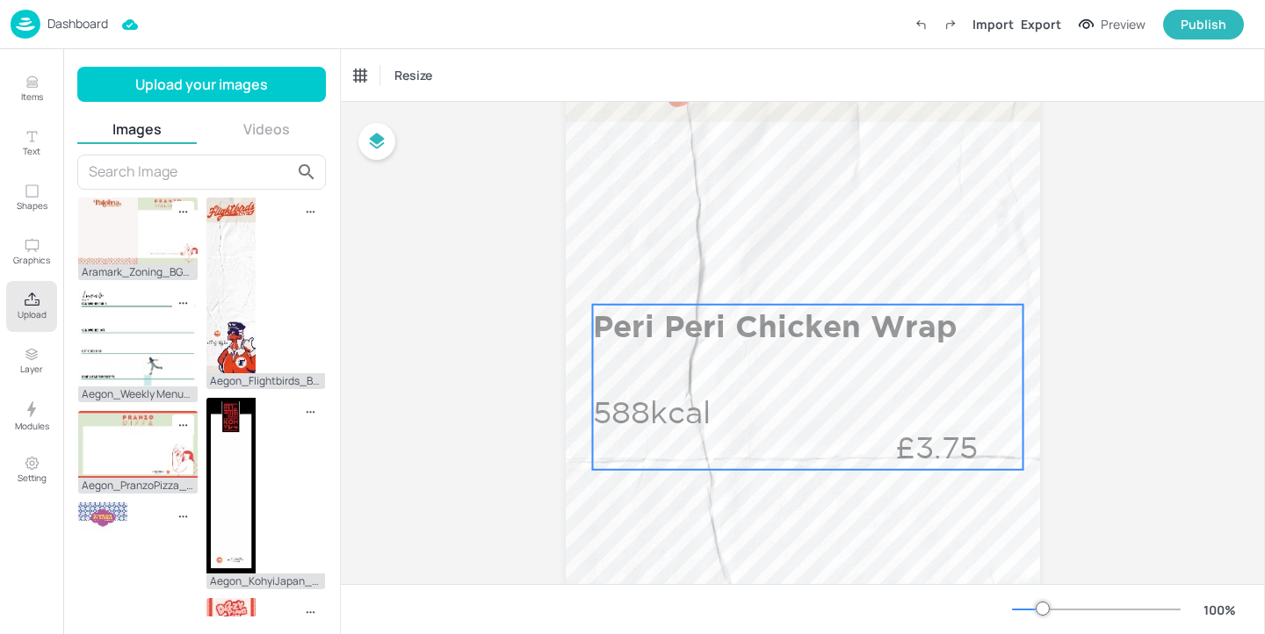
click at [846, 361] on div "Peri Peri Chicken Wrap 588kcal £3.75" at bounding box center [808, 387] width 430 height 165
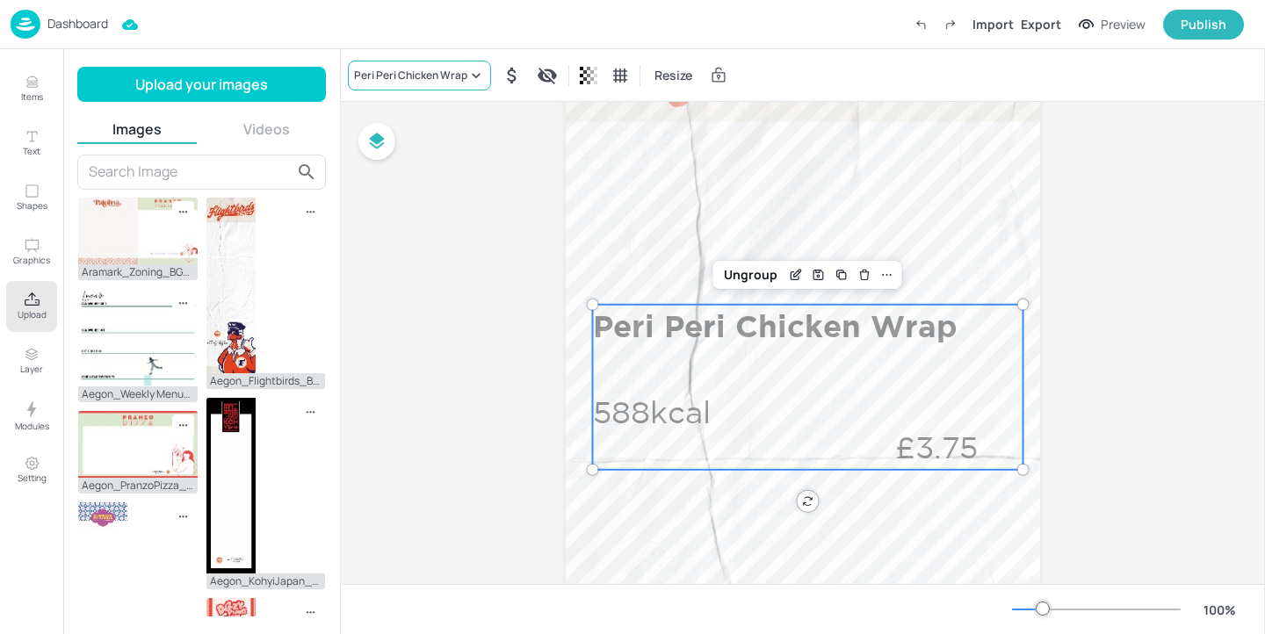
click at [393, 81] on div "Peri Peri Chicken Wrap" at bounding box center [410, 76] width 113 height 16
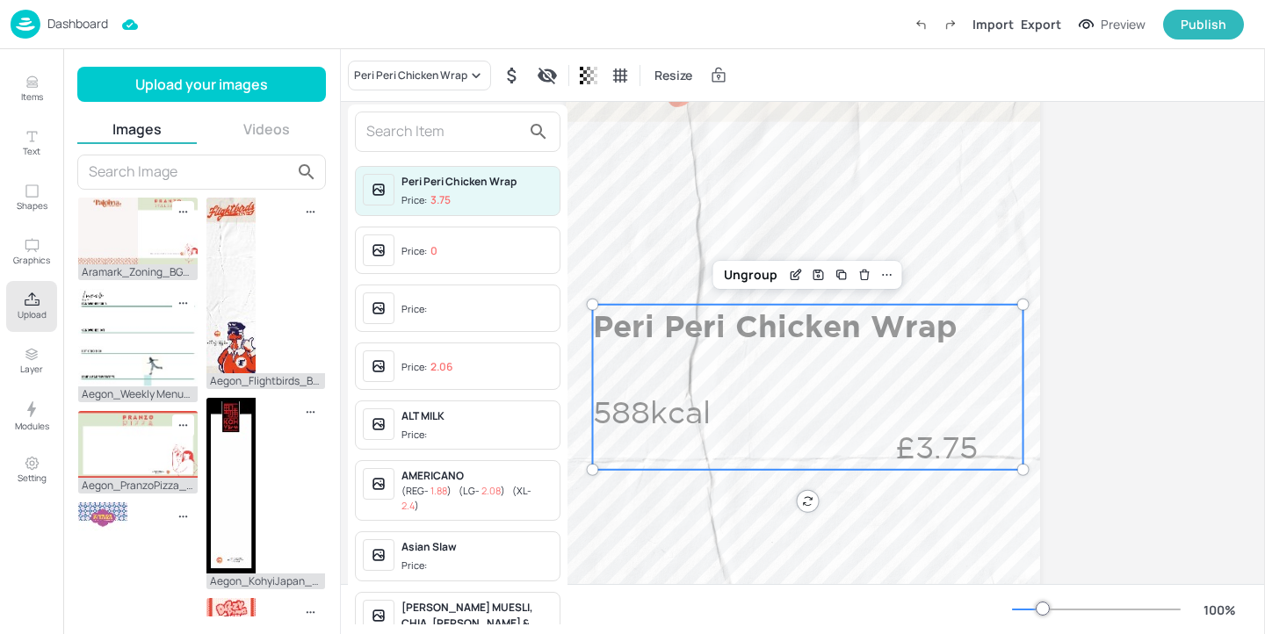
click at [435, 129] on input "text" at bounding box center [443, 132] width 155 height 28
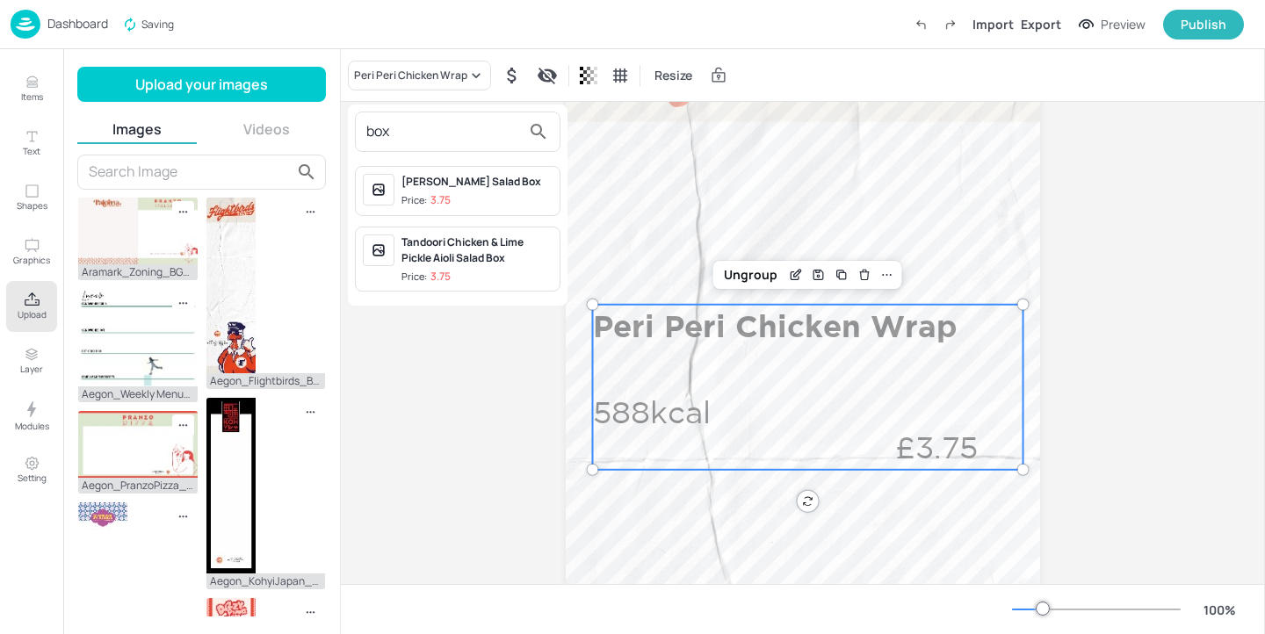
type input "box"
click at [502, 256] on div "Tandoori Chicken & Lime Pickle Aioli Salad Box" at bounding box center [476, 251] width 151 height 32
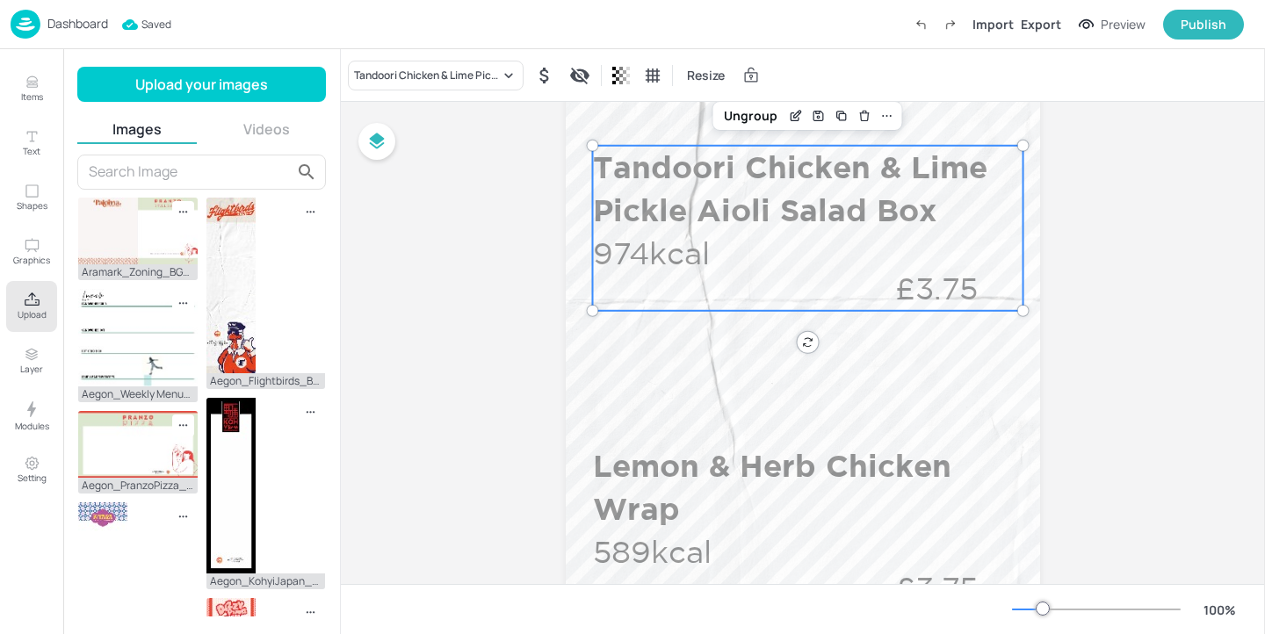
scroll to position [629, 0]
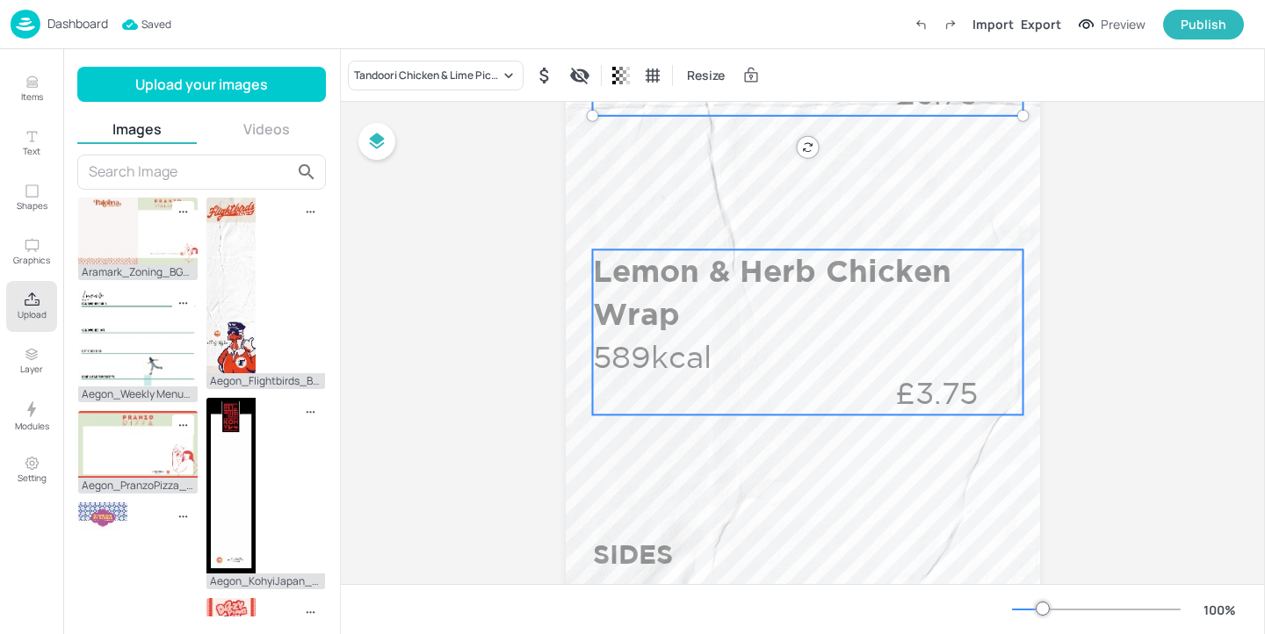
click at [754, 345] on div "Lemon & Herb Chicken Wrap 589kcal £3.75" at bounding box center [808, 331] width 430 height 165
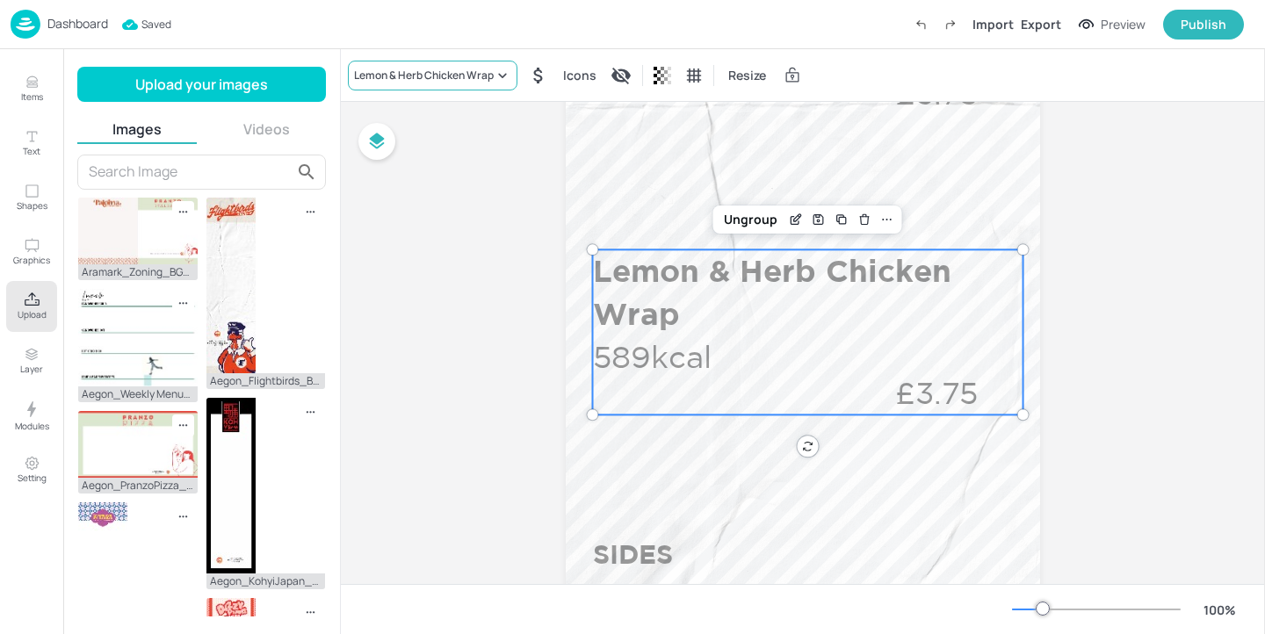
click at [420, 86] on div "Lemon & Herb Chicken Wrap" at bounding box center [433, 76] width 170 height 30
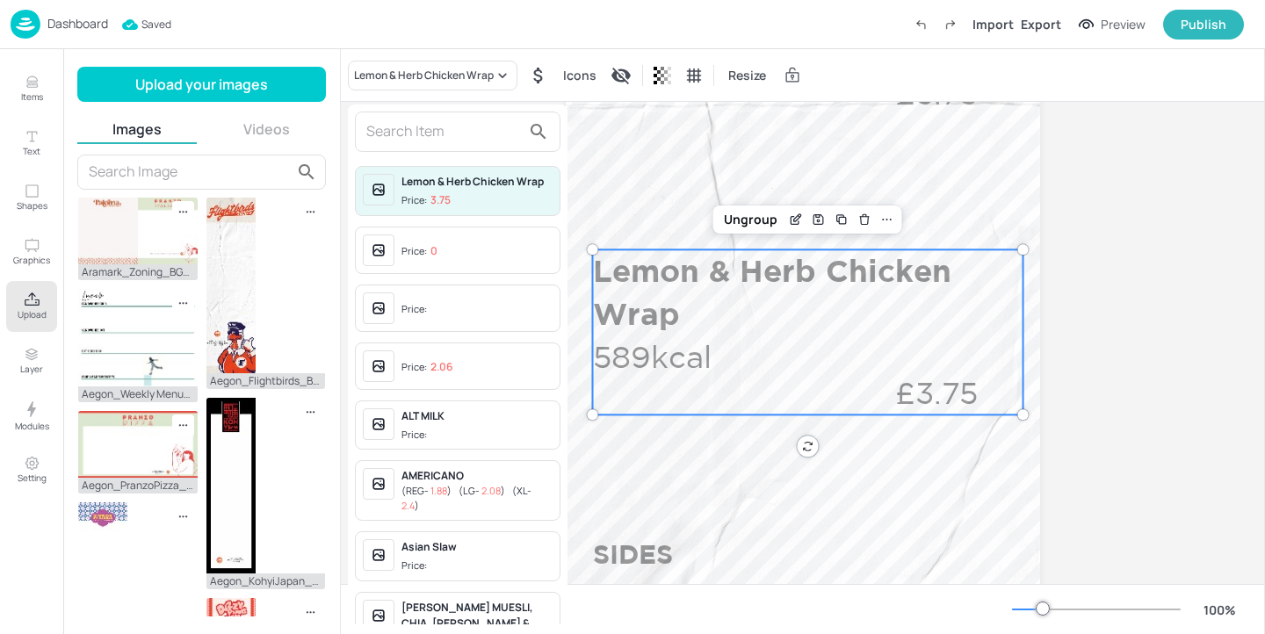
click at [437, 142] on input "text" at bounding box center [443, 132] width 155 height 28
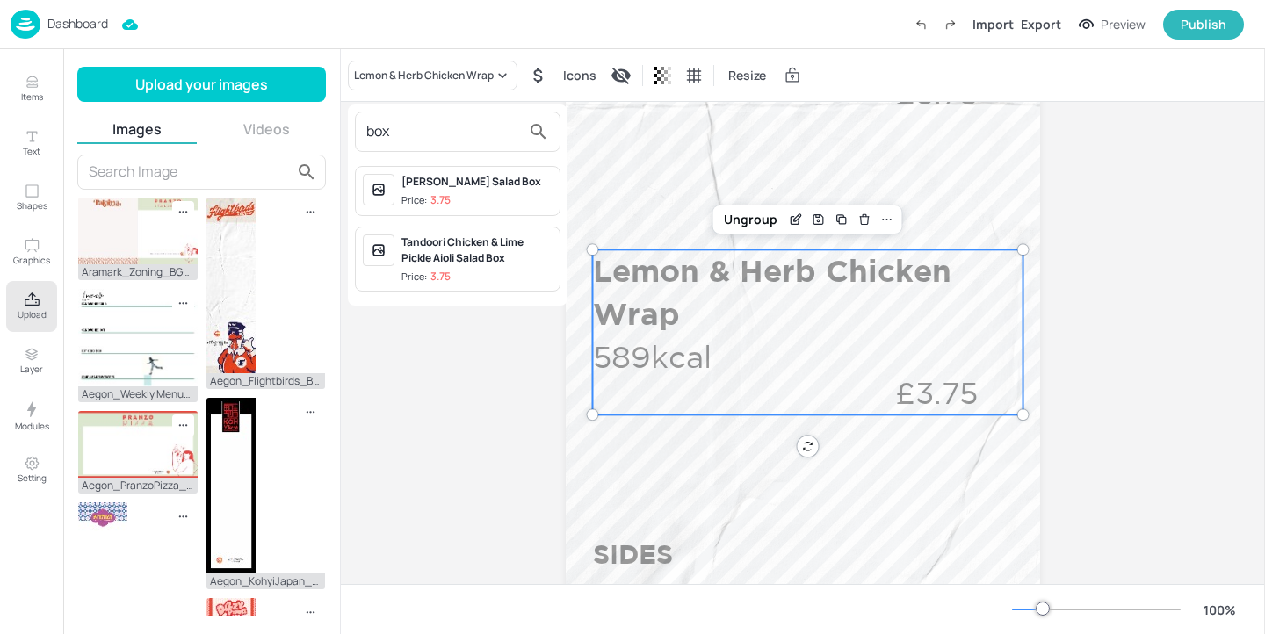
type input "box"
click at [519, 204] on span "Price: 3.75" at bounding box center [476, 200] width 151 height 15
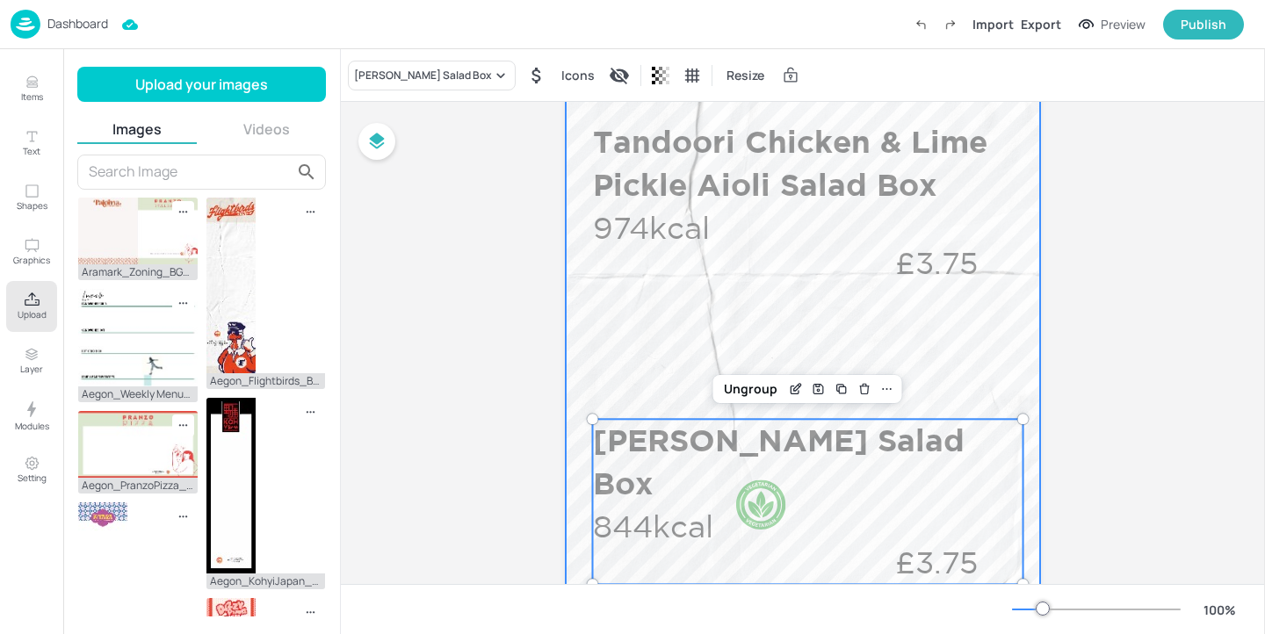
scroll to position [468, 0]
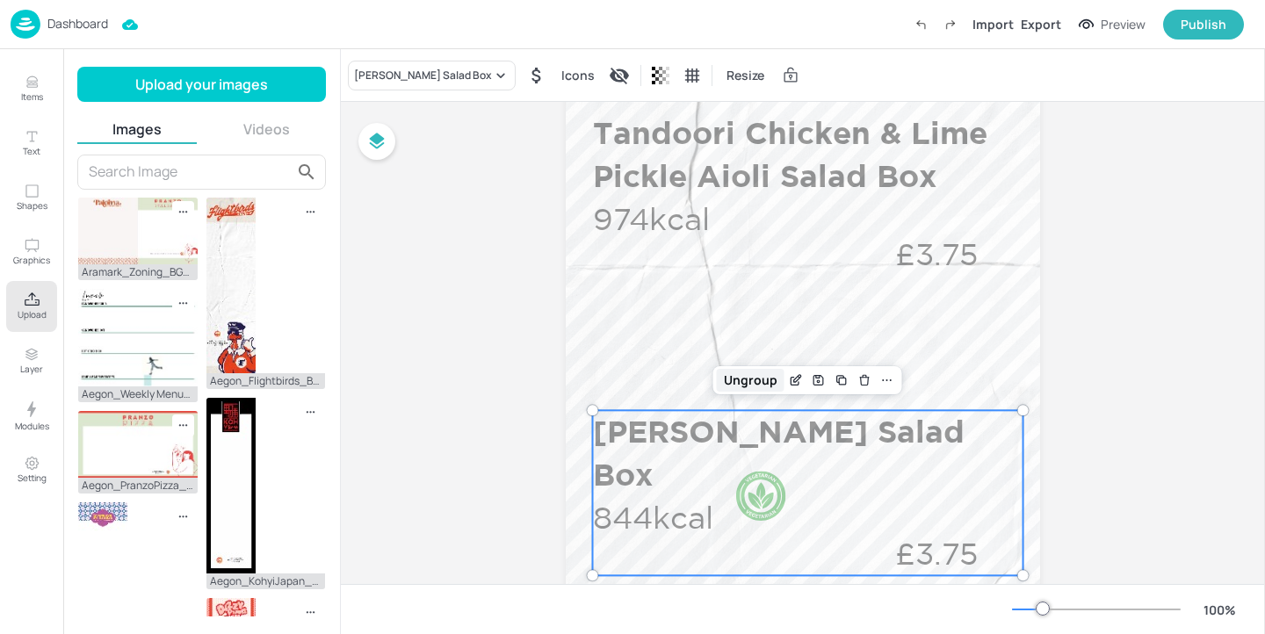
click at [752, 379] on div "Ungroup" at bounding box center [751, 380] width 68 height 23
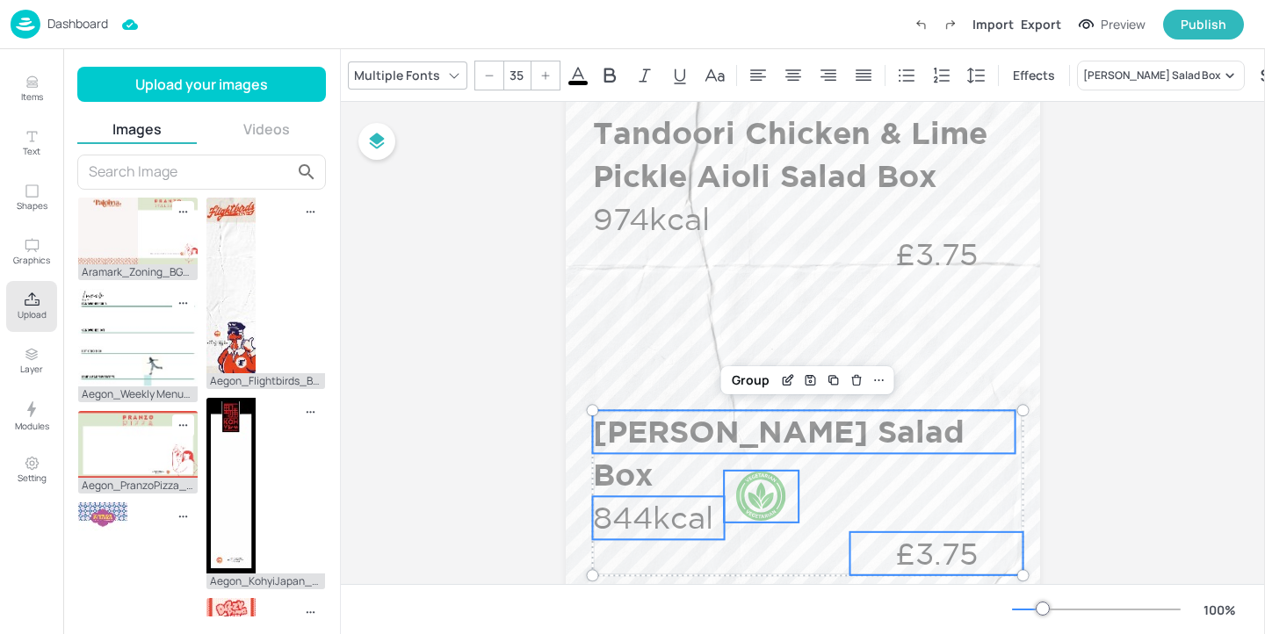
click at [760, 485] on div at bounding box center [761, 497] width 52 height 52
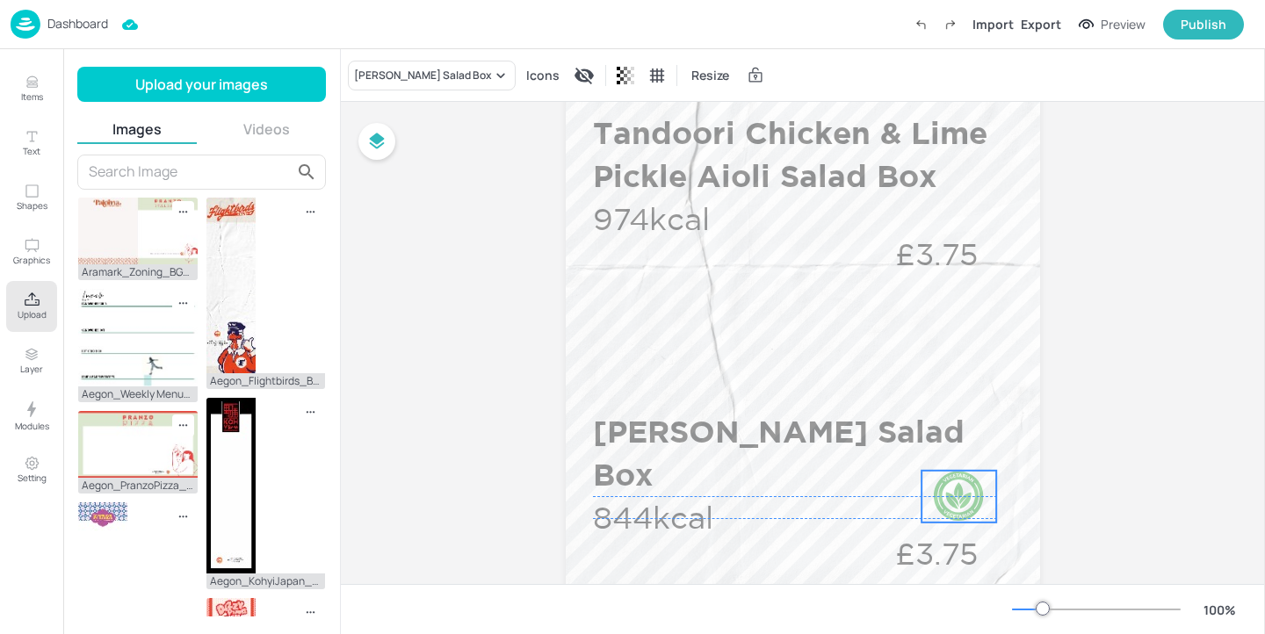
drag, startPoint x: 778, startPoint y: 494, endPoint x: 976, endPoint y: 493, distance: 197.6
click at [976, 493] on div at bounding box center [959, 497] width 52 height 52
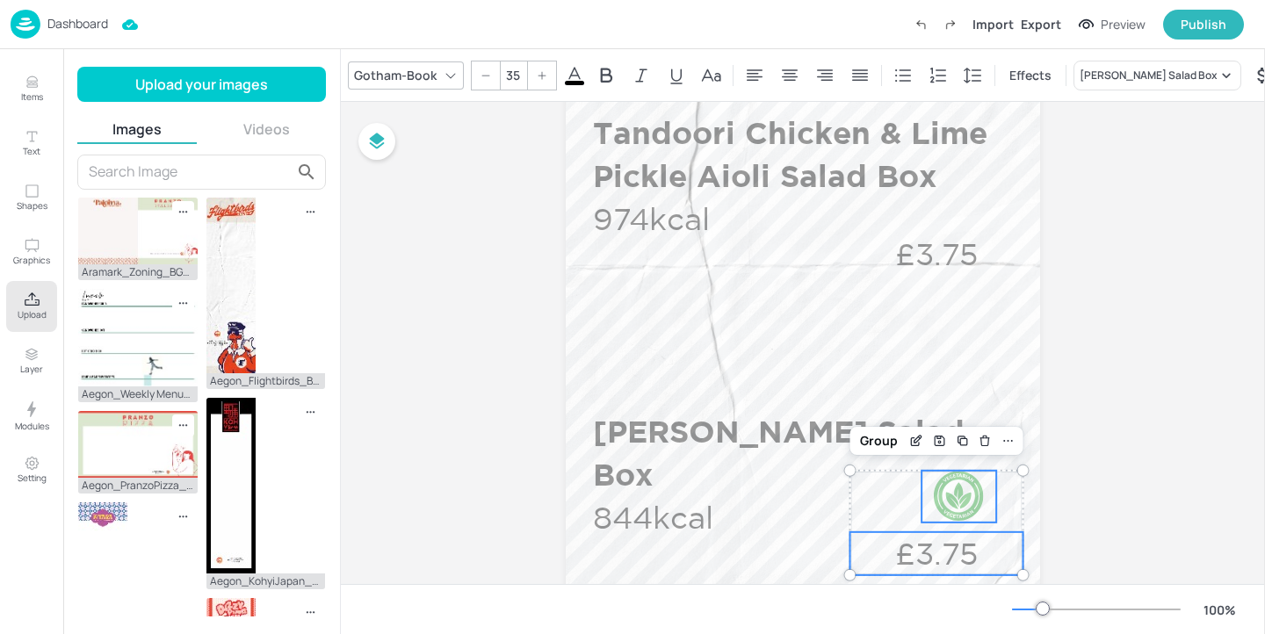
click at [949, 541] on p "£3.75" at bounding box center [936, 553] width 173 height 43
click at [639, 508] on p "844kcal" at bounding box center [659, 517] width 132 height 43
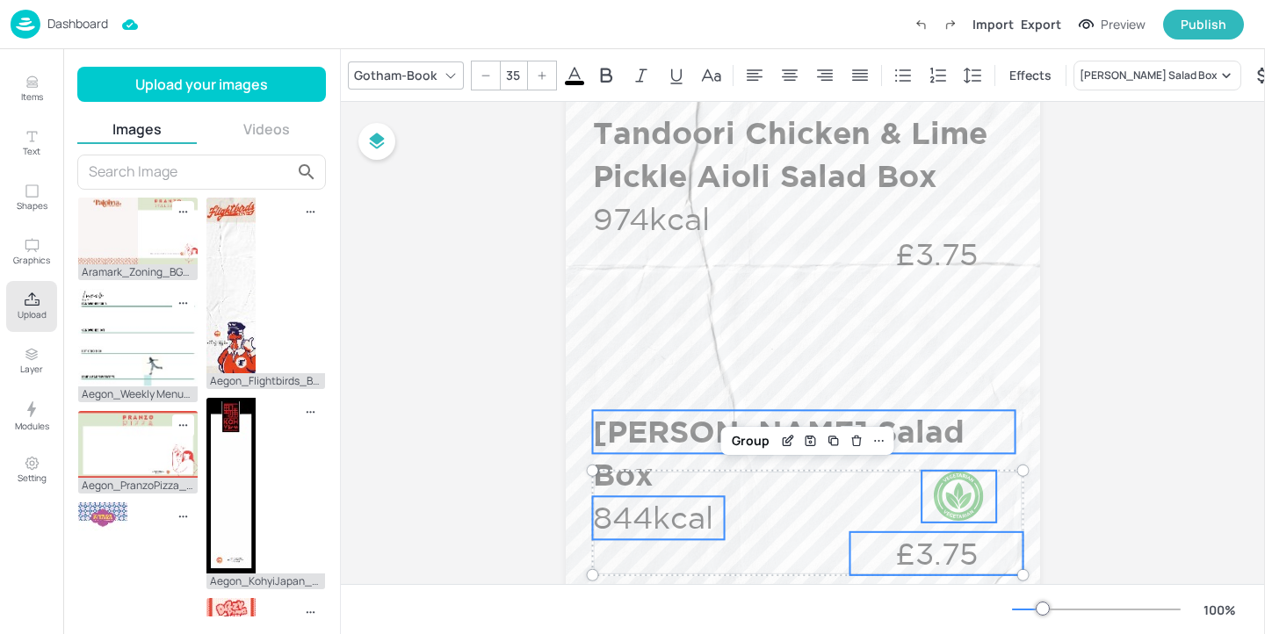
click at [642, 435] on p "Miso Aubergine Salad Box" at bounding box center [804, 453] width 422 height 86
click at [752, 378] on div "Group" at bounding box center [751, 380] width 52 height 23
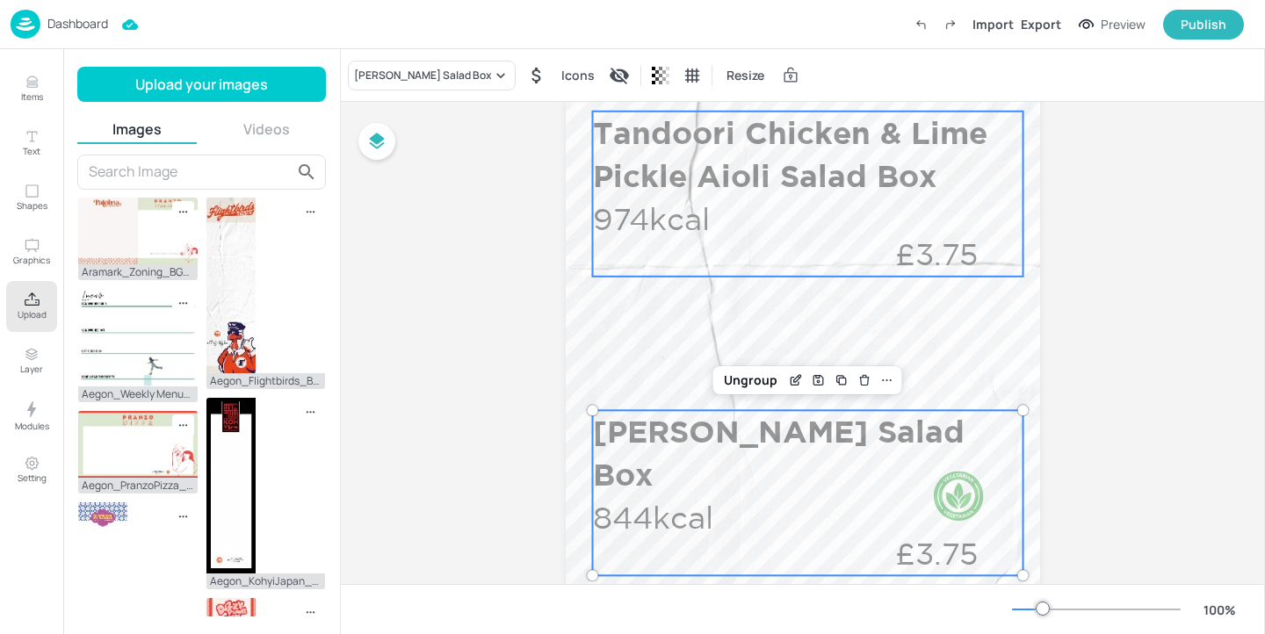
click at [835, 196] on p "Tandoori Chicken & Lime Pickle Aioli Salad Box" at bounding box center [804, 155] width 422 height 86
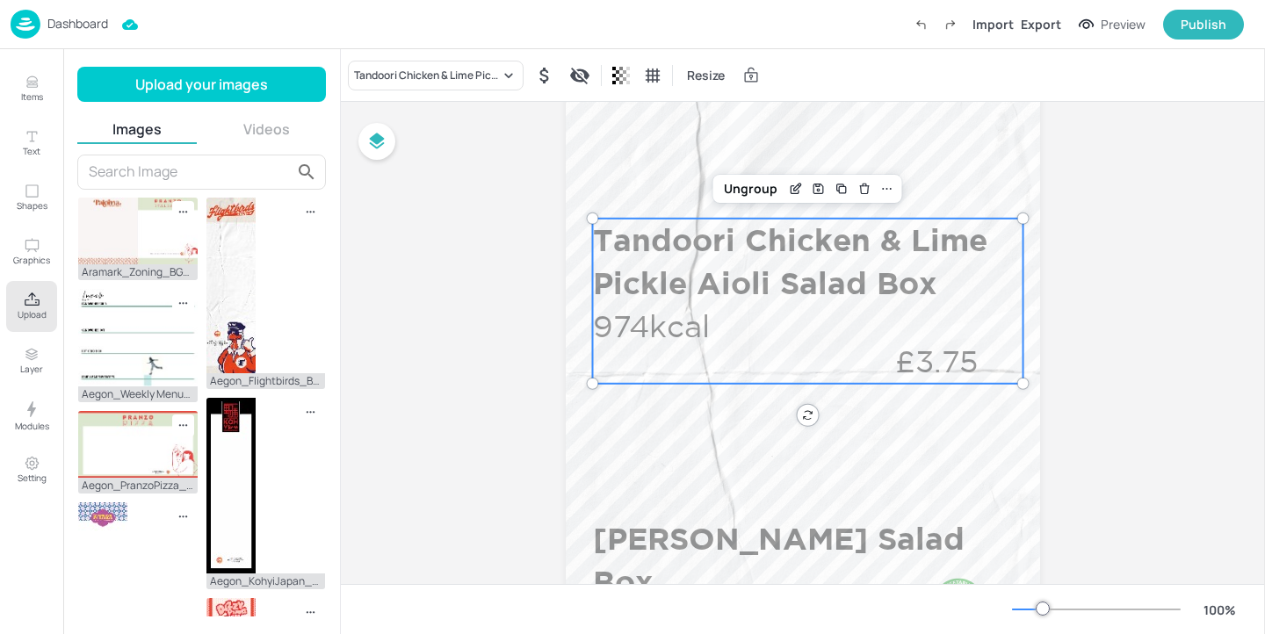
scroll to position [350, 0]
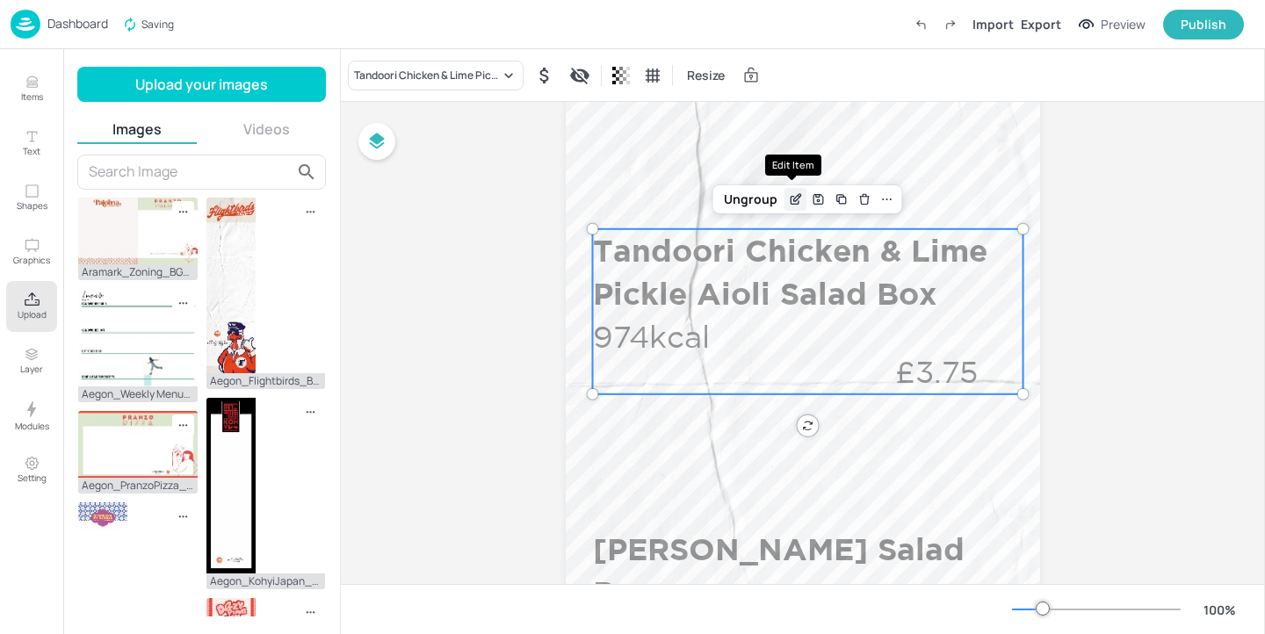
click at [794, 200] on icon "Edit Item" at bounding box center [797, 197] width 7 height 7
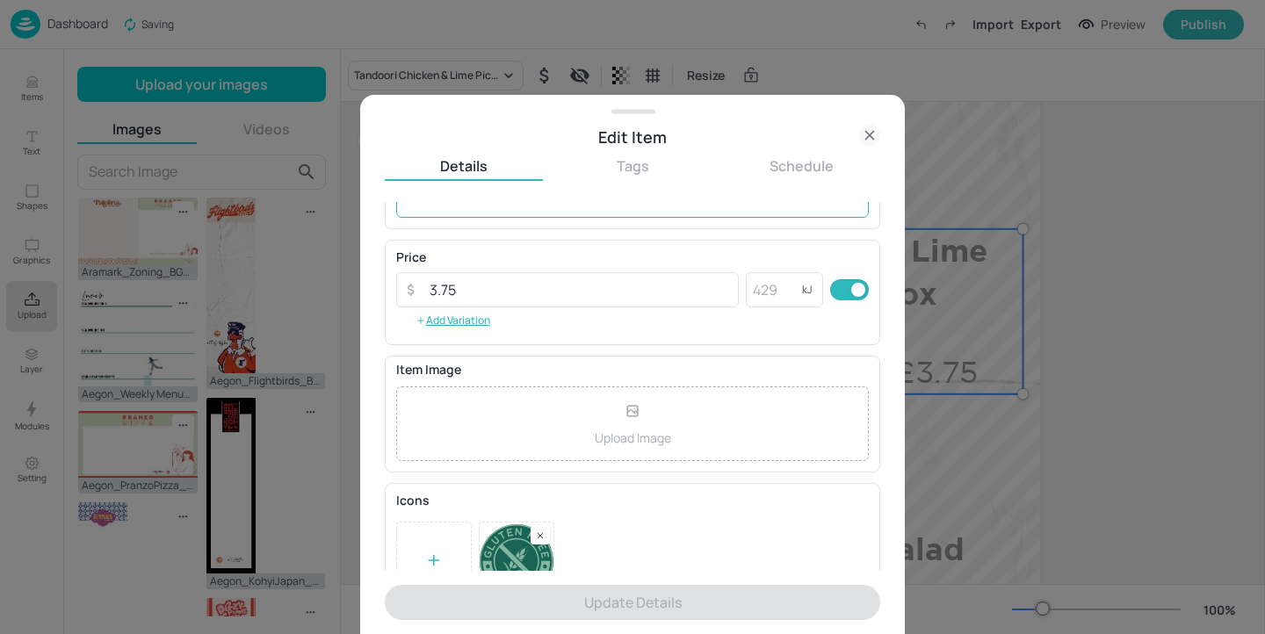
scroll to position [282, 0]
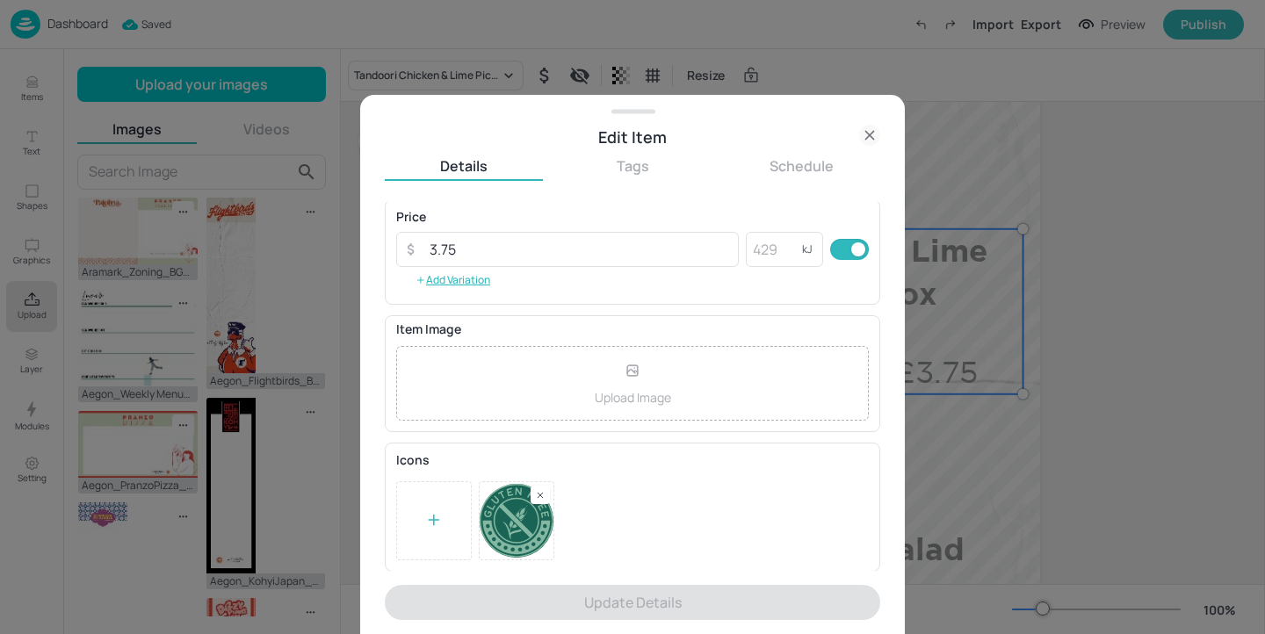
click at [865, 141] on icon at bounding box center [869, 135] width 21 height 21
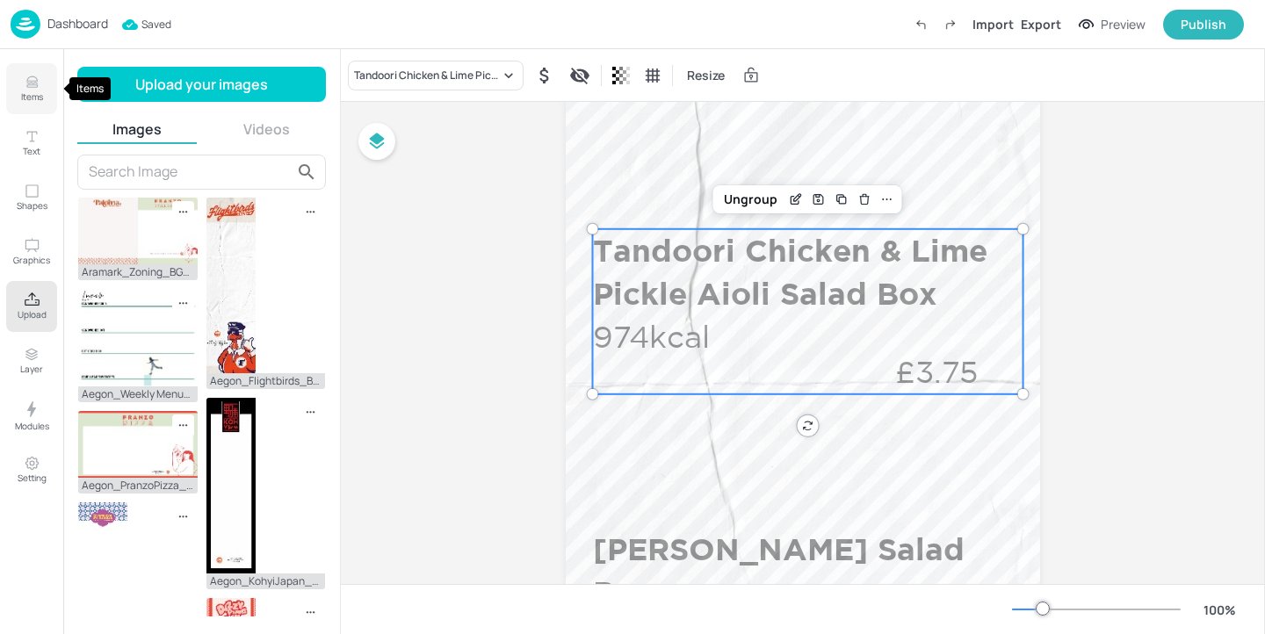
click at [41, 95] on p "Items" at bounding box center [32, 96] width 22 height 12
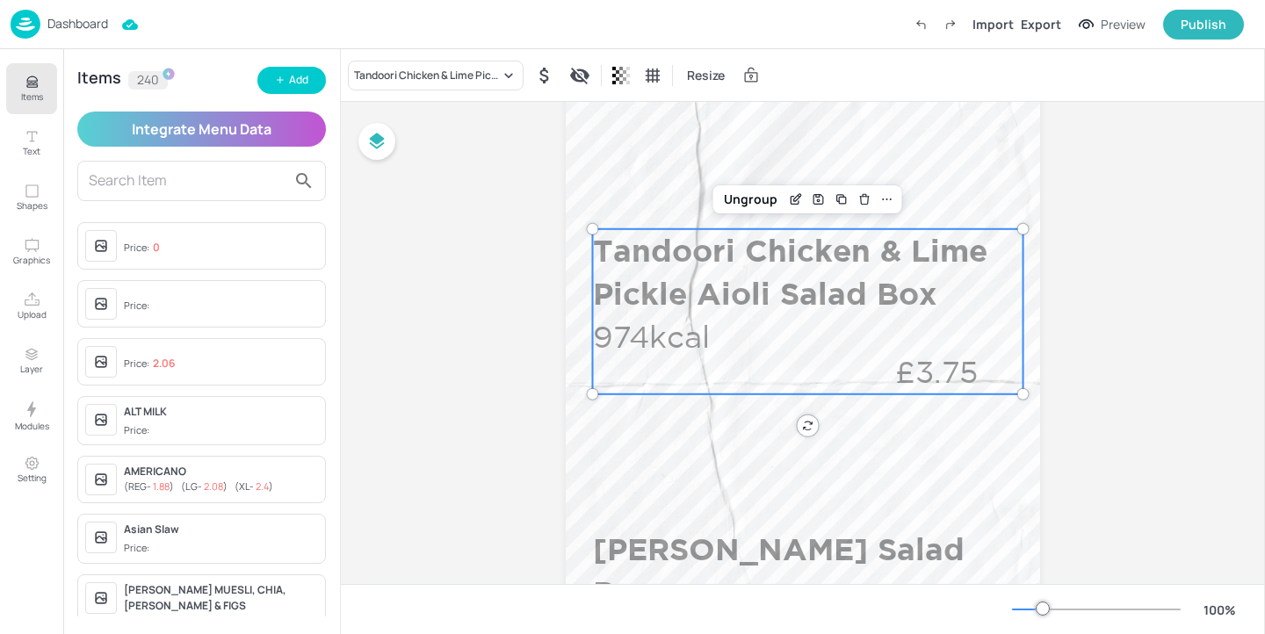
click at [217, 182] on input "text" at bounding box center [188, 181] width 198 height 28
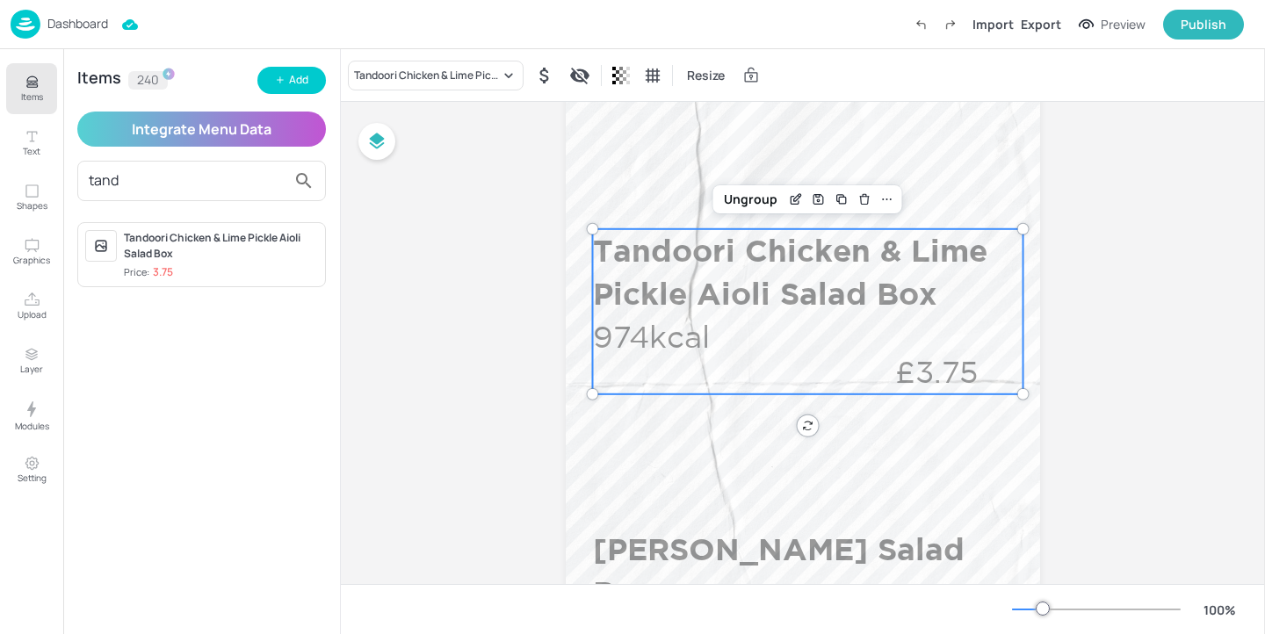
type input "tand"
click at [263, 249] on div "Tandoori Chicken & Lime Pickle Aioli Salad Box" at bounding box center [221, 246] width 194 height 32
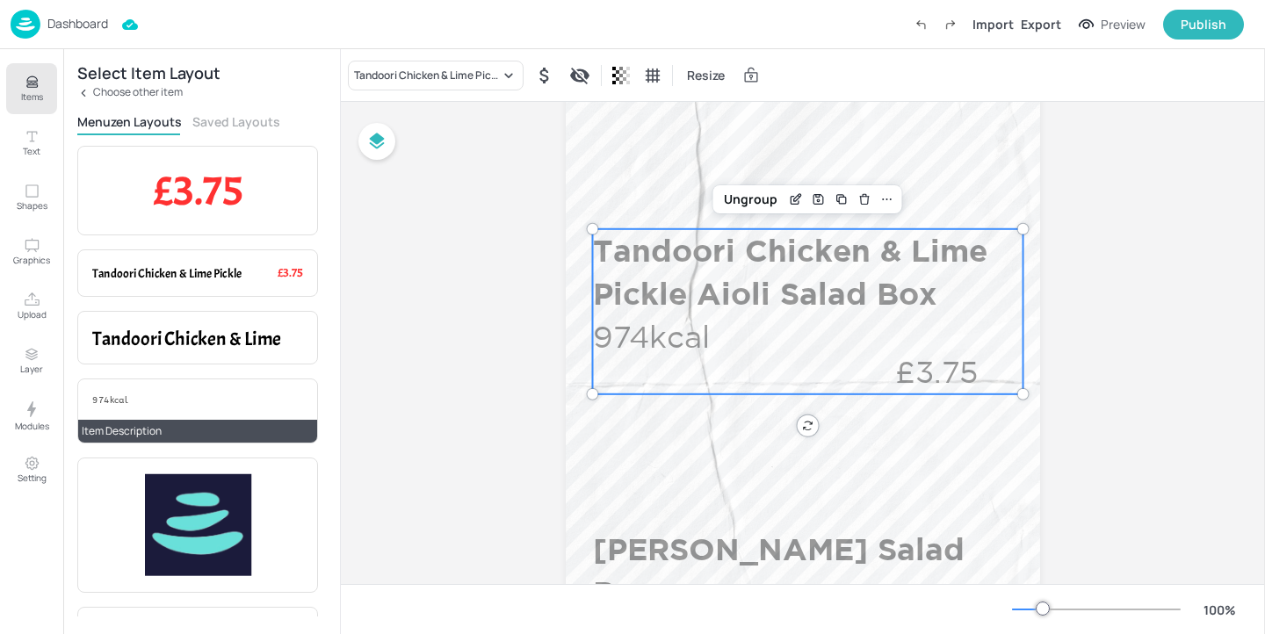
scroll to position [275, 0]
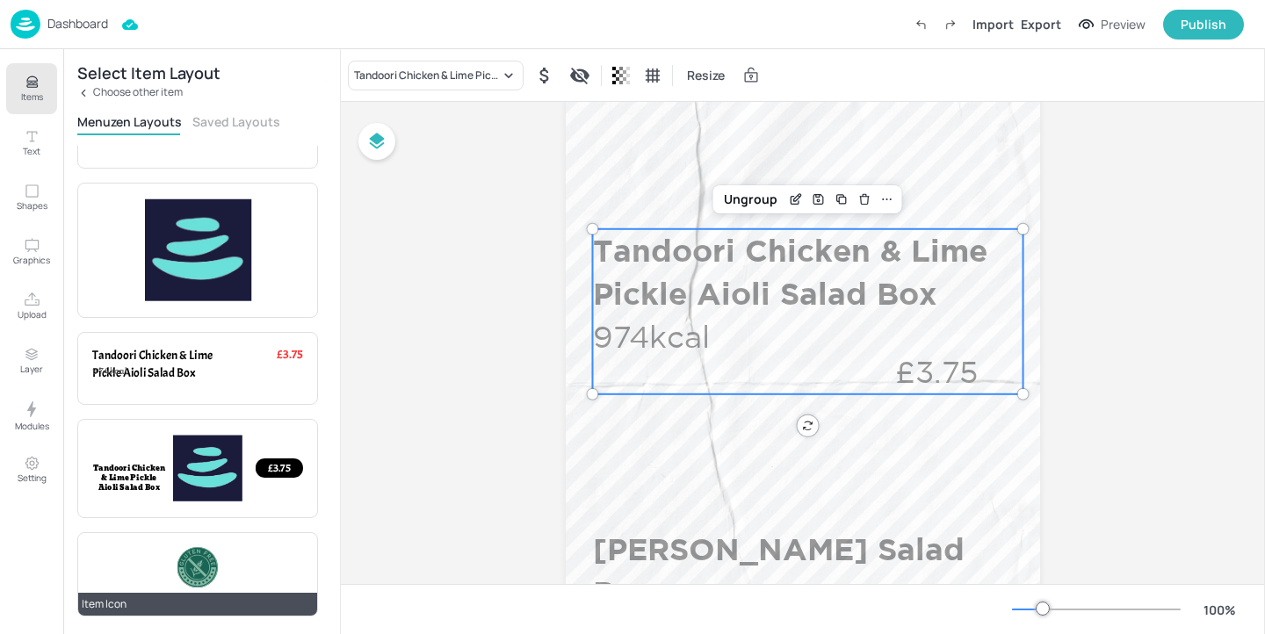
click at [204, 560] on div at bounding box center [197, 567] width 40 height 40
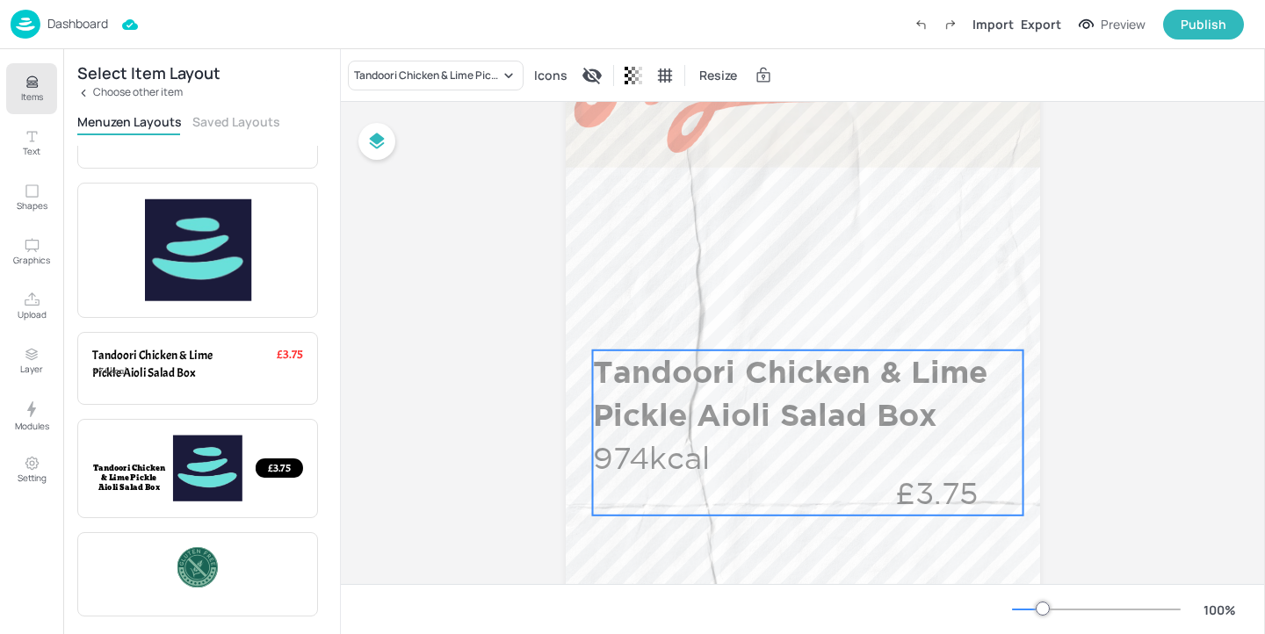
scroll to position [70, 0]
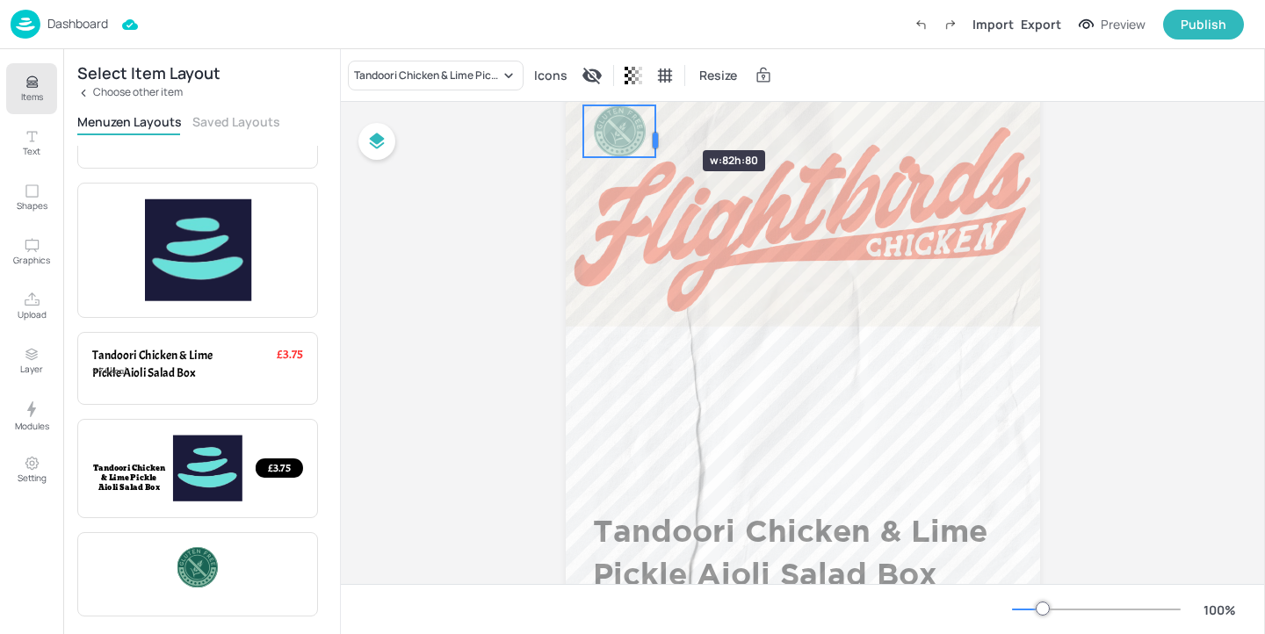
drag, startPoint x: 846, startPoint y: 131, endPoint x: 650, endPoint y: 119, distance: 196.2
click at [650, 119] on div at bounding box center [655, 140] width 14 height 70
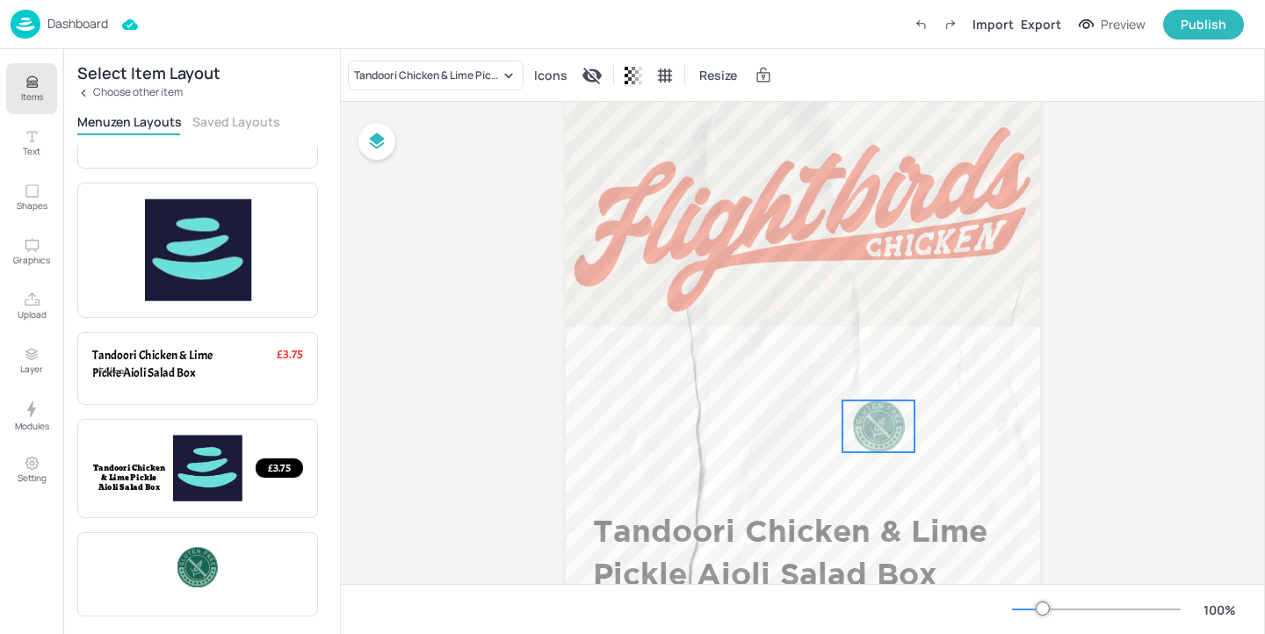
drag, startPoint x: 614, startPoint y: 131, endPoint x: 899, endPoint y: 480, distance: 451.3
click at [901, 452] on div at bounding box center [879, 427] width 52 height 52
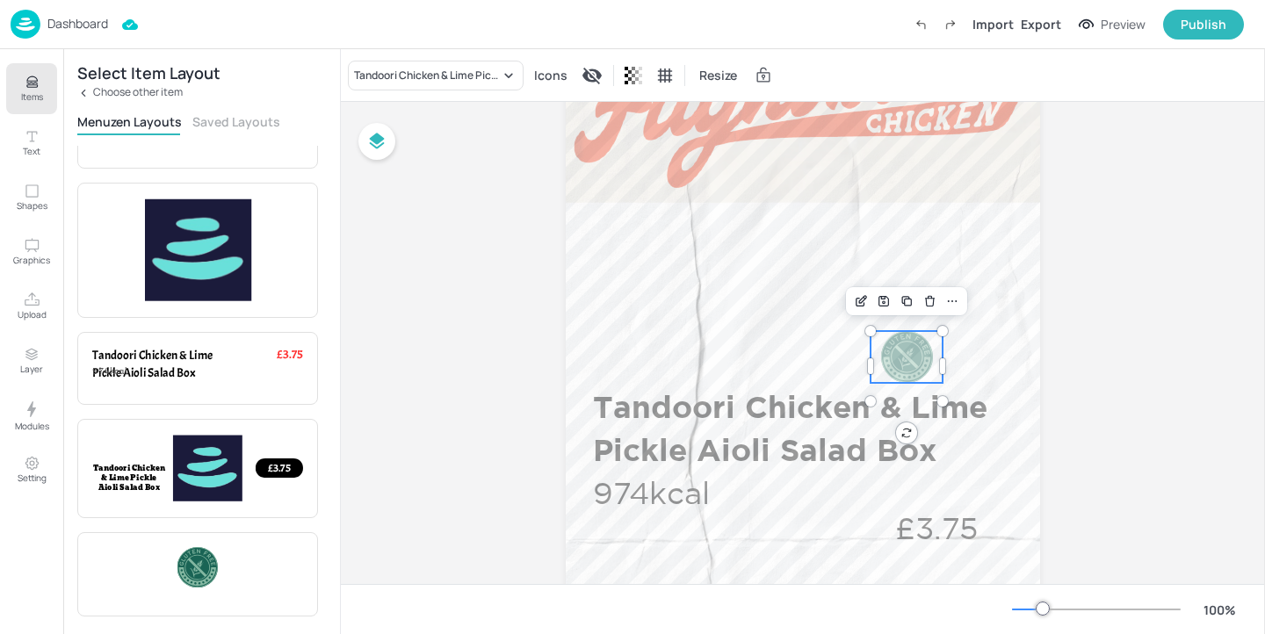
scroll to position [206, 0]
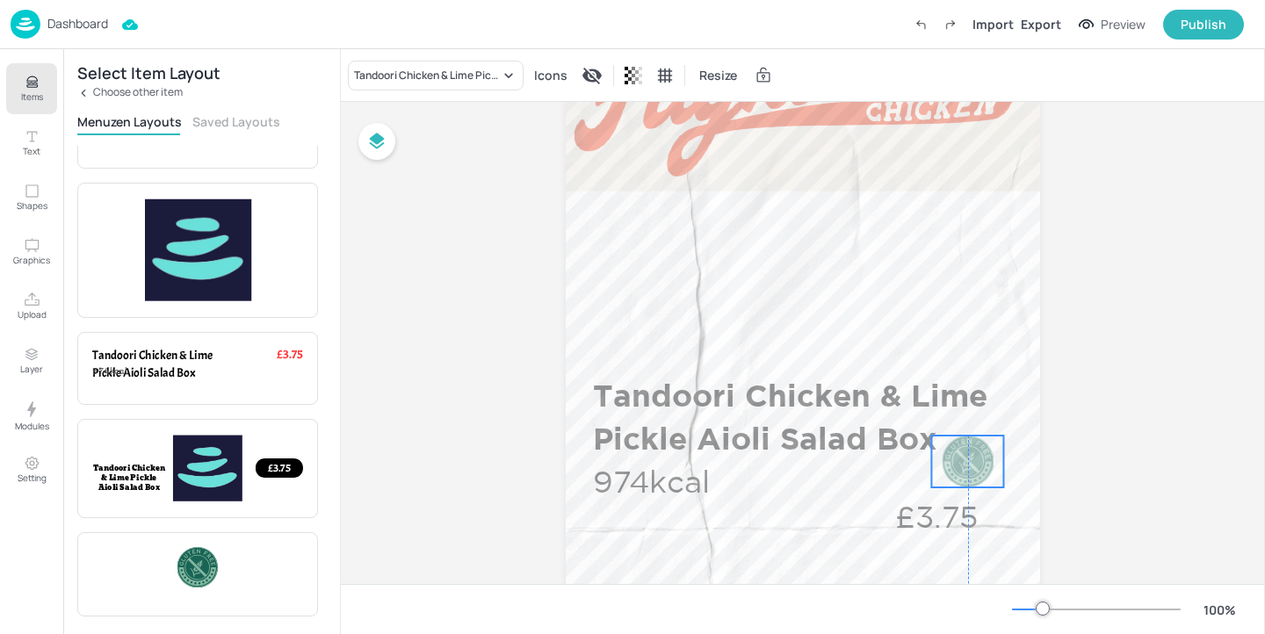
drag, startPoint x: 916, startPoint y: 386, endPoint x: 967, endPoint y: 455, distance: 85.4
click at [967, 456] on div at bounding box center [968, 462] width 52 height 52
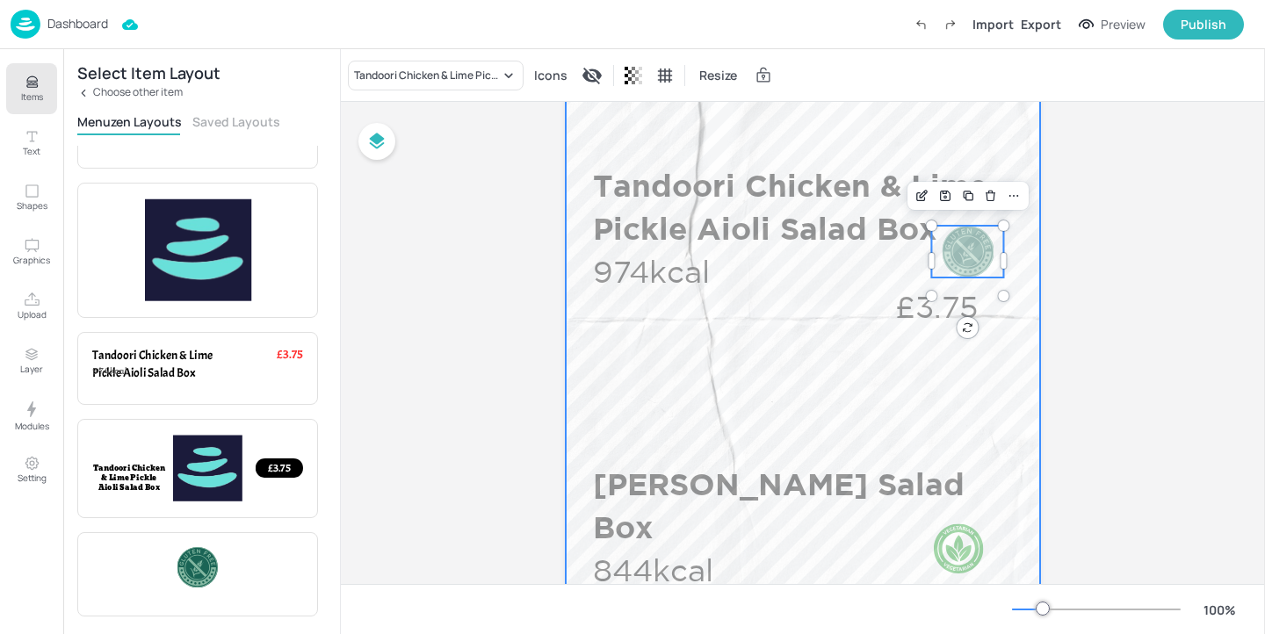
scroll to position [448, 0]
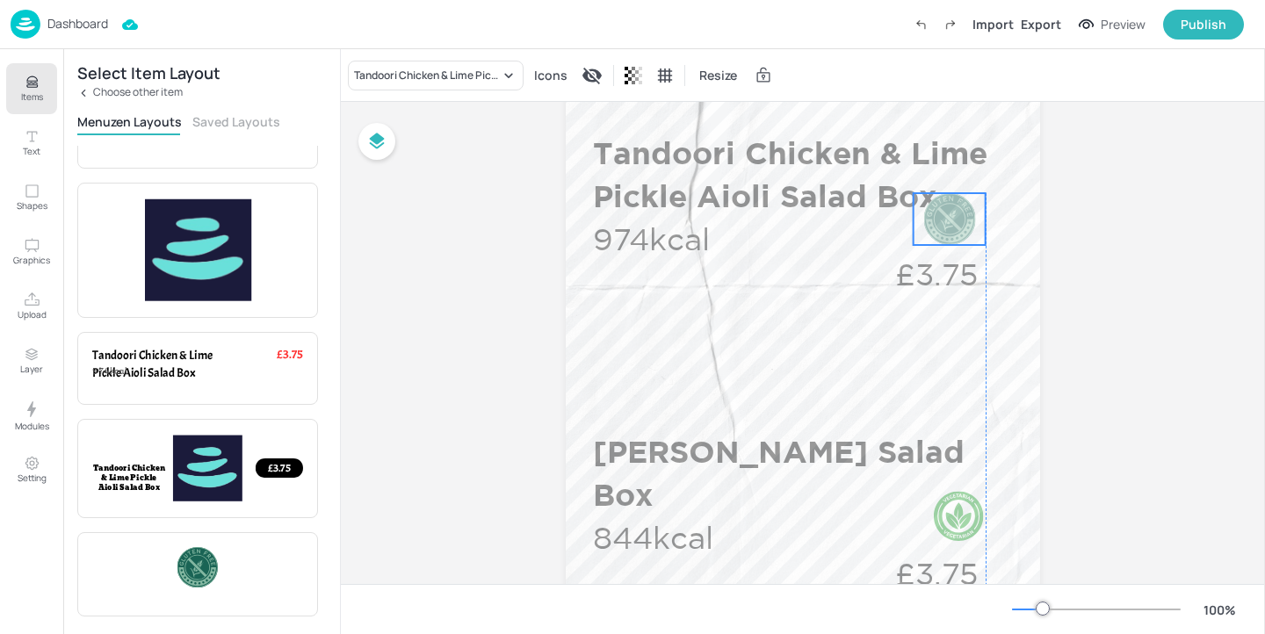
drag, startPoint x: 970, startPoint y: 224, endPoint x: 954, endPoint y: 224, distance: 15.8
click at [954, 224] on div at bounding box center [949, 219] width 52 height 52
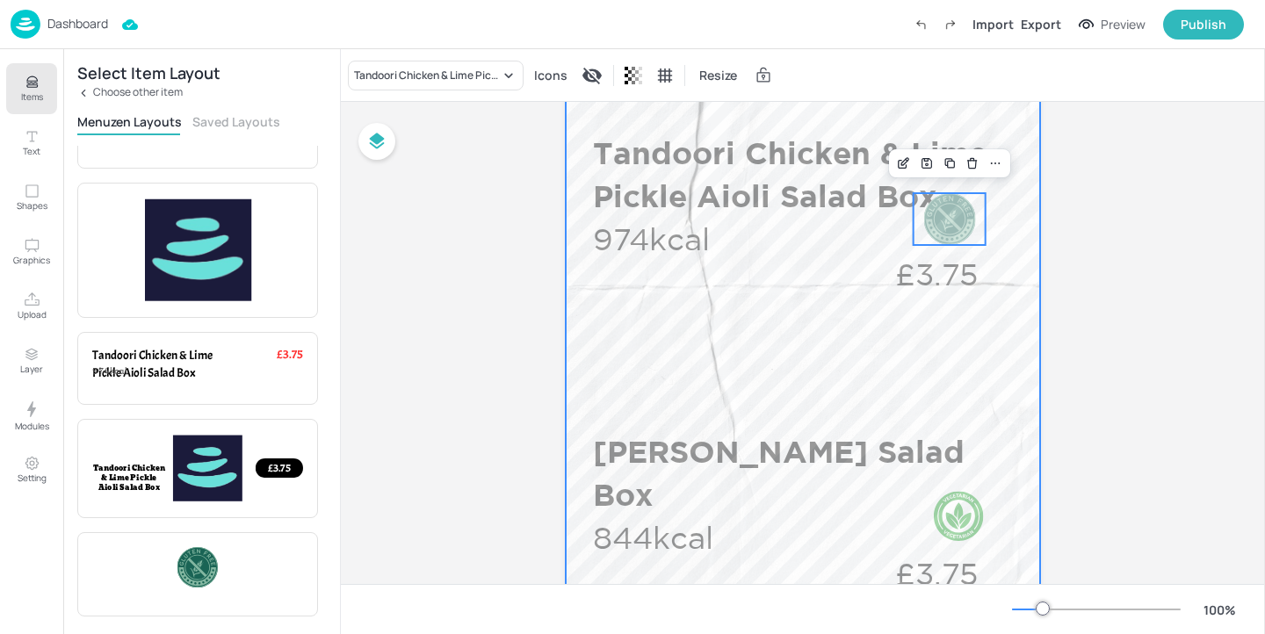
click at [1008, 323] on div at bounding box center [803, 553] width 474 height 1686
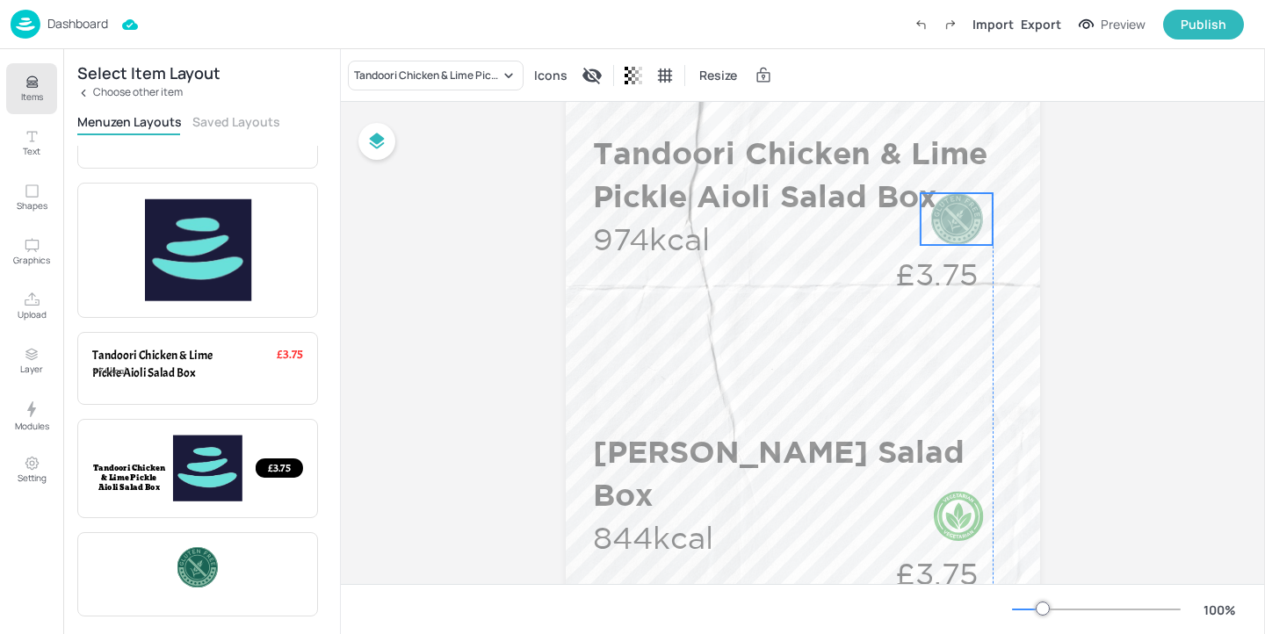
click at [963, 227] on div at bounding box center [957, 219] width 52 height 52
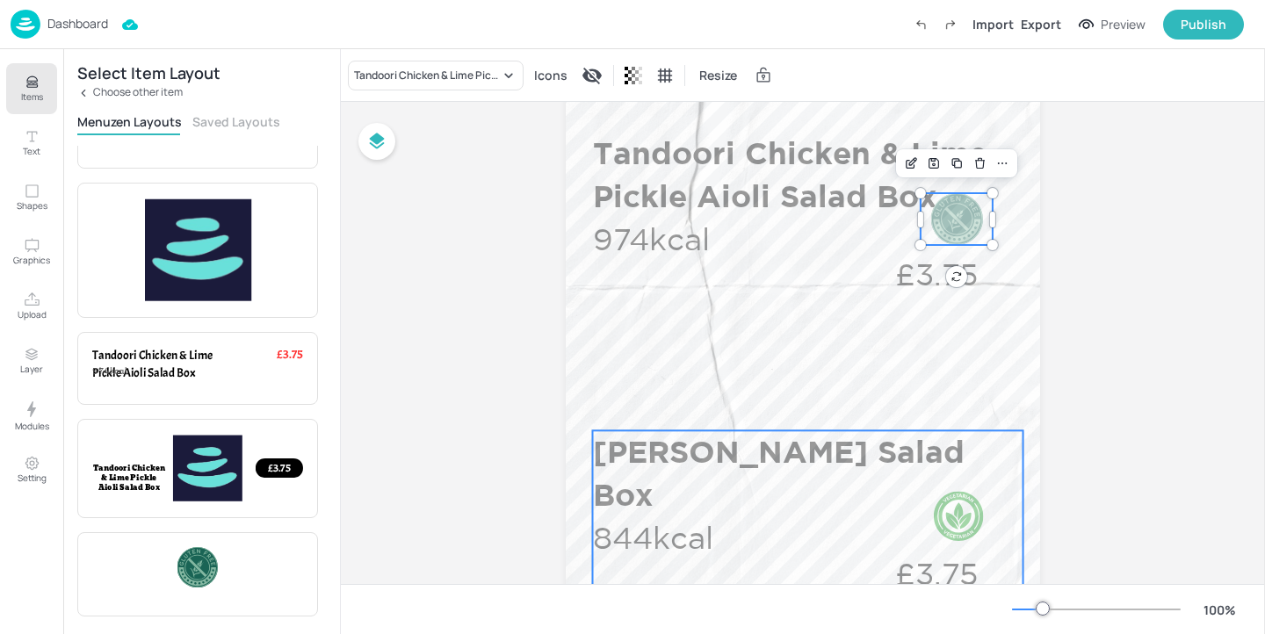
click at [960, 518] on div at bounding box center [959, 517] width 52 height 52
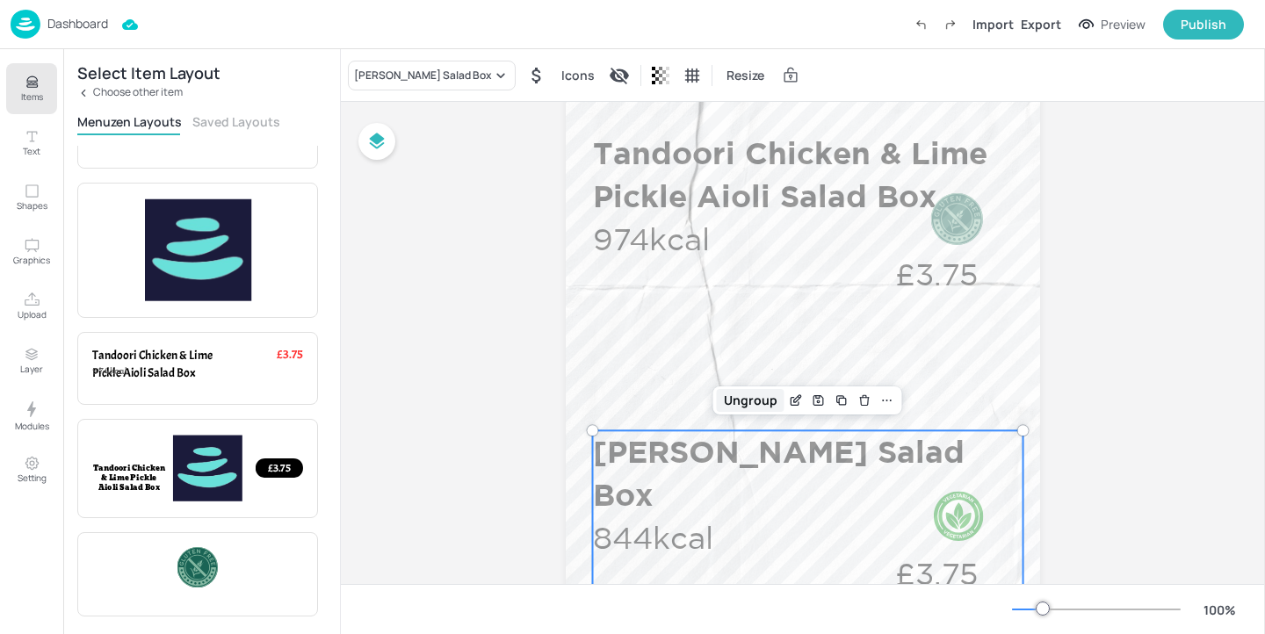
click at [769, 402] on div "Ungroup" at bounding box center [751, 400] width 68 height 23
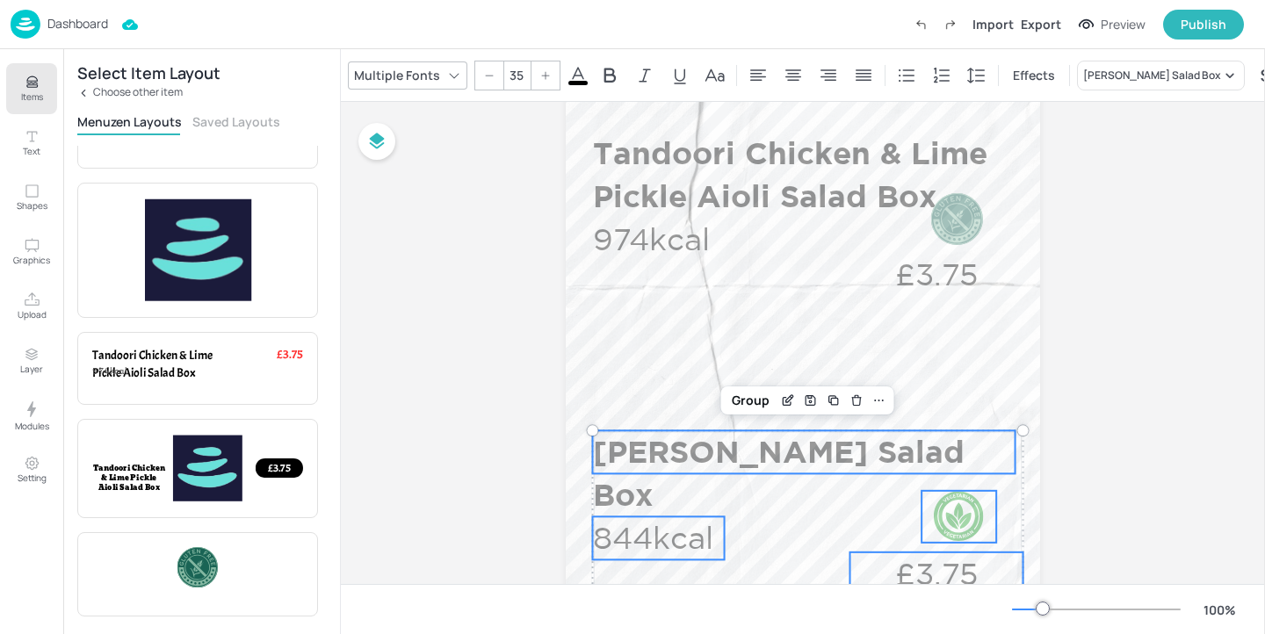
click at [952, 521] on div at bounding box center [959, 517] width 52 height 52
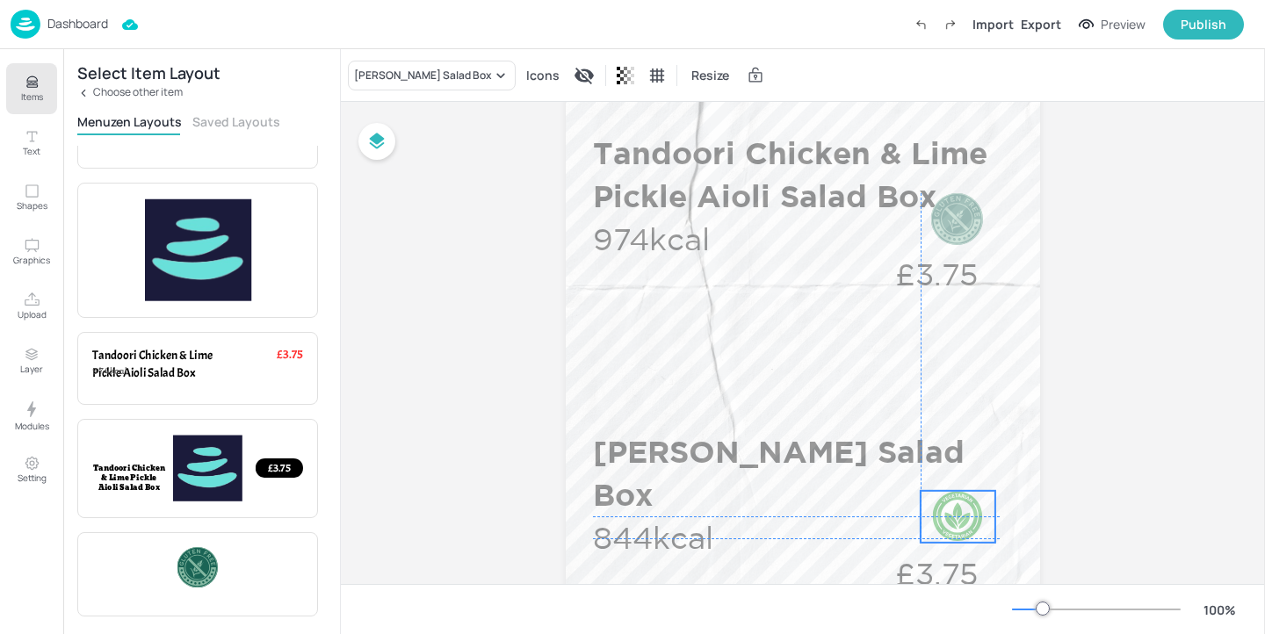
click at [955, 520] on div at bounding box center [958, 517] width 52 height 52
click at [910, 562] on p "£3.75" at bounding box center [936, 573] width 173 height 43
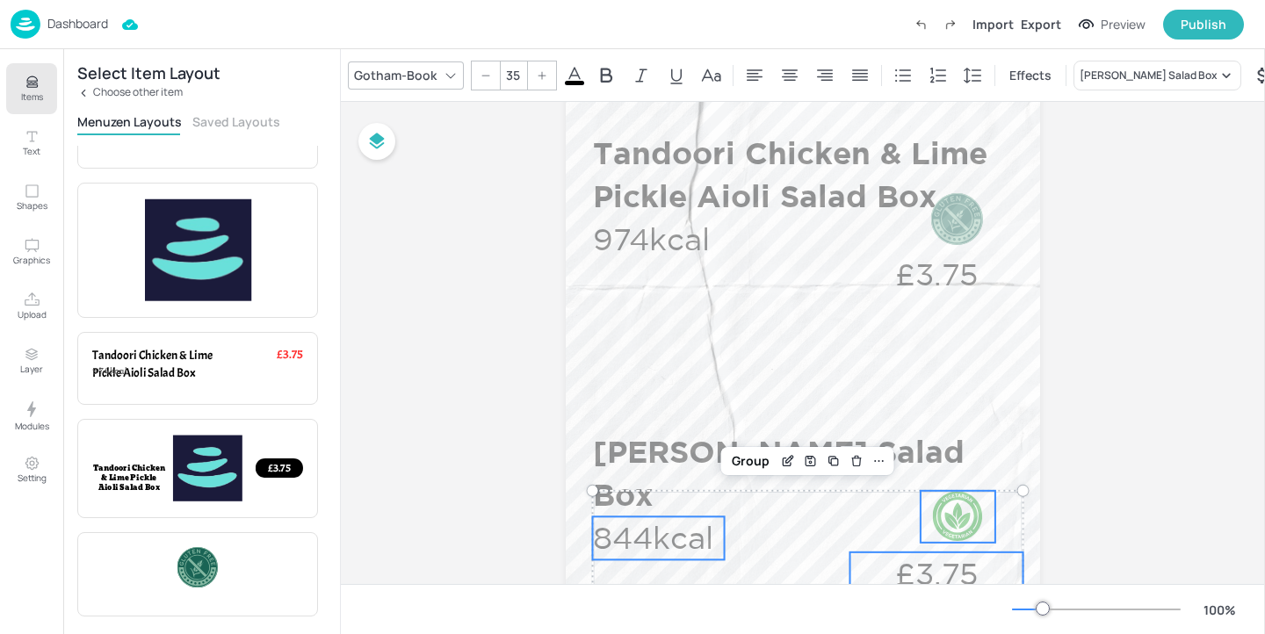
click at [652, 521] on p "844kcal" at bounding box center [659, 537] width 132 height 43
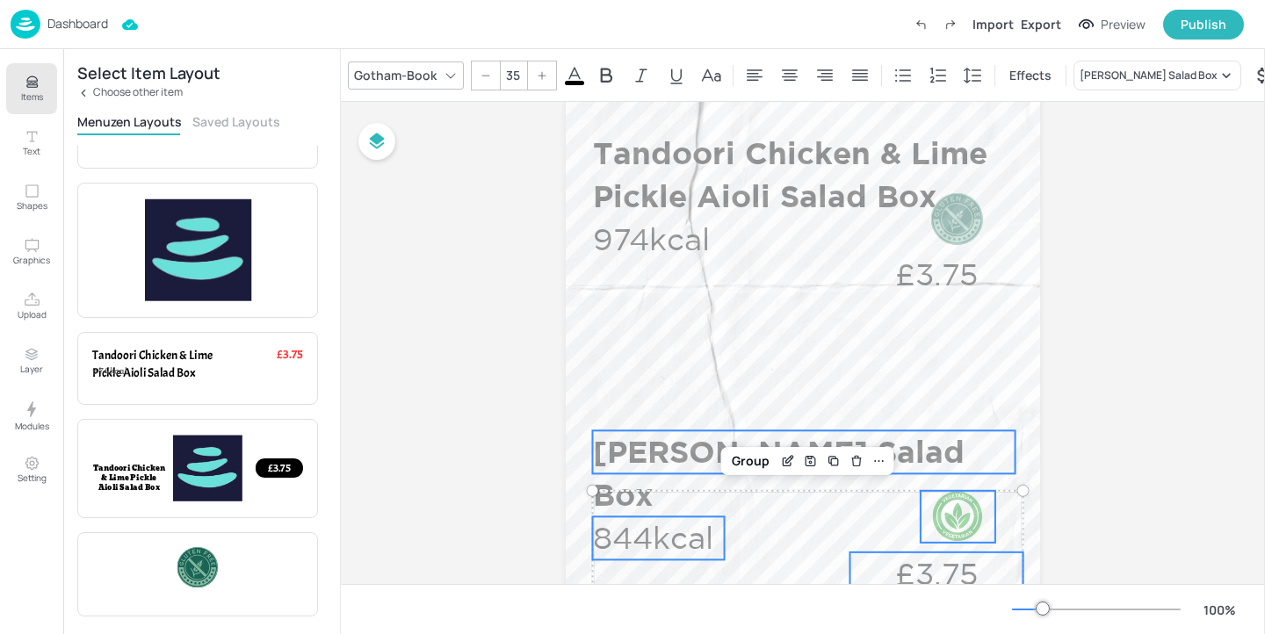
click at [637, 460] on p "Miso Aubergine Salad Box" at bounding box center [804, 473] width 422 height 86
click at [755, 397] on div "Group" at bounding box center [751, 400] width 52 height 23
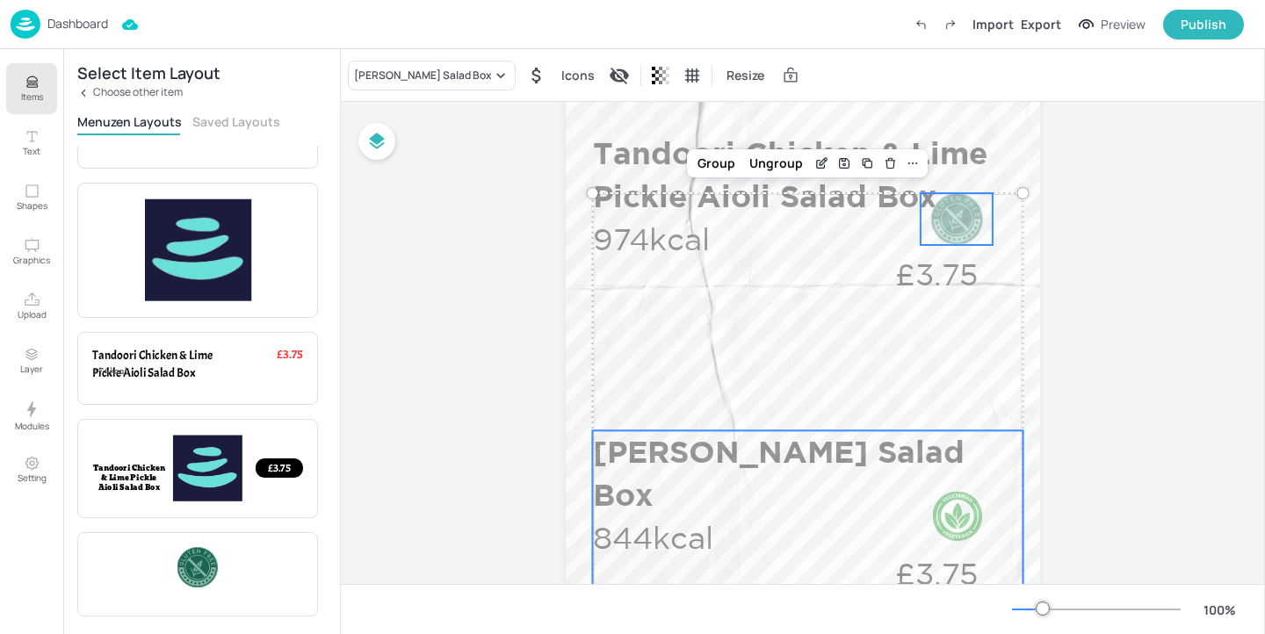
click at [937, 238] on div at bounding box center [957, 219] width 52 height 52
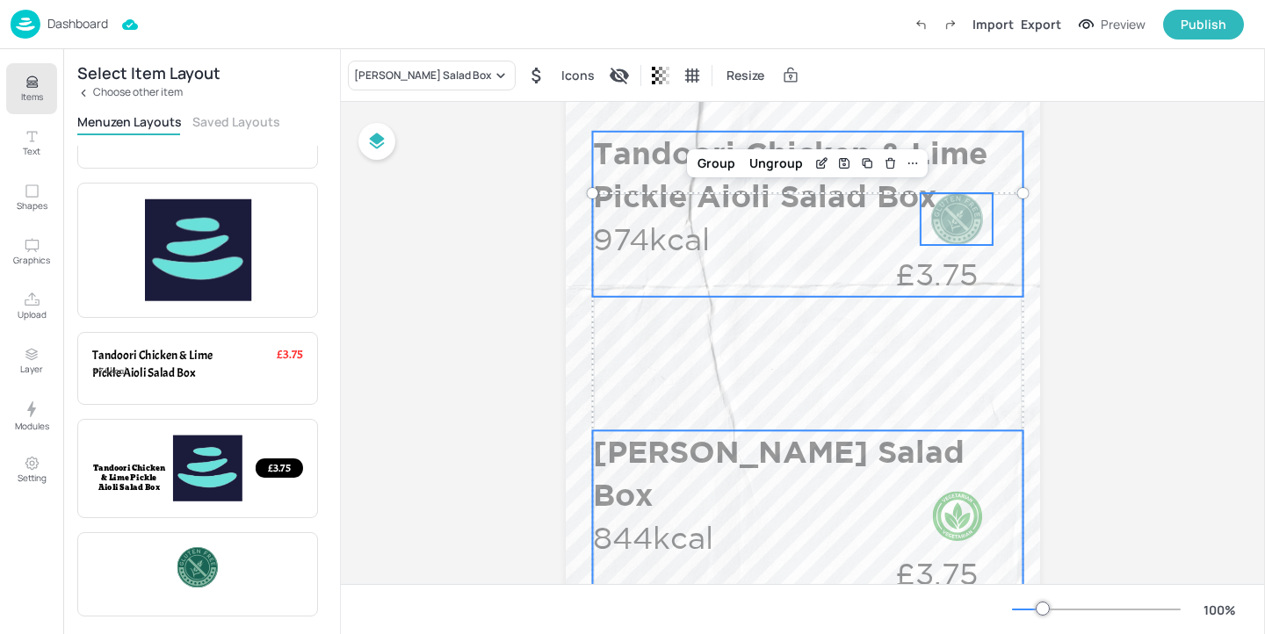
click at [878, 274] on p "£3.75" at bounding box center [936, 274] width 173 height 43
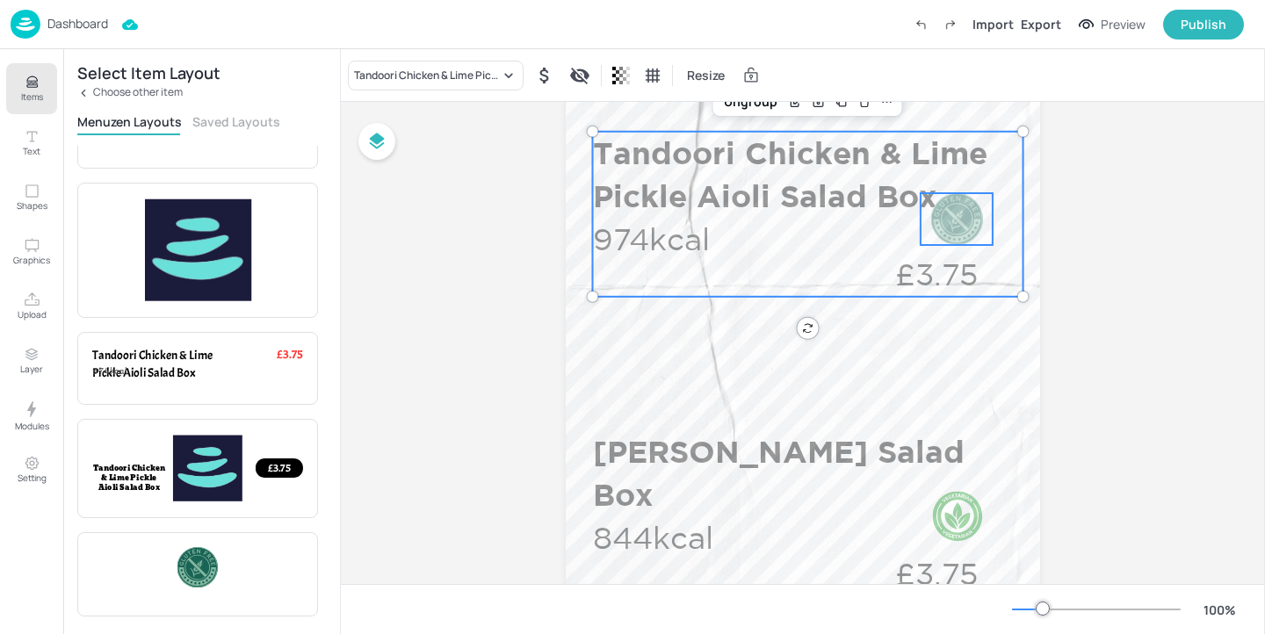
click at [953, 221] on div at bounding box center [957, 219] width 52 height 52
click at [730, 110] on div "Group" at bounding box center [716, 102] width 52 height 23
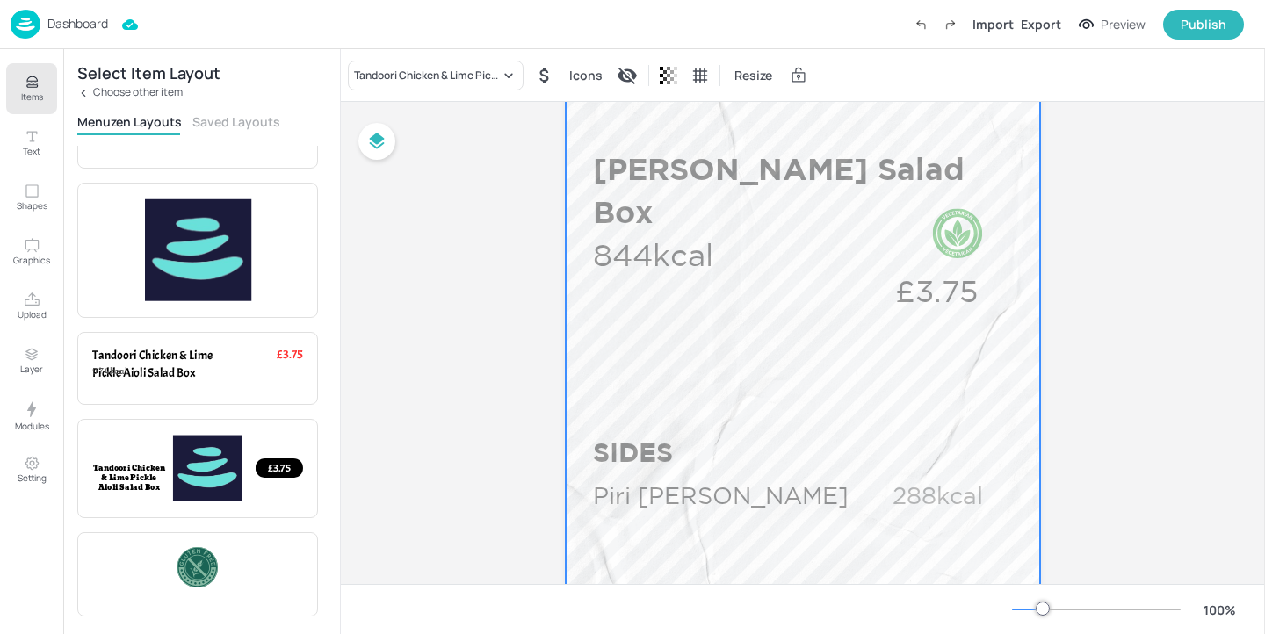
scroll to position [819, 0]
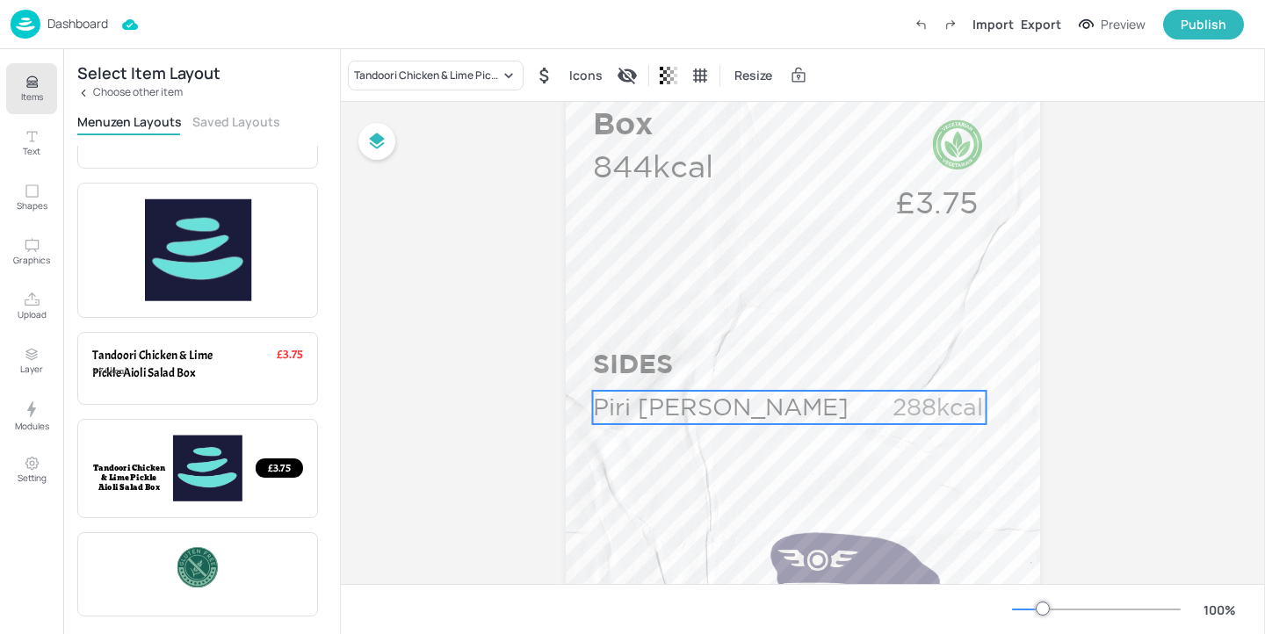
click at [707, 415] on p "Piri Piri Fries" at bounding box center [727, 407] width 268 height 33
click at [417, 85] on div "Piri Piri Fries" at bounding box center [415, 76] width 135 height 30
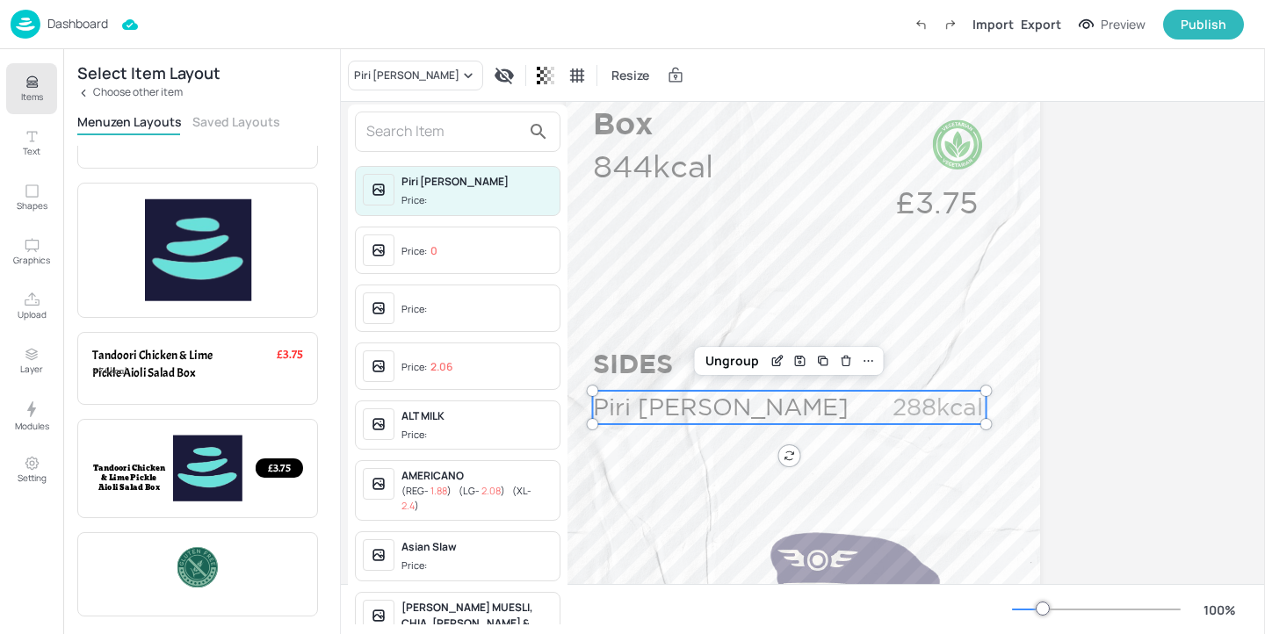
click at [416, 132] on input "text" at bounding box center [443, 132] width 155 height 28
type input "b"
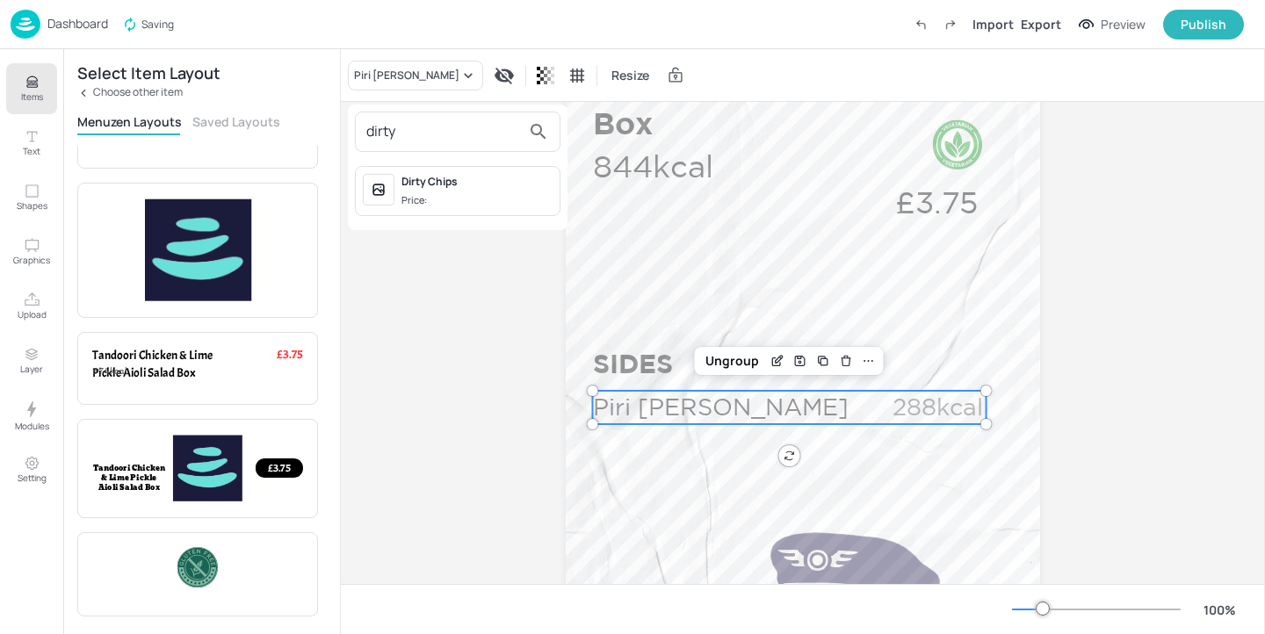
type input "dirty"
click at [464, 209] on div "Dirty Chips Price:" at bounding box center [458, 191] width 206 height 50
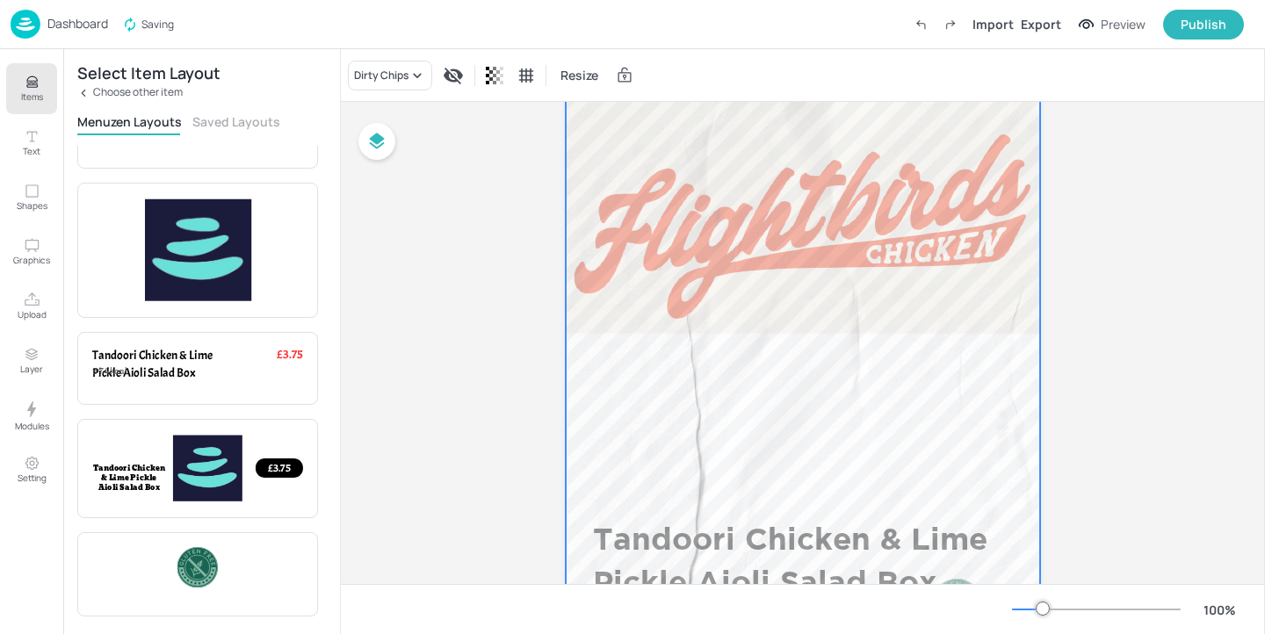
scroll to position [0, 0]
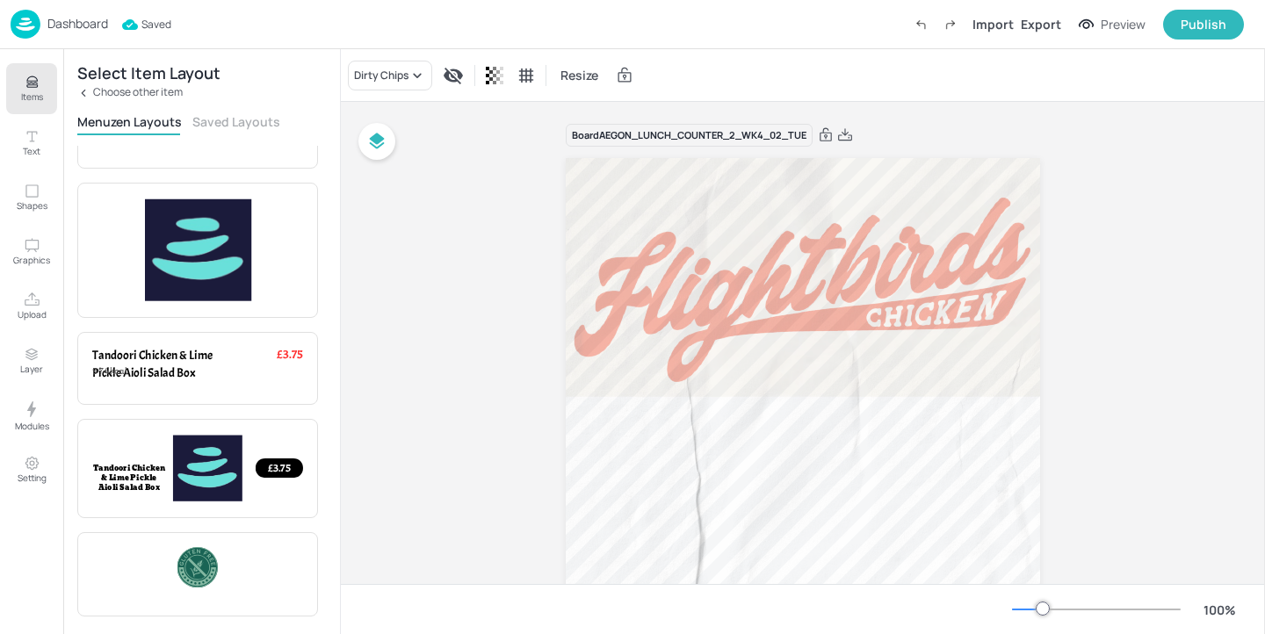
click at [1066, 23] on div "Import Export Preview Publish" at bounding box center [1075, 25] width 338 height 30
click at [1052, 24] on div "Export" at bounding box center [1041, 24] width 40 height 18
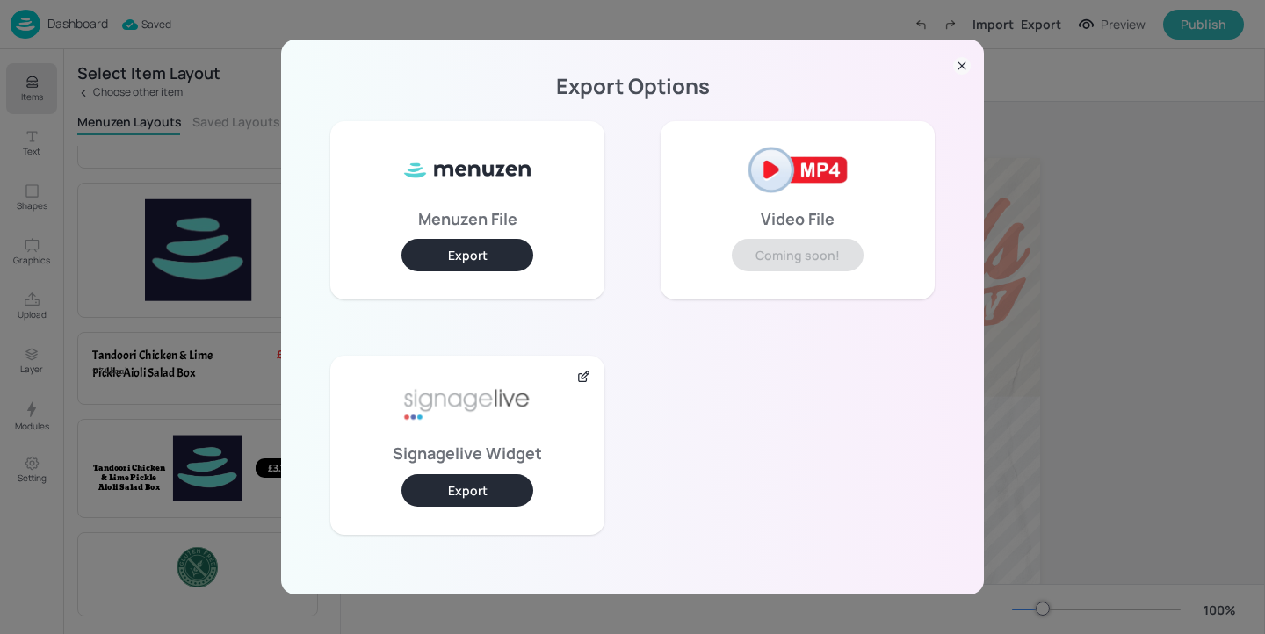
click at [480, 502] on button "Export" at bounding box center [467, 490] width 132 height 32
